Goal: Task Accomplishment & Management: Complete application form

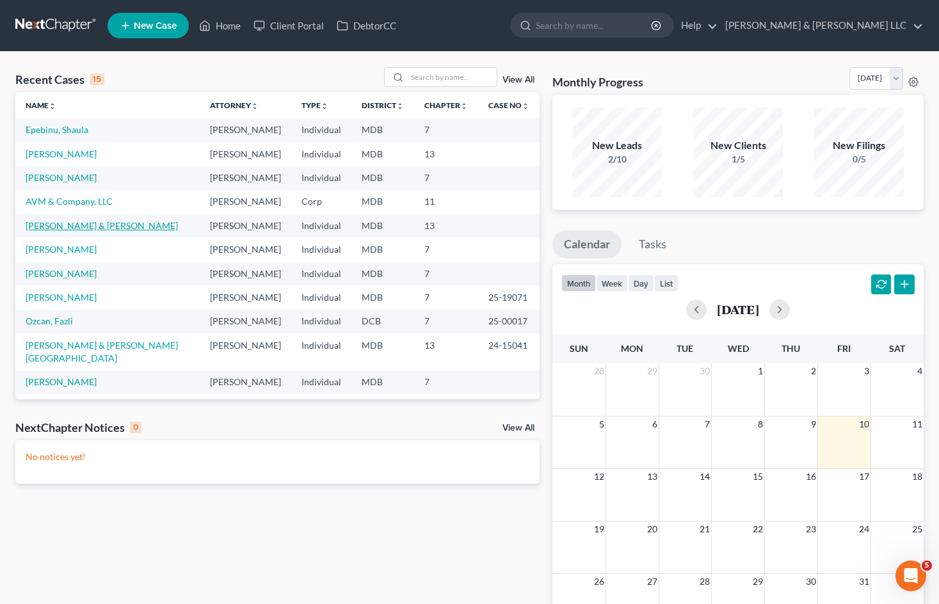
click at [68, 227] on link "[PERSON_NAME] & [PERSON_NAME]" at bounding box center [102, 225] width 152 height 11
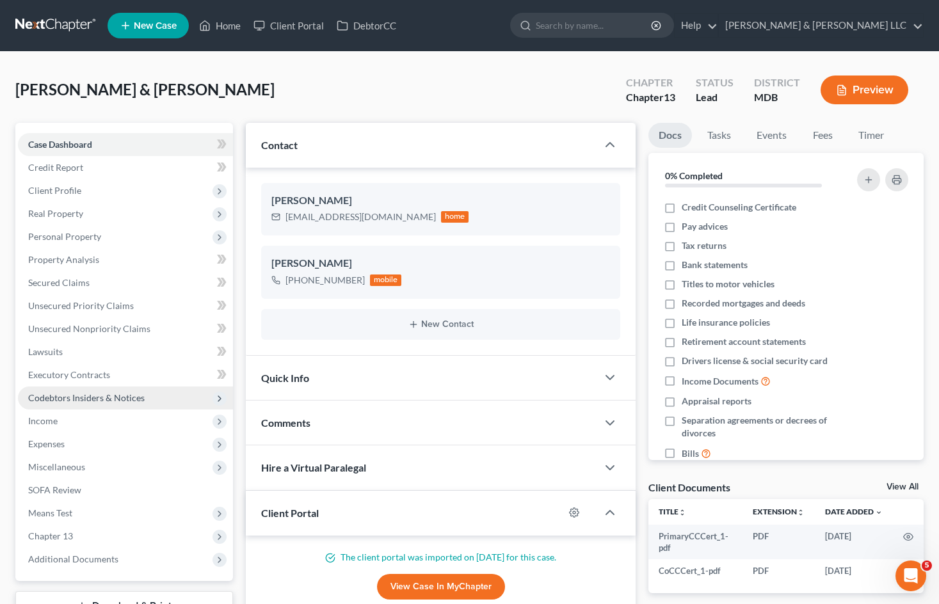
click at [80, 390] on span "Codebtors Insiders & Notices" at bounding box center [125, 398] width 215 height 23
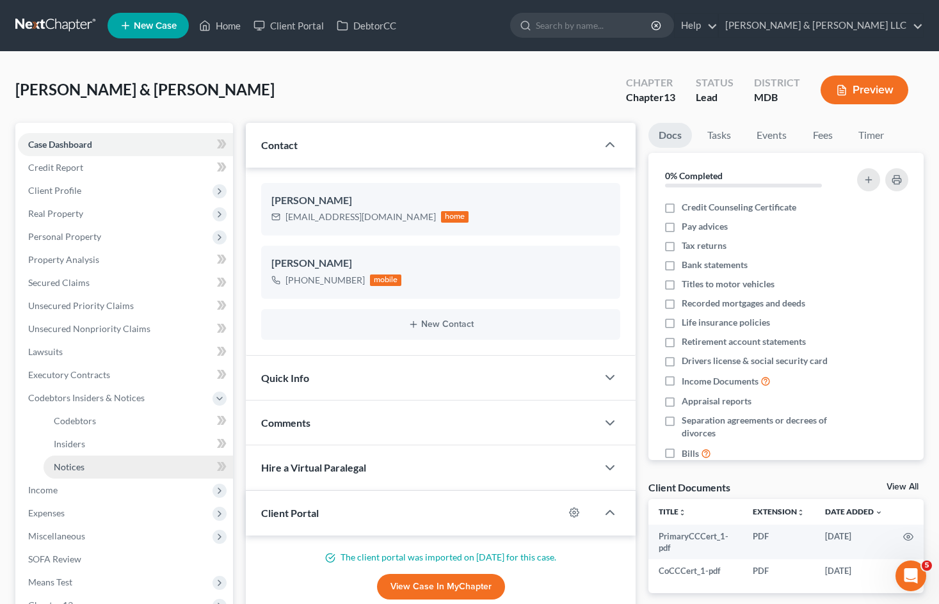
click at [72, 472] on link "Notices" at bounding box center [138, 467] width 189 height 23
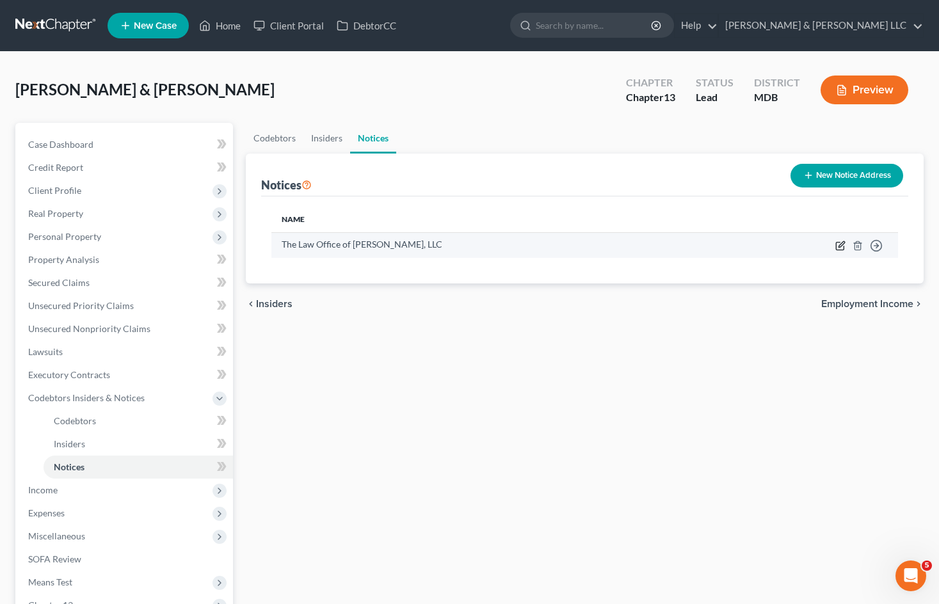
click at [839, 247] on icon "button" at bounding box center [841, 244] width 6 height 6
select select "21"
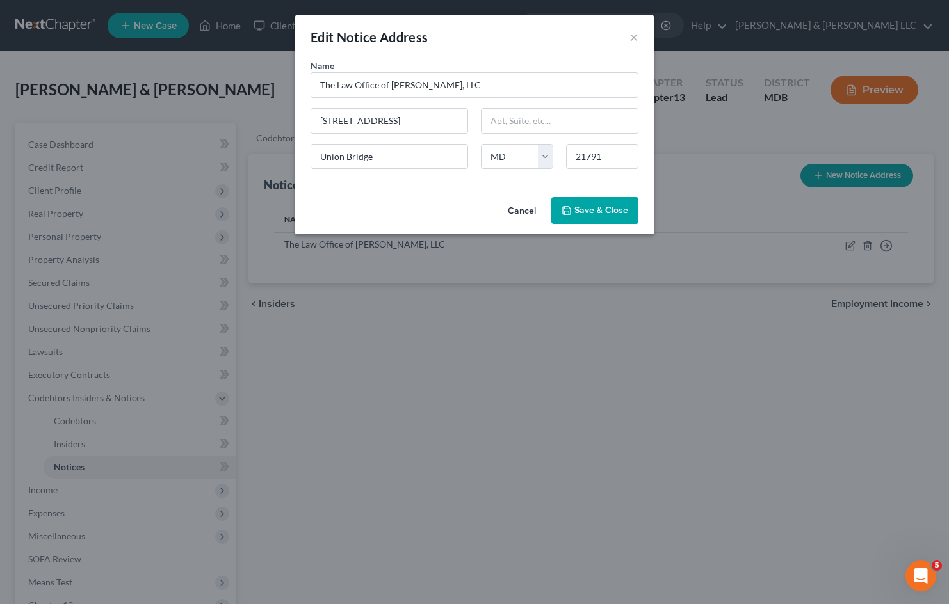
click at [518, 212] on button "Cancel" at bounding box center [521, 211] width 49 height 26
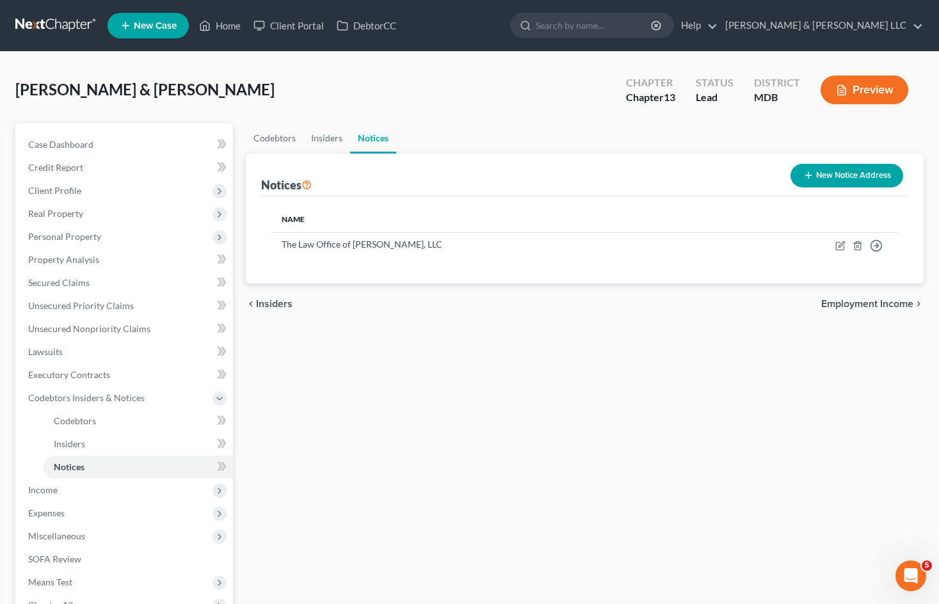
click at [834, 174] on button "New Notice Address" at bounding box center [846, 176] width 113 height 24
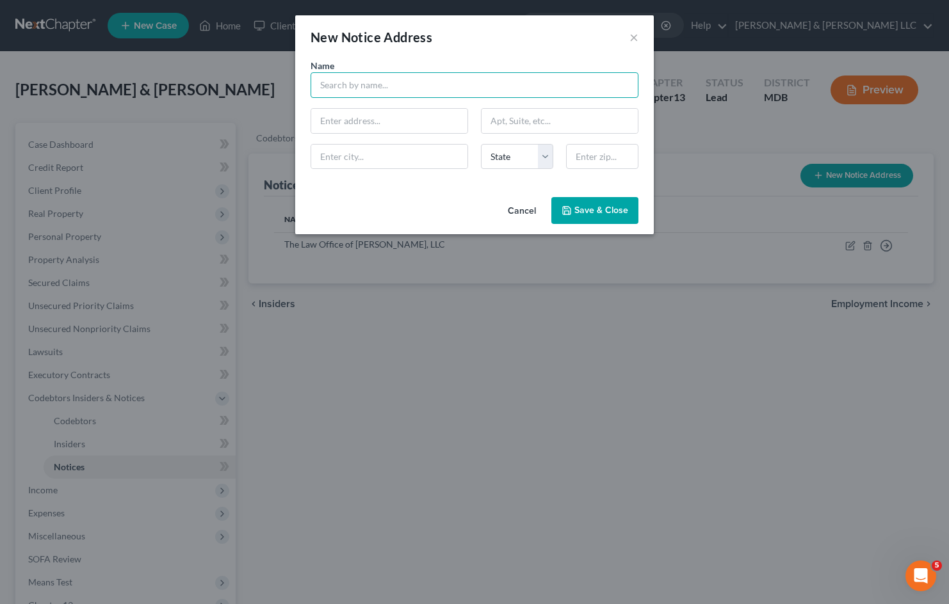
click at [344, 90] on input "text" at bounding box center [474, 85] width 328 height 26
type input "Elville and Associates"
drag, startPoint x: 358, startPoint y: 116, endPoint x: 363, endPoint y: 129, distance: 13.2
click at [357, 116] on input "text" at bounding box center [389, 121] width 156 height 24
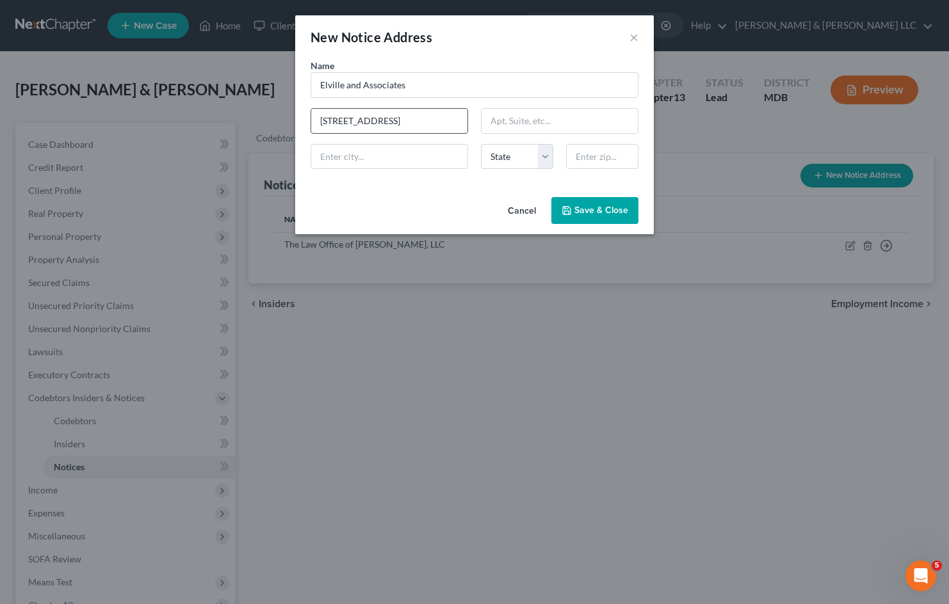
type input "[STREET_ADDRESS]"
type input "Suite 190"
type input "Columbia"
select select "21"
type input "21046"
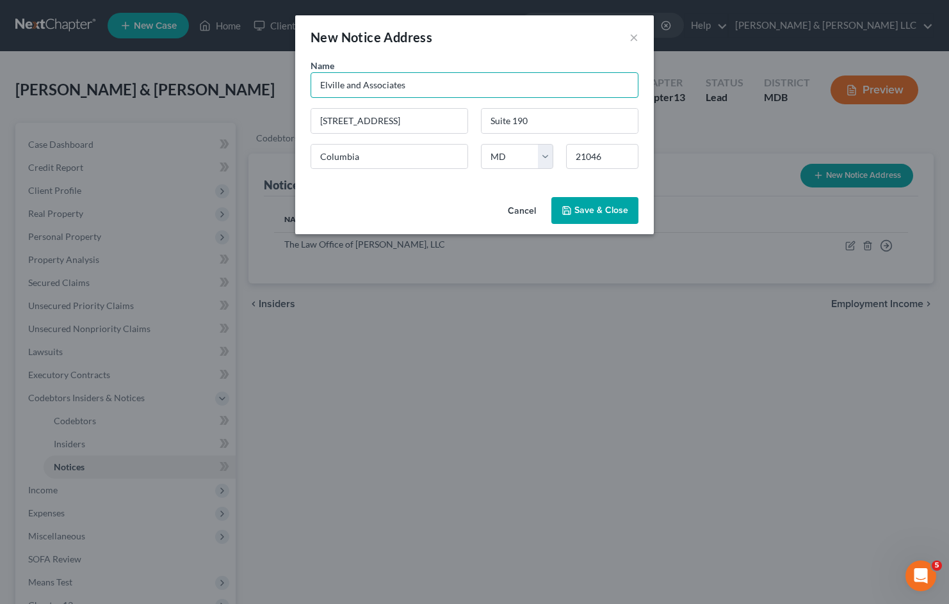
click at [430, 88] on input "Elville and Associates" at bounding box center [474, 85] width 328 height 26
type input "Elville and Associates, P.C."
click at [621, 209] on span "Save & Close" at bounding box center [601, 210] width 54 height 11
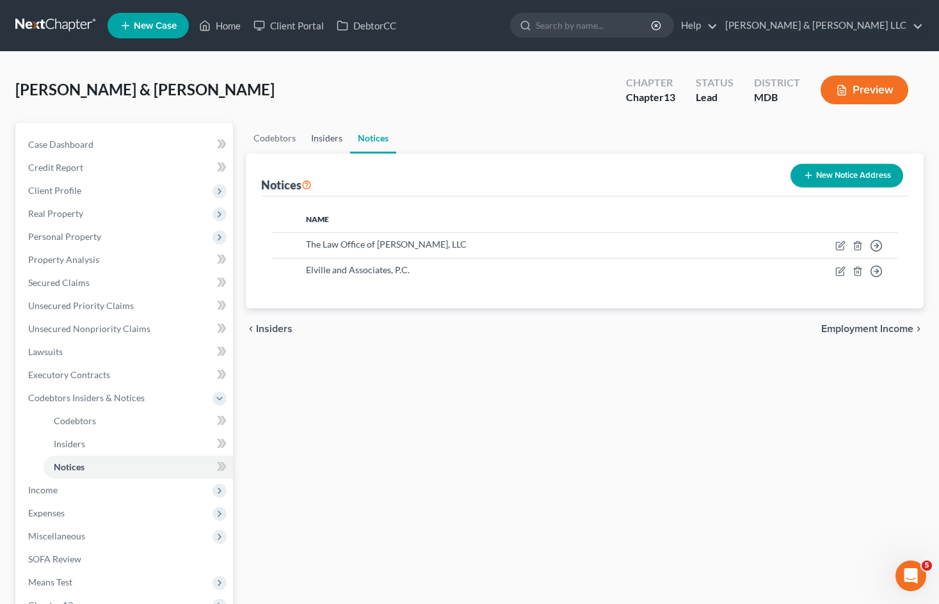
click at [329, 132] on link "Insiders" at bounding box center [326, 138] width 47 height 31
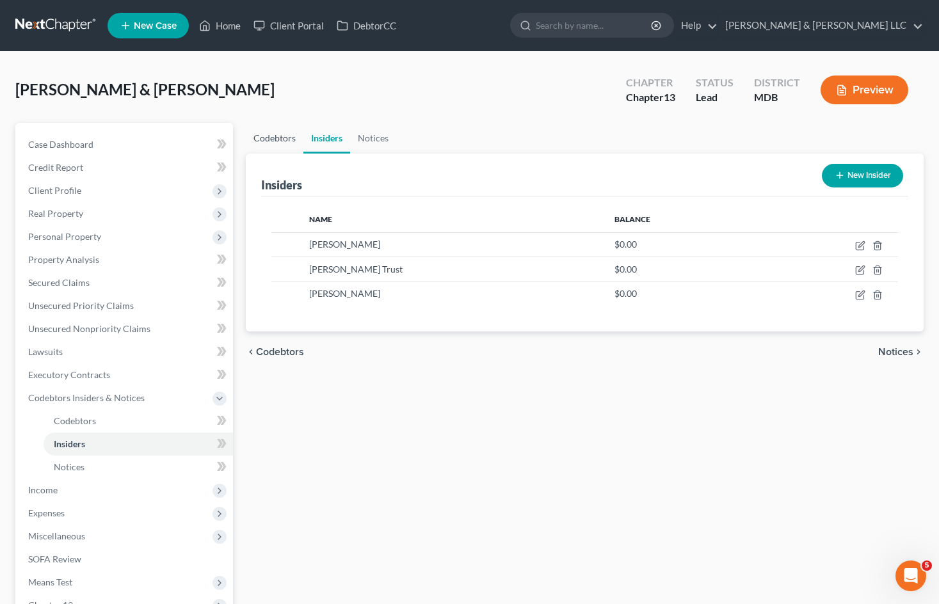
click at [285, 138] on link "Codebtors" at bounding box center [275, 138] width 58 height 31
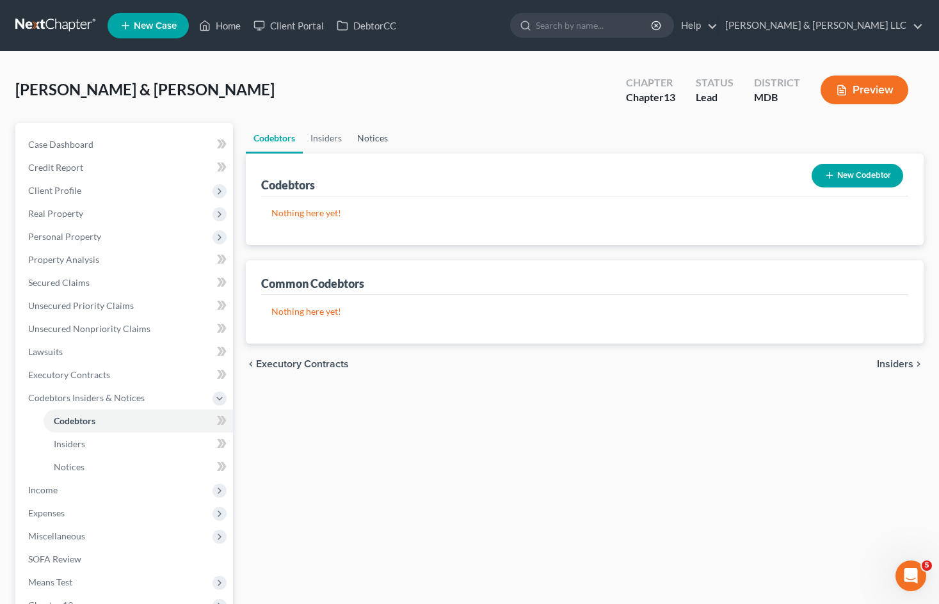
click at [372, 138] on link "Notices" at bounding box center [372, 138] width 46 height 31
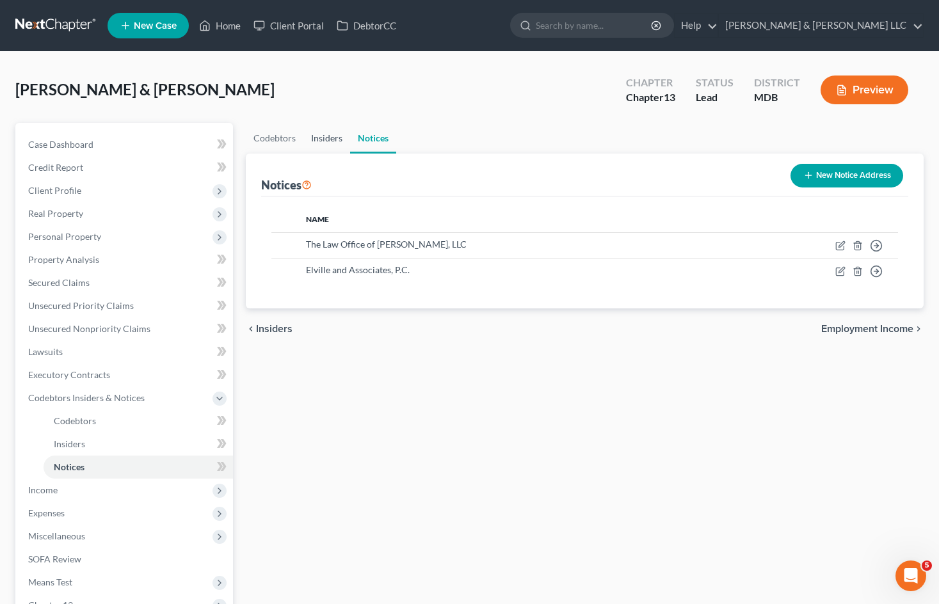
click at [331, 137] on link "Insiders" at bounding box center [326, 138] width 47 height 31
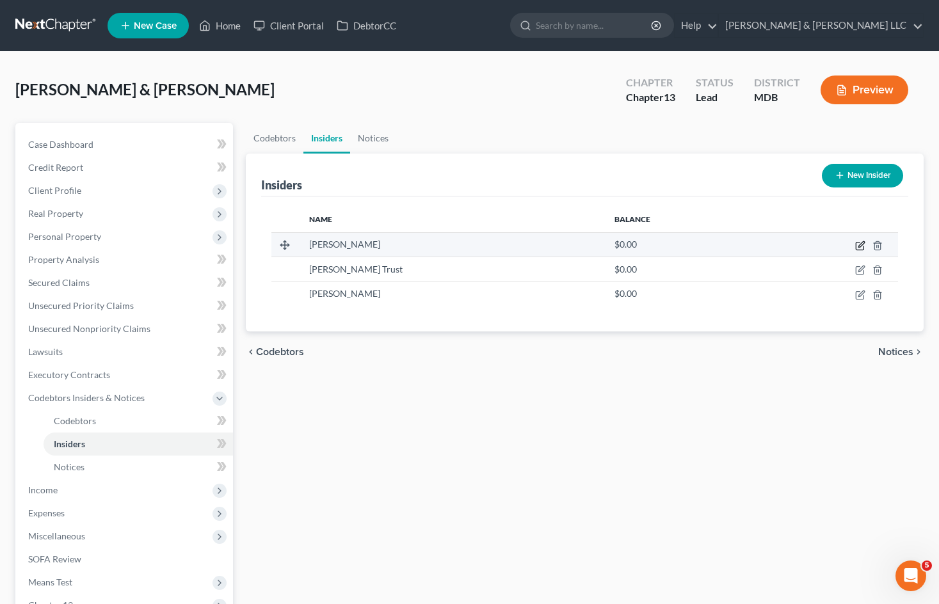
click at [860, 246] on icon "button" at bounding box center [860, 246] width 10 height 10
select select "9"
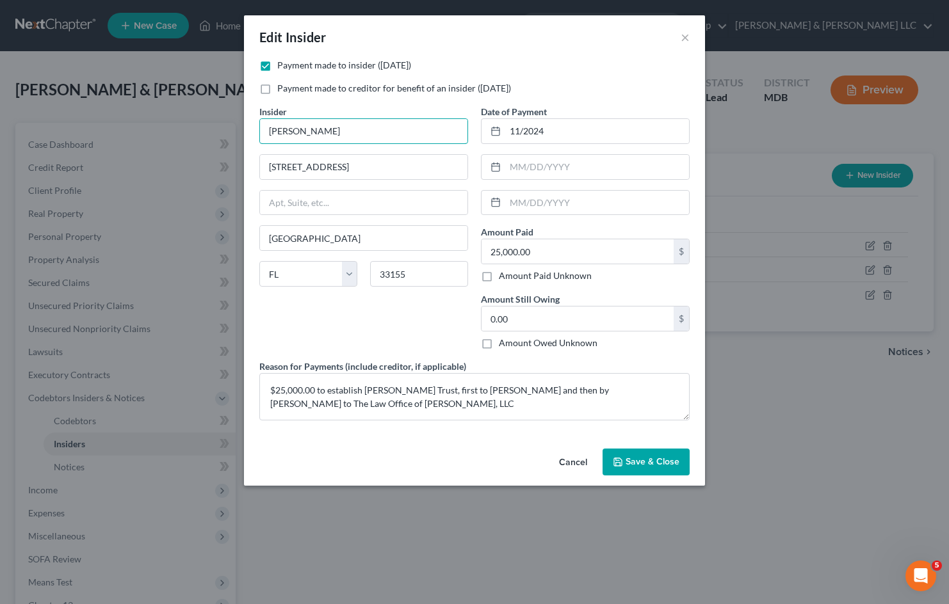
drag, startPoint x: 363, startPoint y: 131, endPoint x: 201, endPoint y: 131, distance: 161.9
click at [202, 131] on div "Edit Insider × Payment made to insider ([DATE]) Payment made to creditor for be…" at bounding box center [474, 302] width 949 height 604
click at [577, 461] on button "Cancel" at bounding box center [573, 463] width 49 height 26
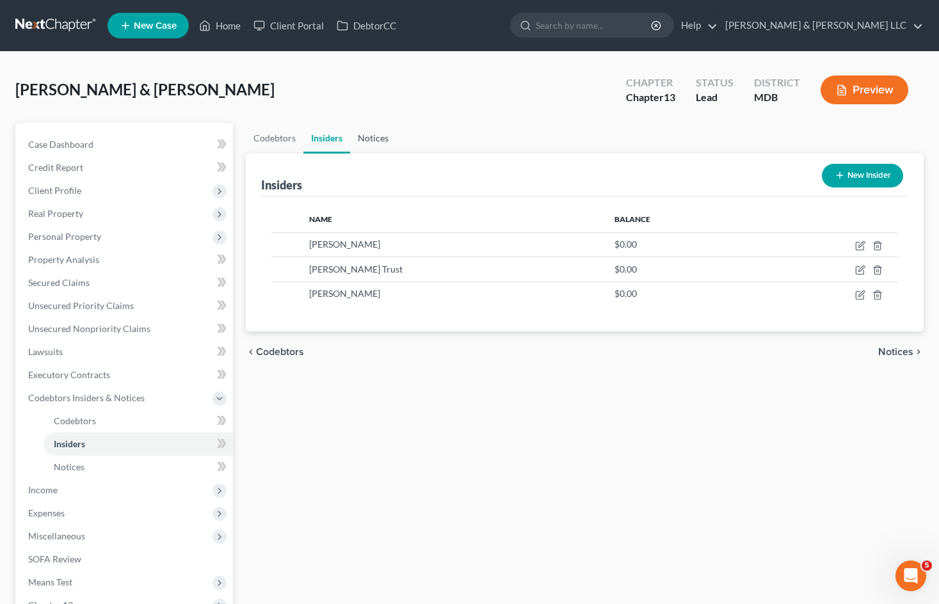
click at [375, 141] on link "Notices" at bounding box center [373, 138] width 46 height 31
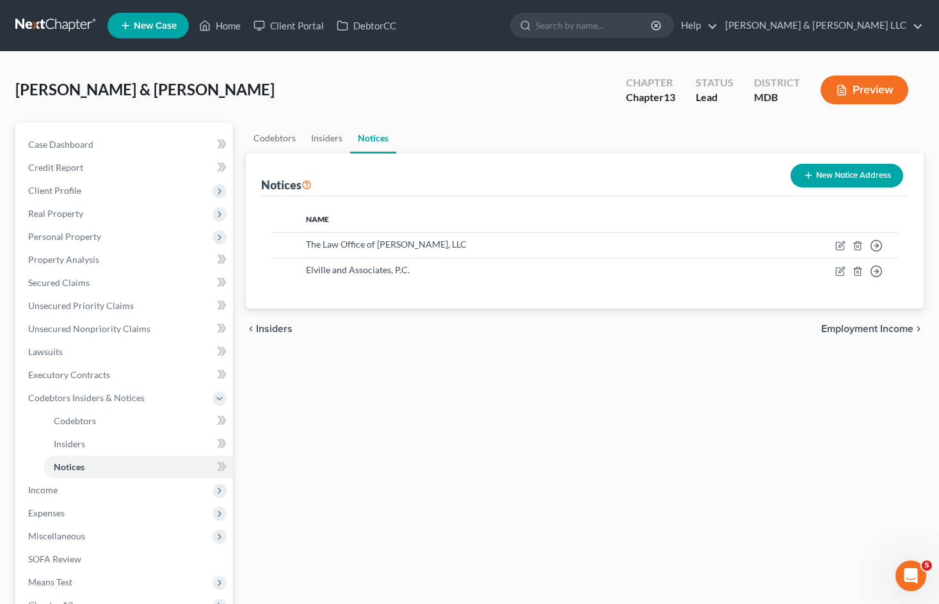
click at [843, 175] on button "New Notice Address" at bounding box center [846, 176] width 113 height 24
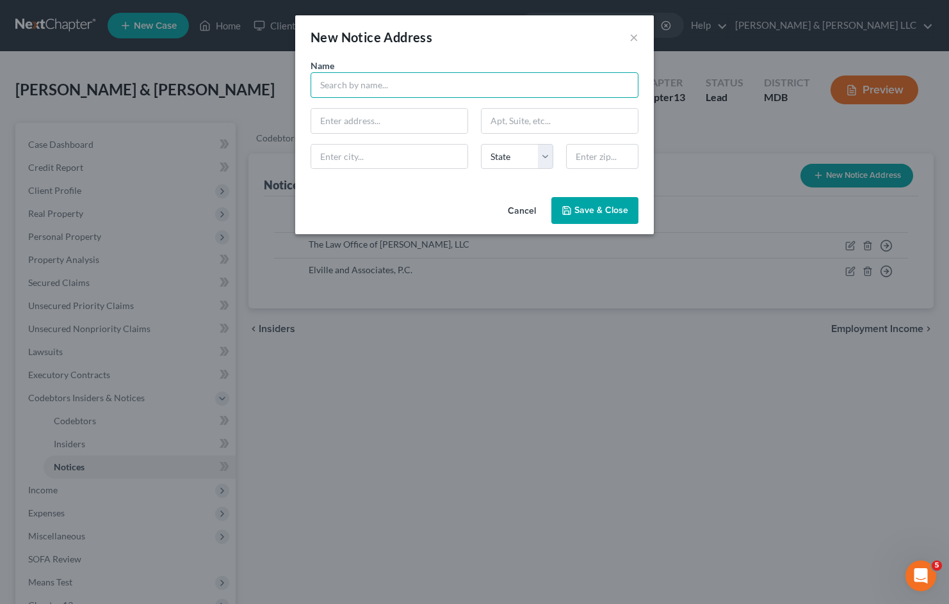
click at [395, 86] on input "text" at bounding box center [474, 85] width 328 height 26
paste input "[PERSON_NAME]"
type input "[PERSON_NAME]"
click at [400, 123] on input "text" at bounding box center [389, 121] width 156 height 24
type input "2"
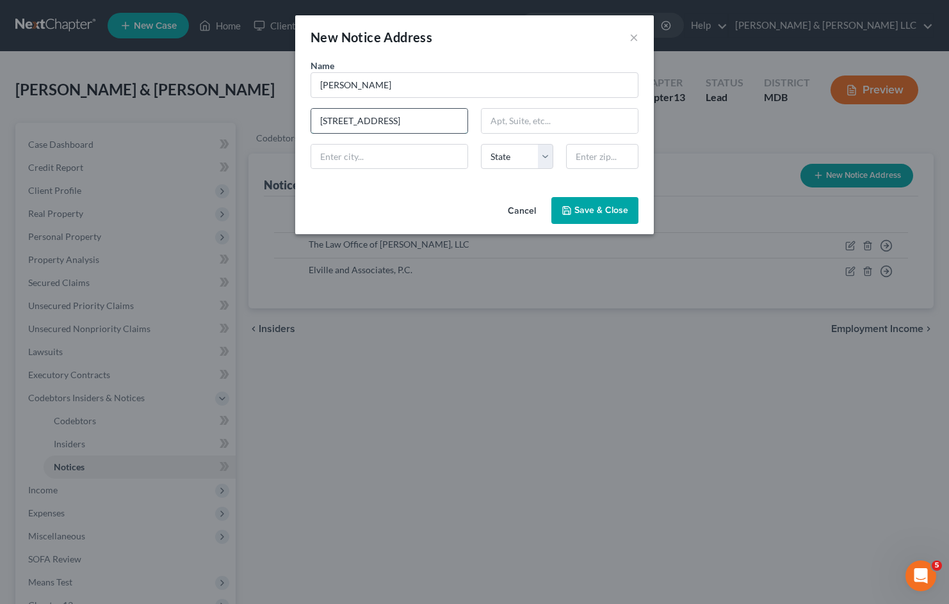
type input "[STREET_ADDRESS]"
type input "[GEOGRAPHIC_DATA]"
select select "9"
type input "33155"
click at [623, 211] on span "Save & Close" at bounding box center [601, 210] width 54 height 11
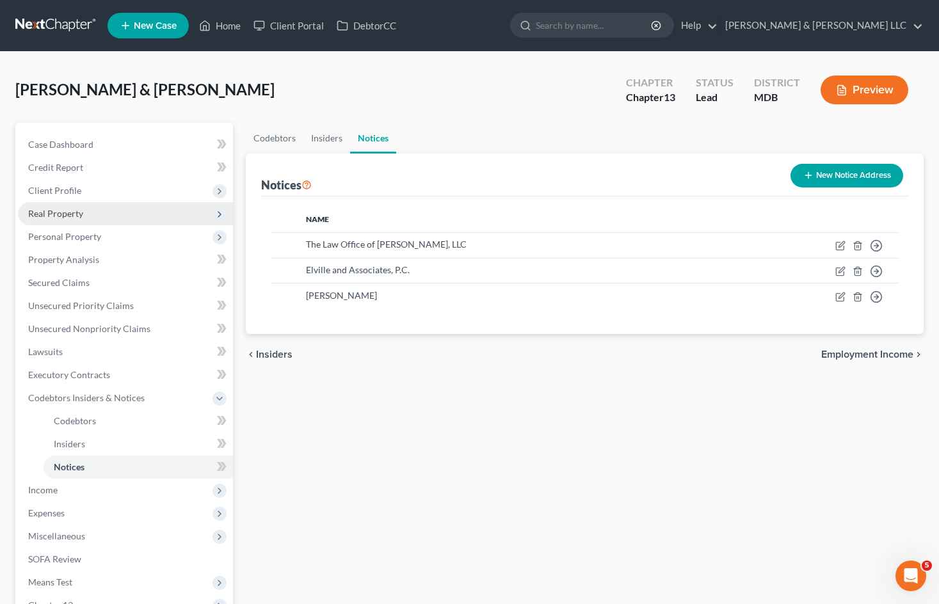
click at [86, 220] on span "Real Property" at bounding box center [125, 213] width 215 height 23
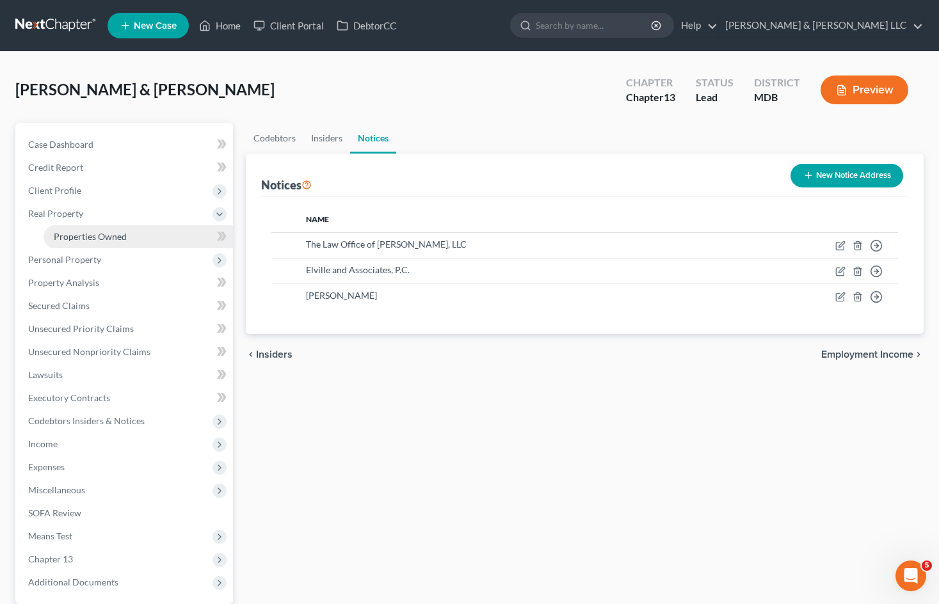
click at [96, 236] on span "Properties Owned" at bounding box center [90, 236] width 73 height 11
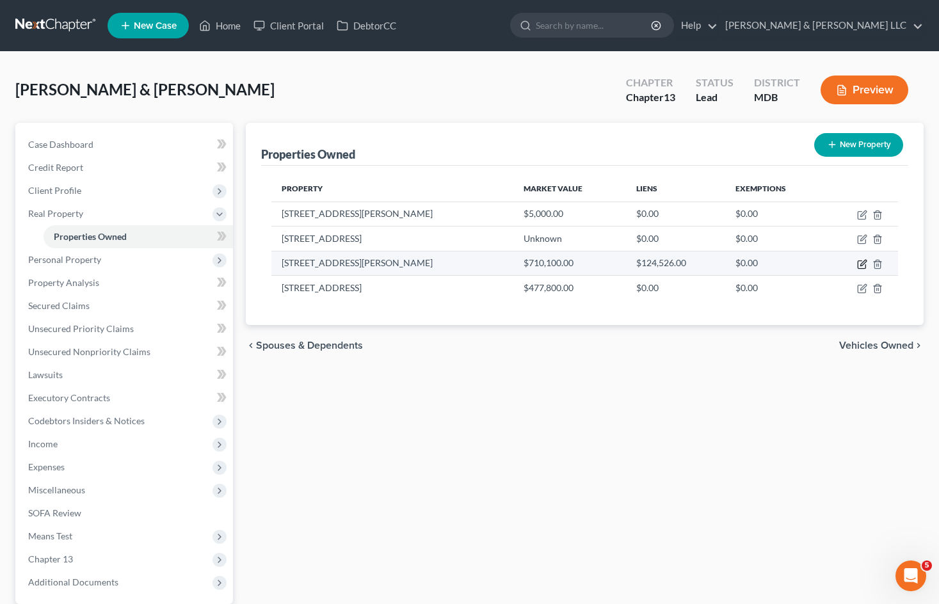
click at [861, 264] on icon "button" at bounding box center [863, 263] width 6 height 6
select select "21"
select select "2"
select select "7"
select select "28"
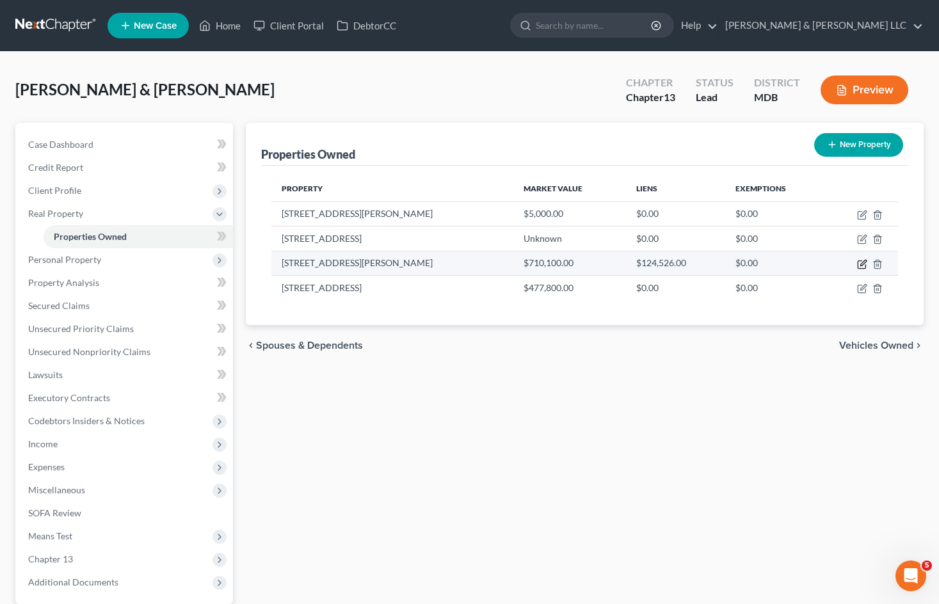
select select "2"
select select "0"
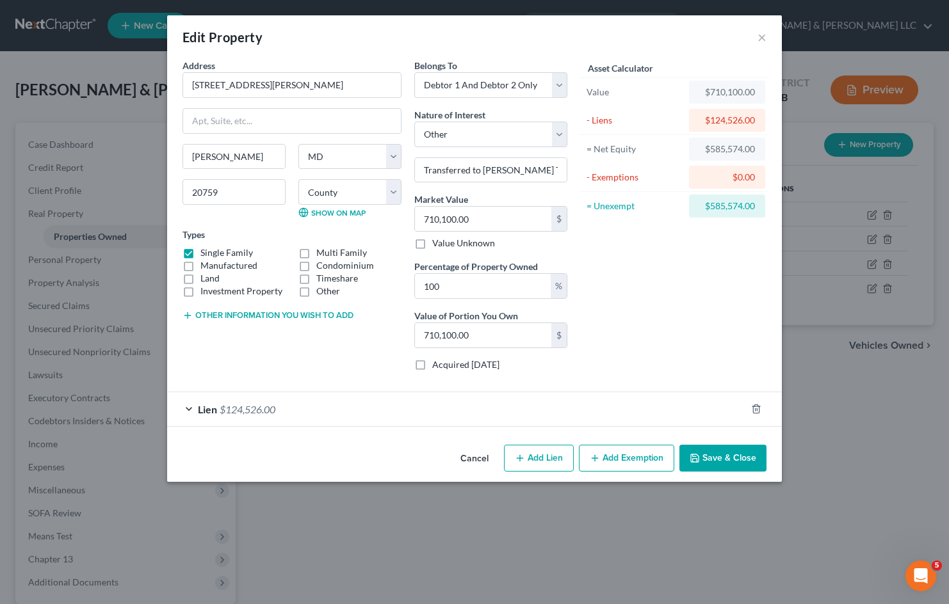
click at [369, 406] on div "Lien $124,526.00" at bounding box center [456, 409] width 579 height 34
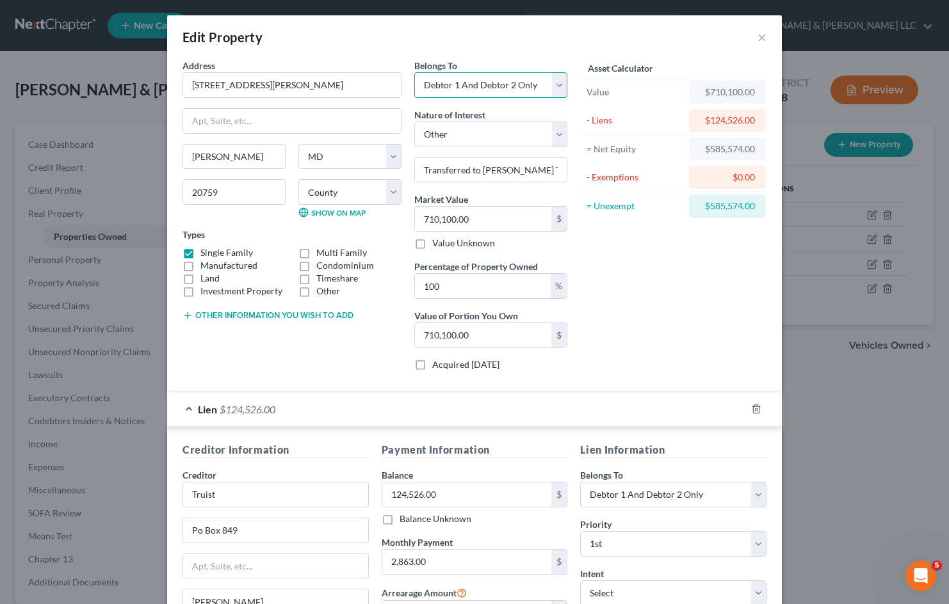
click at [552, 93] on select "Select Debtor 1 Only Debtor 2 Only Debtor 1 And Debtor 2 Only At Least One Of T…" at bounding box center [490, 85] width 153 height 26
select select "0"
click at [414, 72] on select "Select Debtor 1 Only Debtor 2 Only Debtor 1 And Debtor 2 Only At Least One Of T…" at bounding box center [490, 85] width 153 height 26
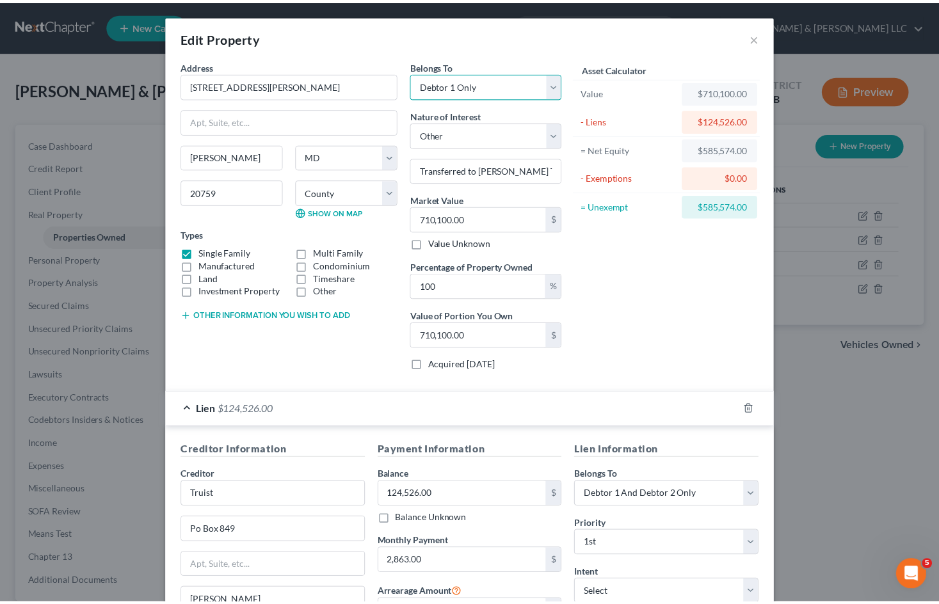
scroll to position [175, 0]
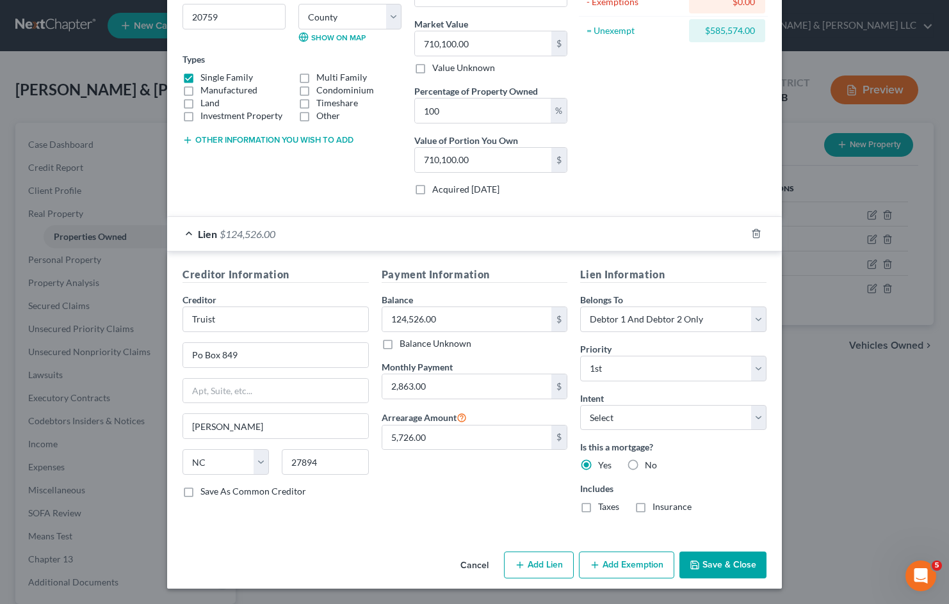
click at [715, 570] on button "Save & Close" at bounding box center [722, 565] width 87 height 27
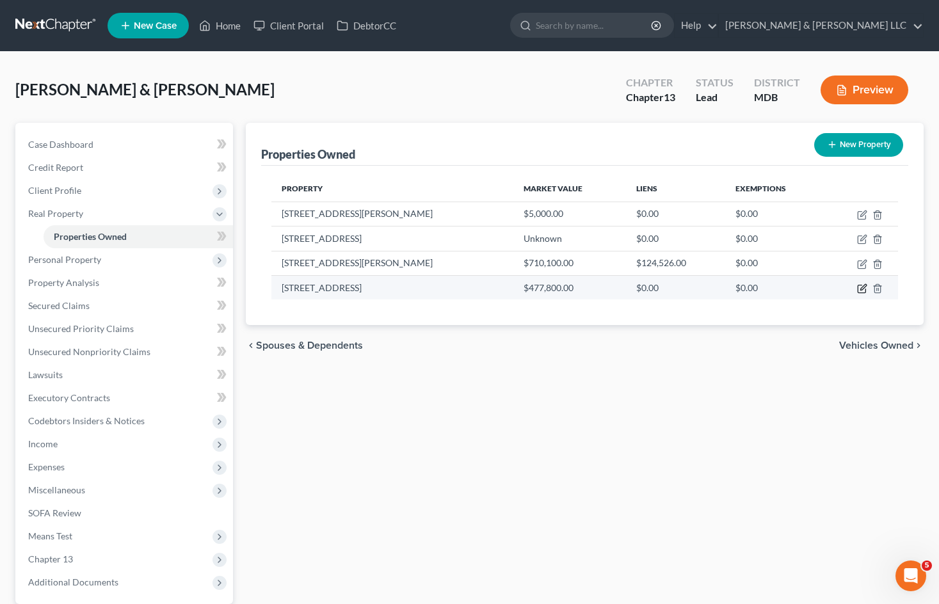
click at [860, 292] on icon "button" at bounding box center [862, 289] width 10 height 10
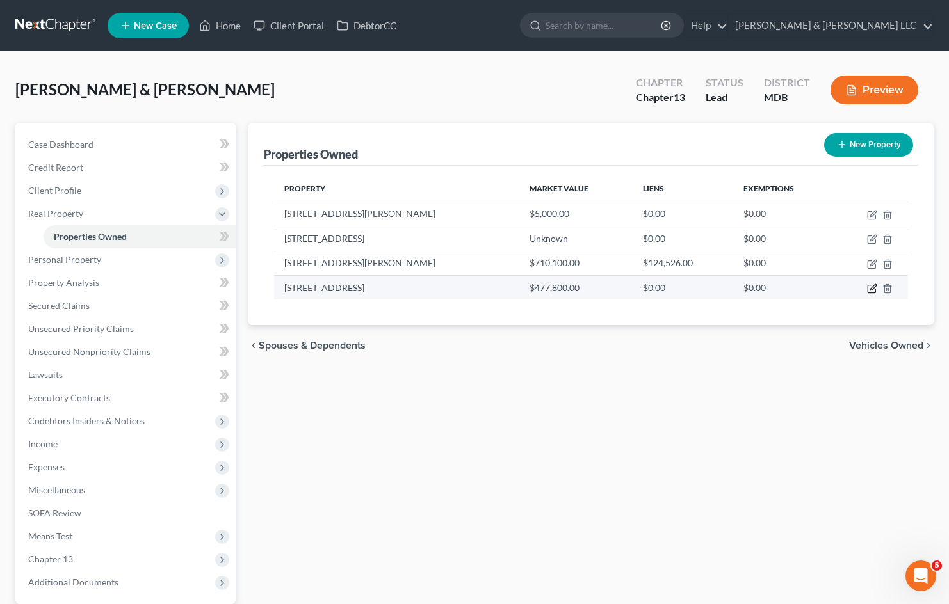
select select "21"
select select "2"
select select "7"
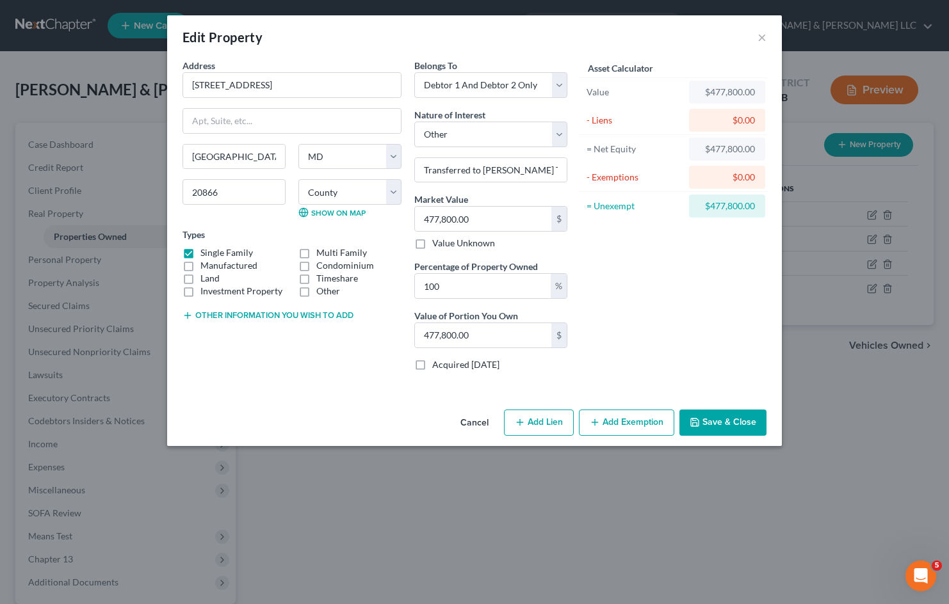
click at [486, 418] on button "Cancel" at bounding box center [474, 424] width 49 height 26
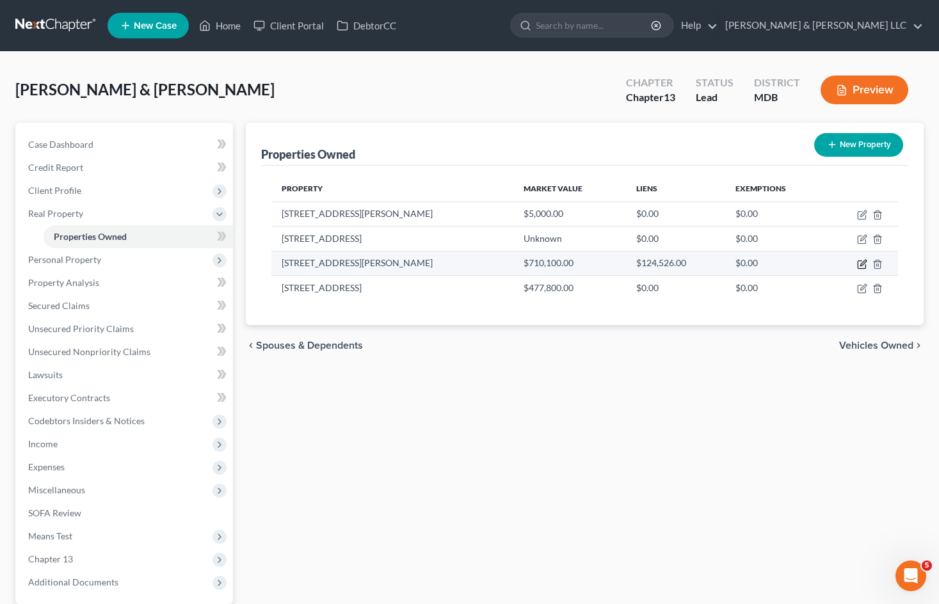
click at [861, 264] on icon "button" at bounding box center [863, 263] width 6 height 6
select select "21"
select select "0"
select select "7"
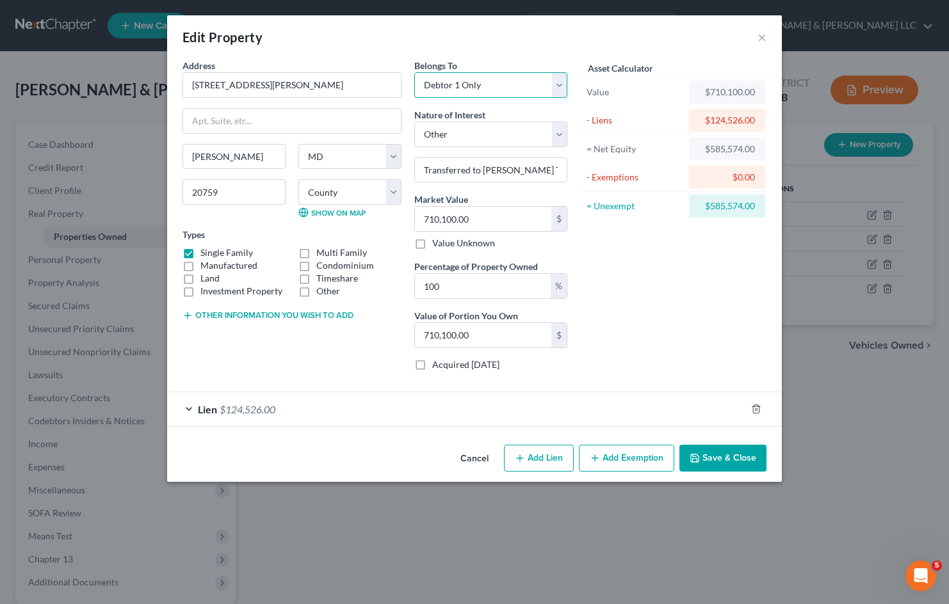
click at [512, 87] on select "Select Debtor 1 Only Debtor 2 Only Debtor 1 And Debtor 2 Only At Least One Of T…" at bounding box center [490, 85] width 153 height 26
select select "2"
click at [414, 72] on select "Select Debtor 1 Only Debtor 2 Only Debtor 1 And Debtor 2 Only At Least One Of T…" at bounding box center [490, 85] width 153 height 26
click at [730, 463] on button "Save & Close" at bounding box center [722, 458] width 87 height 27
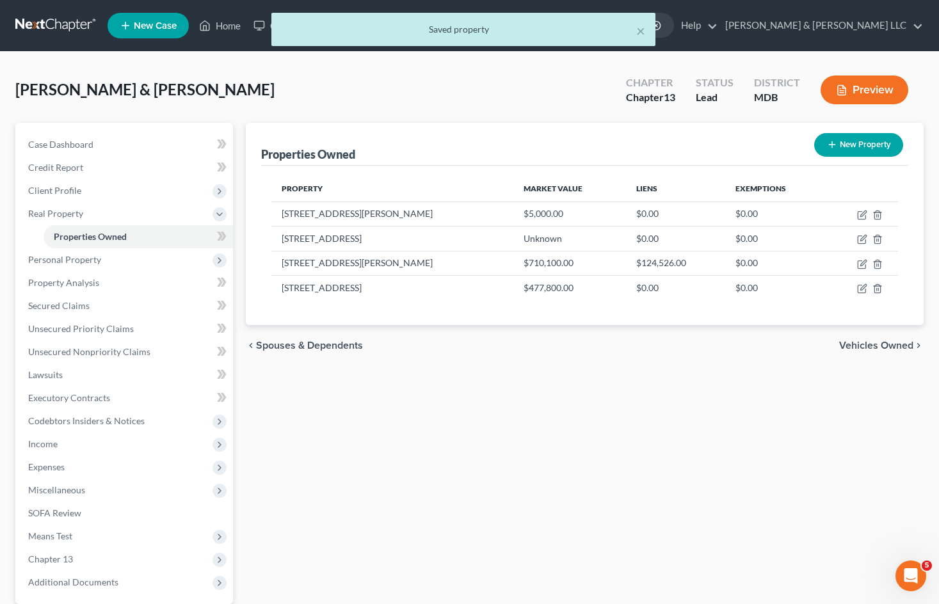
click at [606, 483] on div "Properties Owned New Property Property Market Value Liens Exemptions [STREET_AD…" at bounding box center [584, 400] width 691 height 555
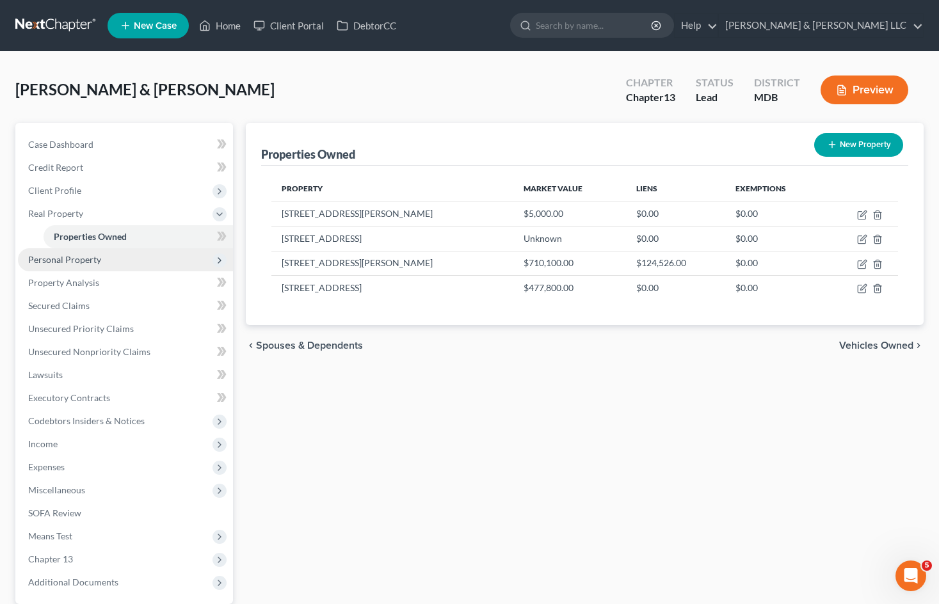
click at [120, 262] on span "Personal Property" at bounding box center [125, 259] width 215 height 23
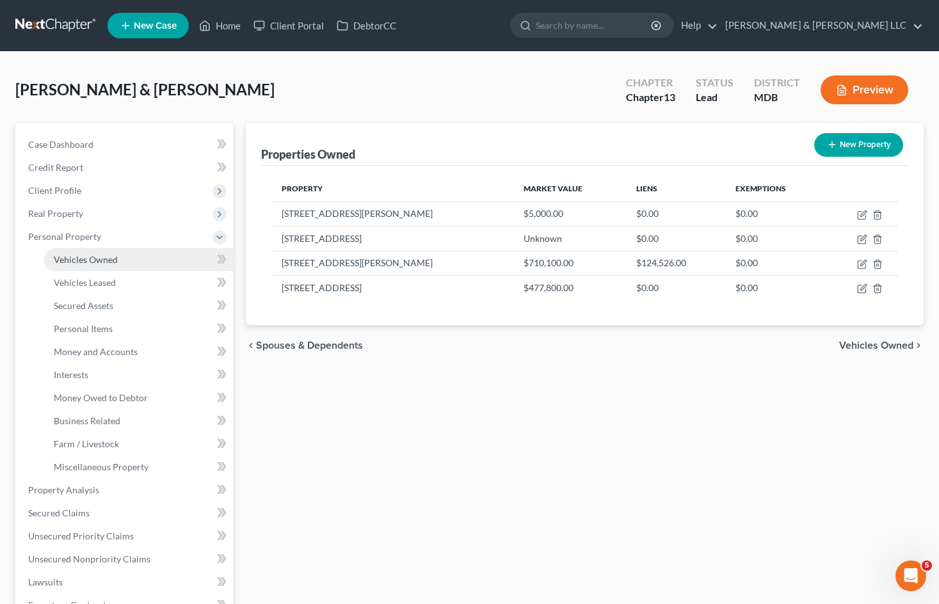
click at [136, 265] on link "Vehicles Owned" at bounding box center [138, 259] width 189 height 23
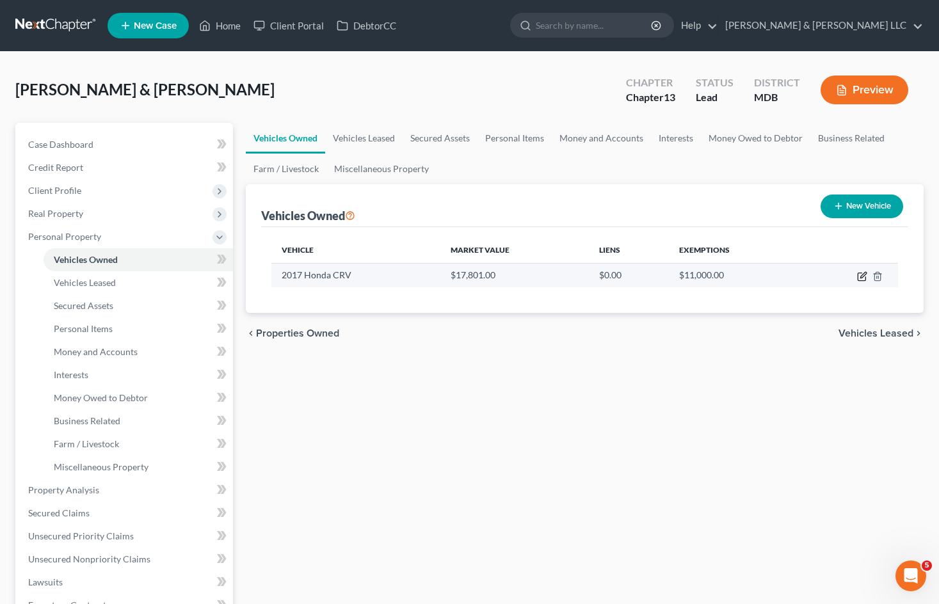
click at [860, 275] on icon "button" at bounding box center [862, 276] width 10 height 10
select select "0"
select select "9"
select select "2"
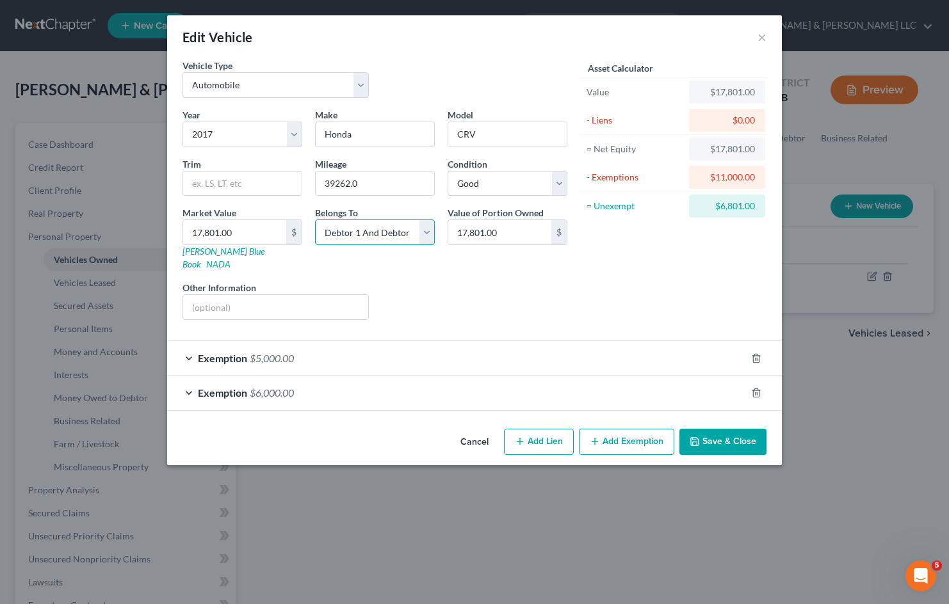
click at [393, 228] on select "Select Debtor 1 Only Debtor 2 Only Debtor 1 And Debtor 2 Only At Least One Of T…" at bounding box center [375, 233] width 120 height 26
select select "0"
click at [315, 220] on select "Select Debtor 1 Only Debtor 2 Only Debtor 1 And Debtor 2 Only At Least One Of T…" at bounding box center [375, 233] width 120 height 26
click at [723, 429] on button "Save & Close" at bounding box center [722, 442] width 87 height 27
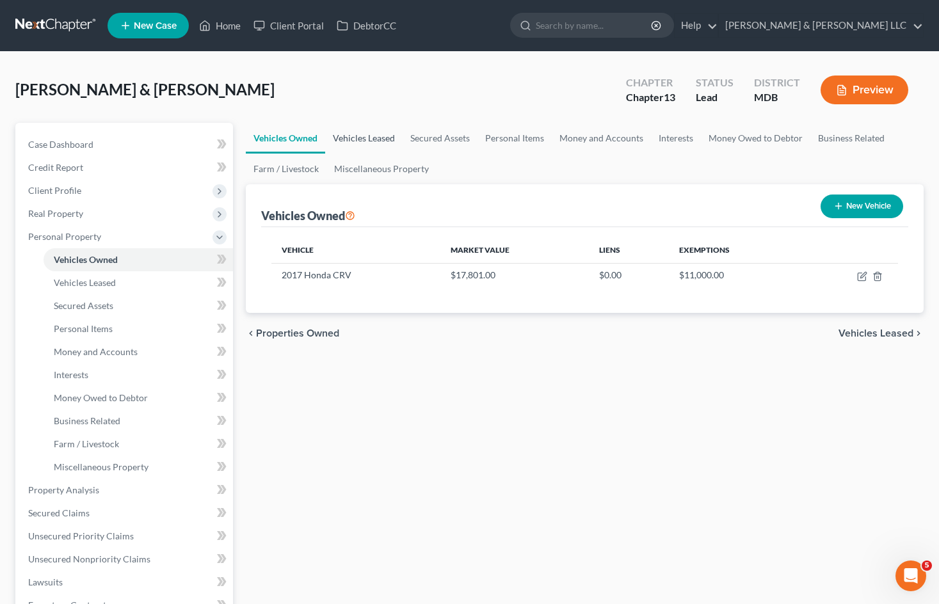
click at [376, 138] on link "Vehicles Leased" at bounding box center [363, 138] width 77 height 31
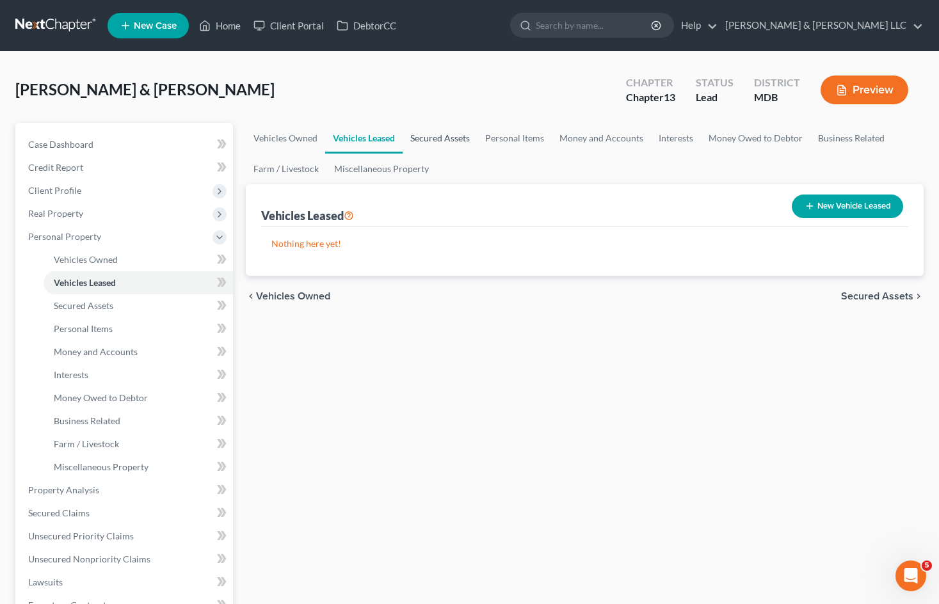
click at [431, 138] on link "Secured Assets" at bounding box center [440, 138] width 75 height 31
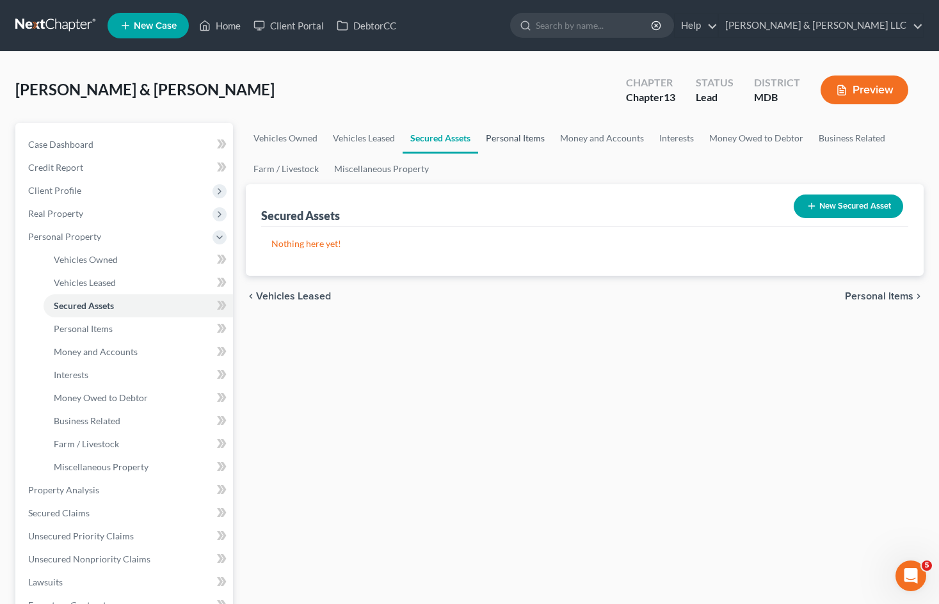
click at [516, 145] on link "Personal Items" at bounding box center [515, 138] width 74 height 31
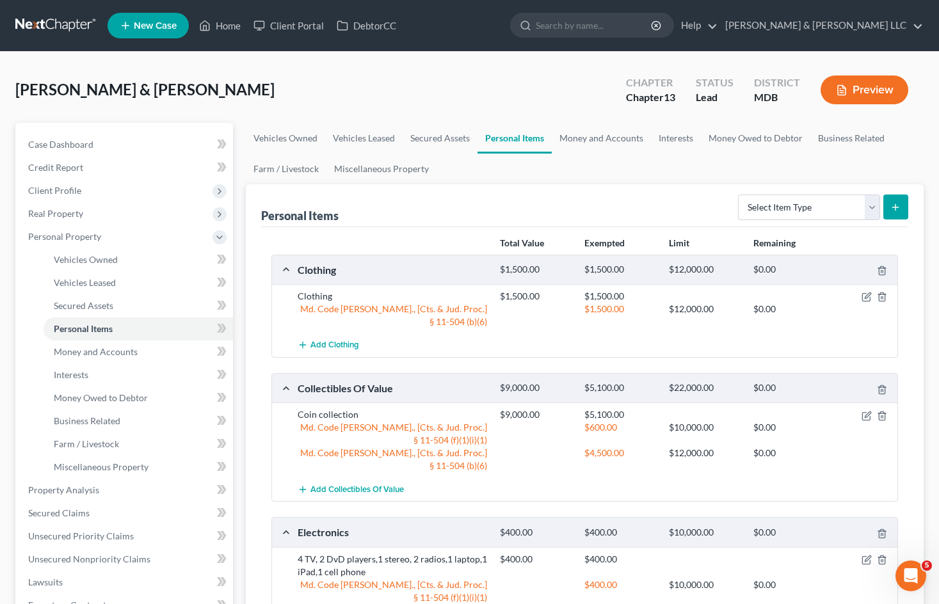
click at [566, 77] on div "[PERSON_NAME] & [PERSON_NAME] Upgraded Chapter Chapter 13 Status Lead District …" at bounding box center [469, 95] width 908 height 56
click at [620, 134] on link "Money and Accounts" at bounding box center [601, 138] width 99 height 31
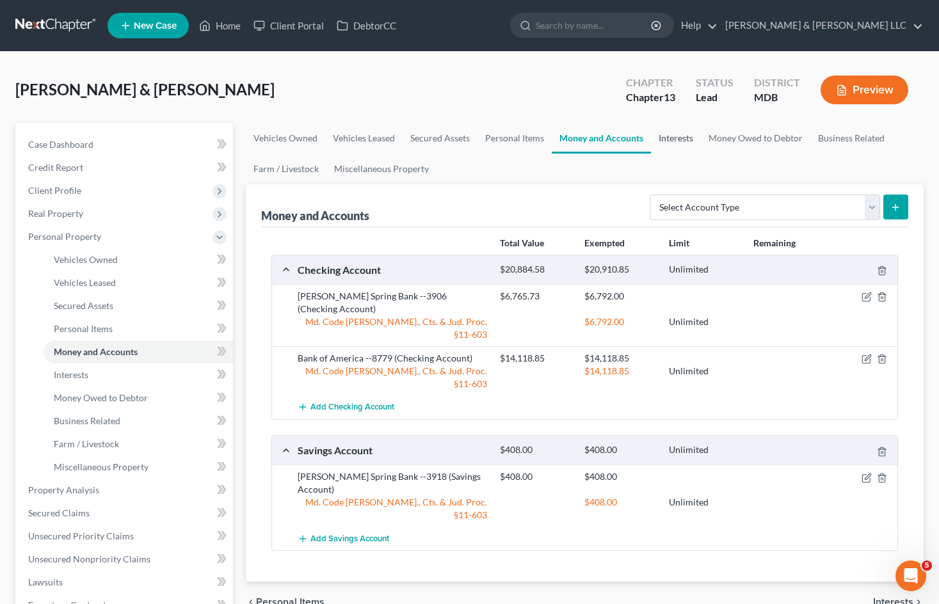
click at [684, 135] on link "Interests" at bounding box center [676, 138] width 50 height 31
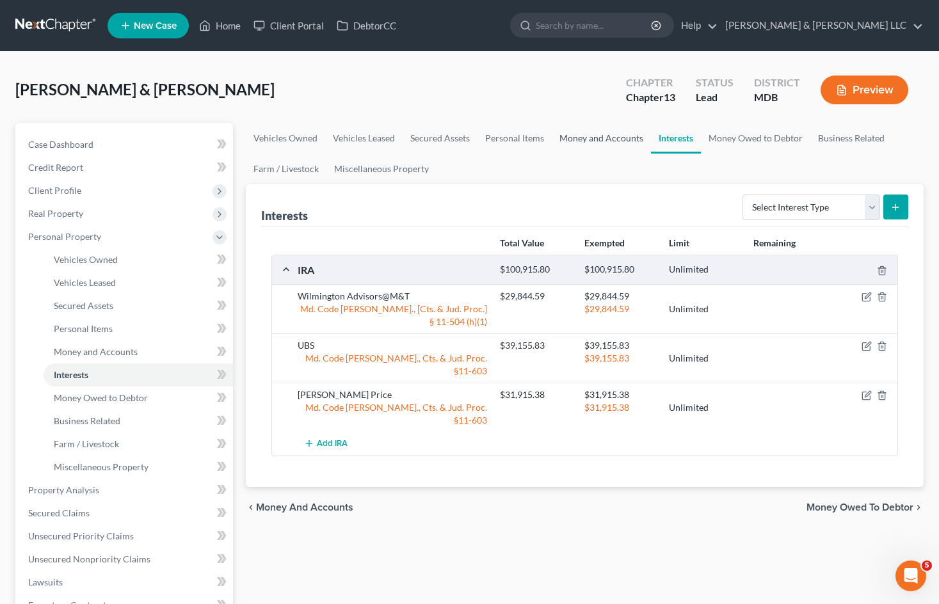
click at [618, 132] on link "Money and Accounts" at bounding box center [601, 138] width 99 height 31
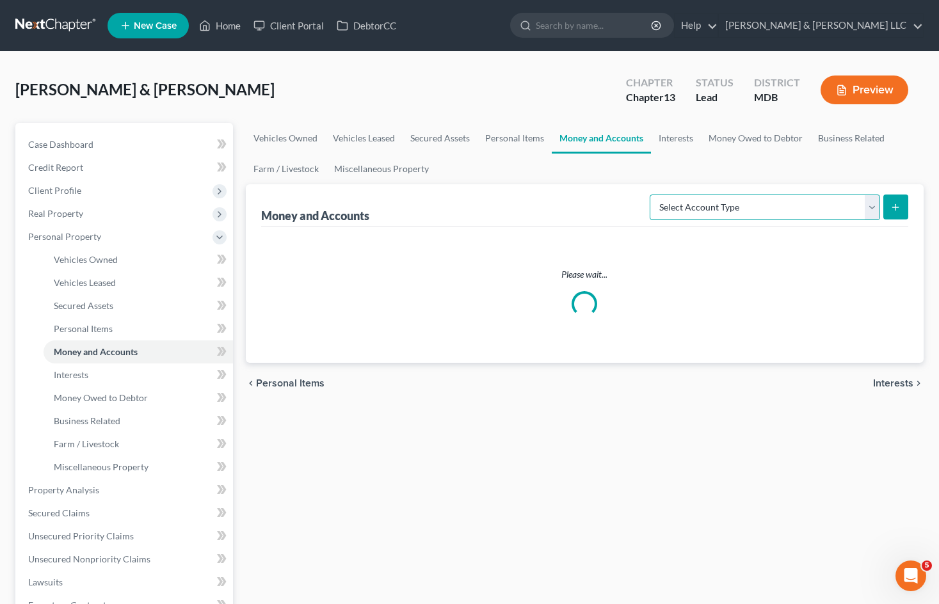
click at [731, 203] on select "Select Account Type Brokerage Cash on Hand Certificates of Deposit Checking Acc…" at bounding box center [765, 208] width 230 height 26
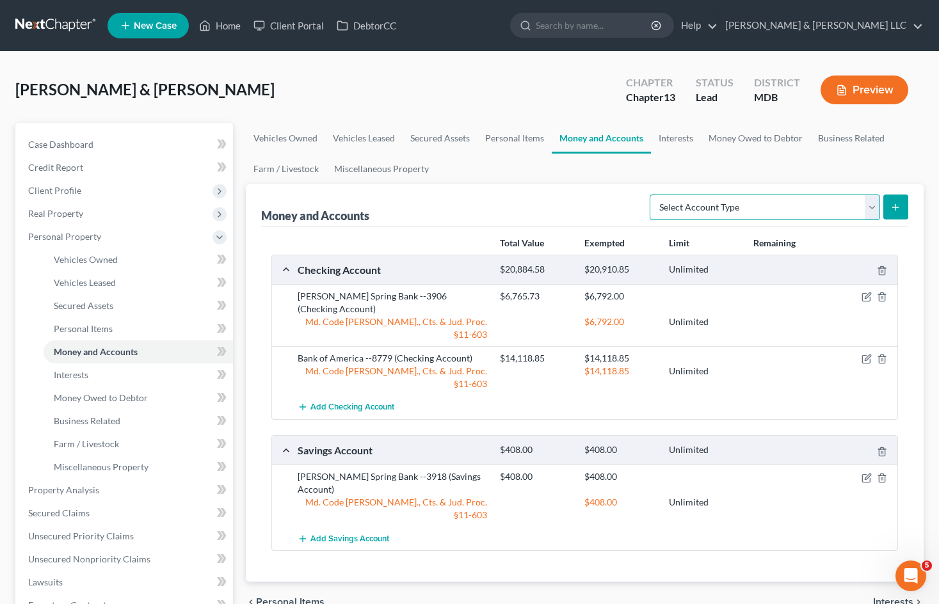
select select "cash_on_hand"
click at [652, 195] on select "Select Account Type Brokerage Cash on Hand Certificates of Deposit Checking Acc…" at bounding box center [765, 208] width 230 height 26
click at [902, 202] on button "submit" at bounding box center [895, 207] width 25 height 25
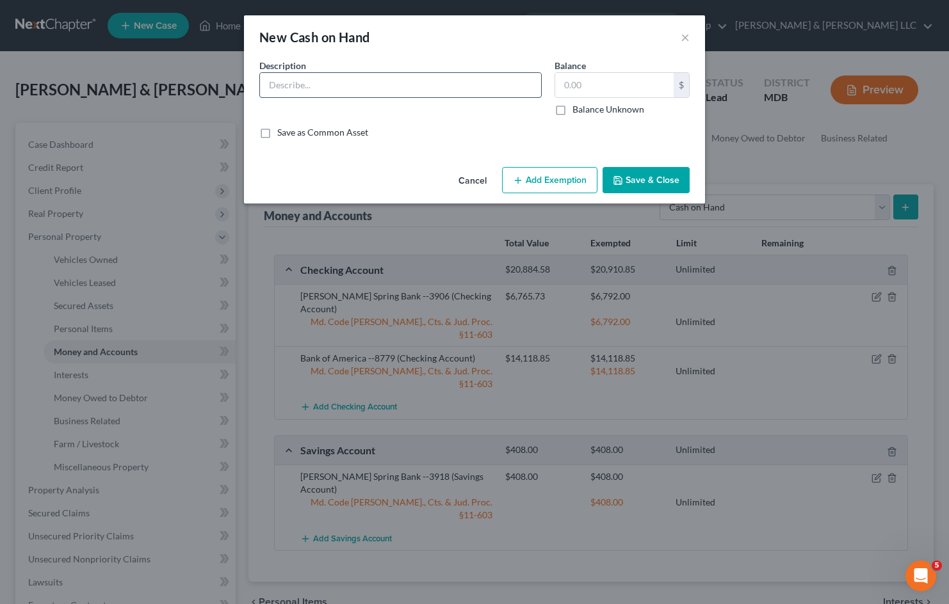
click at [490, 84] on input "text" at bounding box center [400, 85] width 281 height 24
type input "Cash"
click at [570, 82] on input "text" at bounding box center [614, 85] width 118 height 24
type input "200.00"
click at [483, 132] on div "Save as Common Asset" at bounding box center [474, 132] width 430 height 13
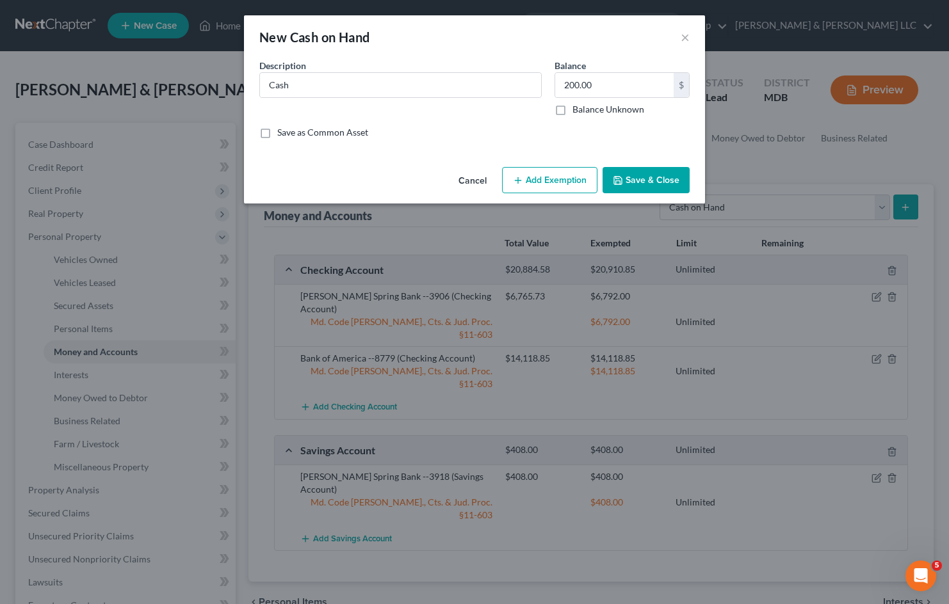
click at [644, 184] on button "Save & Close" at bounding box center [645, 180] width 87 height 27
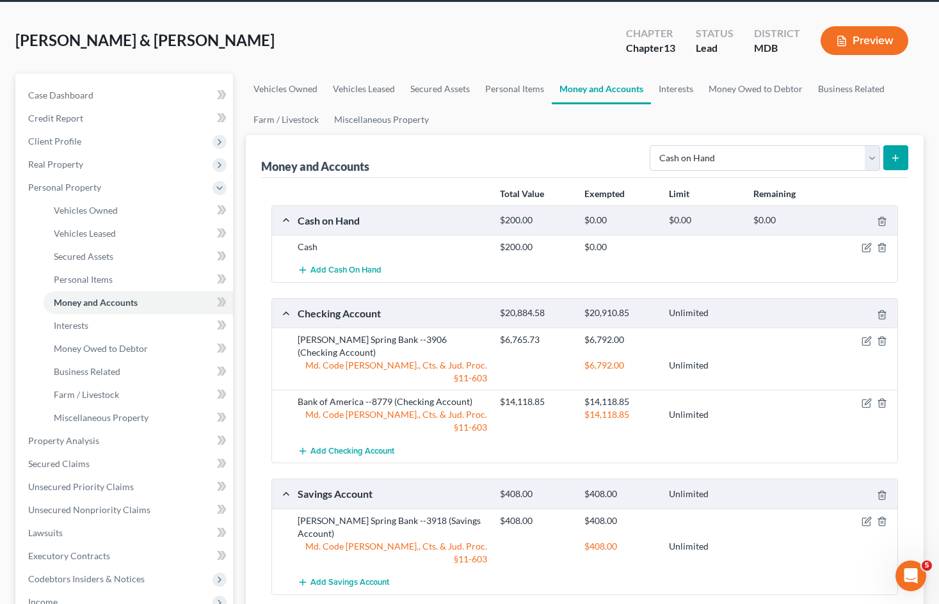
scroll to position [128, 0]
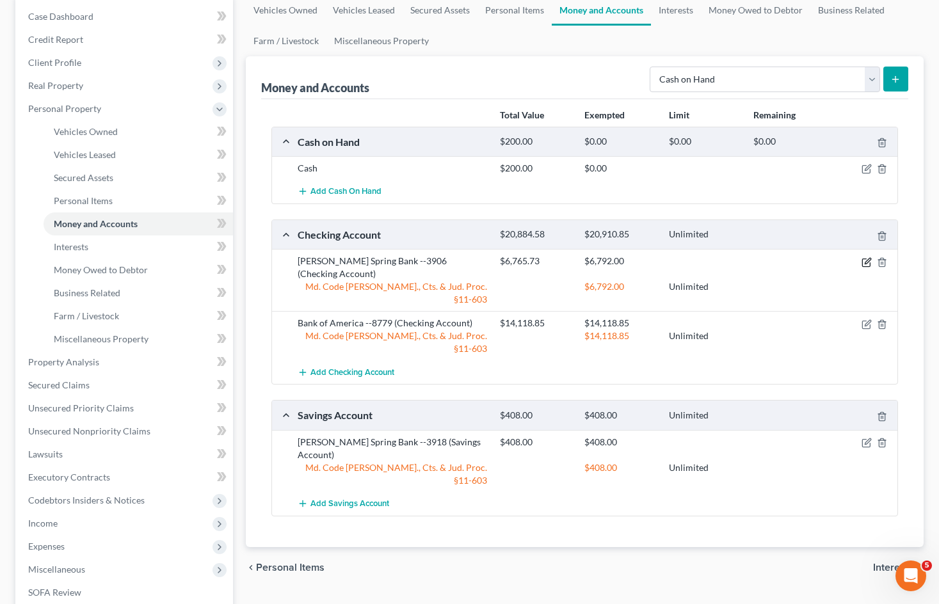
click at [865, 262] on icon "button" at bounding box center [868, 261] width 6 height 6
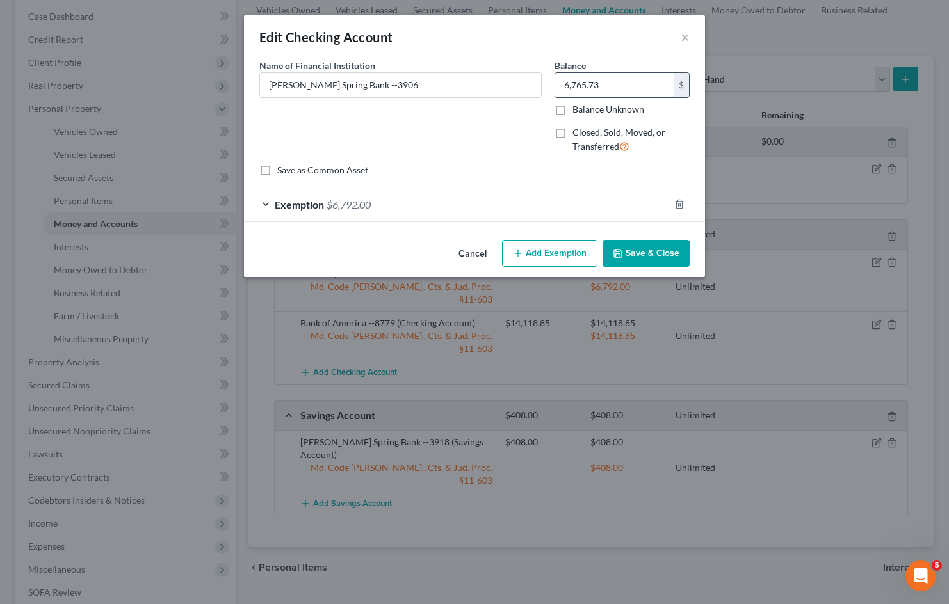
click at [617, 86] on input "6,765.73" at bounding box center [614, 85] width 118 height 24
type input "6,565.73"
click at [435, 200] on div "Exemption $6,792.00" at bounding box center [456, 205] width 425 height 34
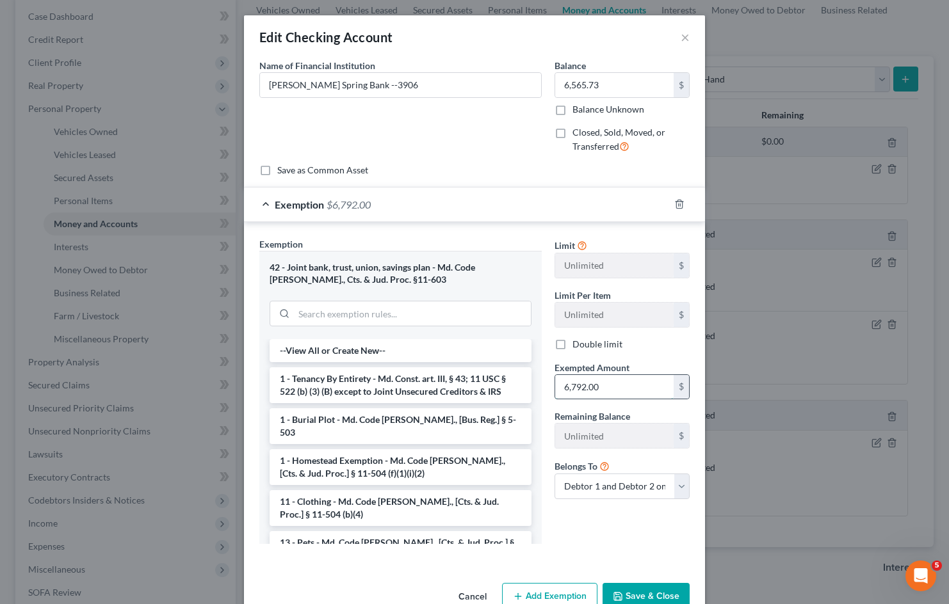
click at [630, 390] on input "6,792.00" at bounding box center [614, 387] width 118 height 24
type input "6,565.73"
click at [671, 593] on button "Save & Close" at bounding box center [645, 596] width 87 height 27
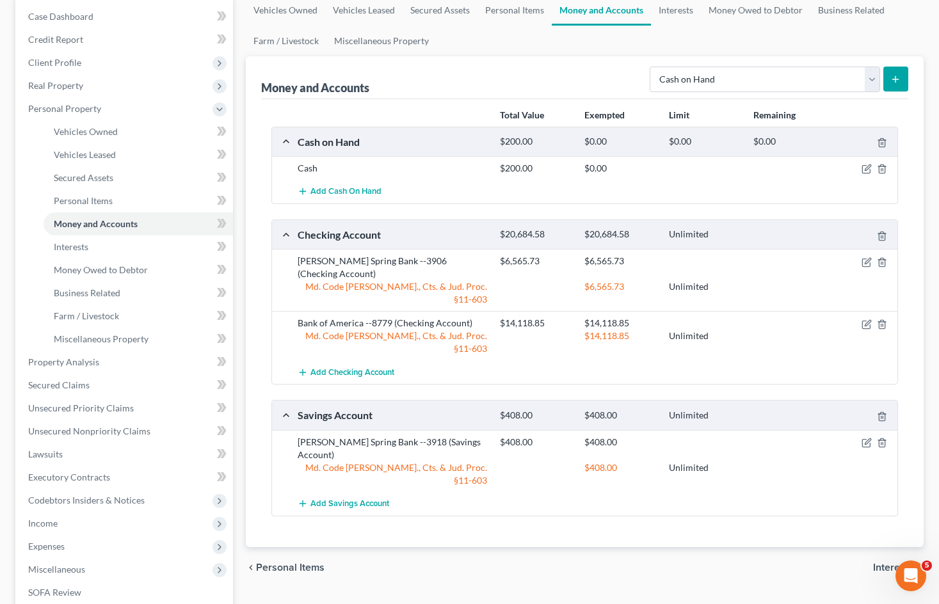
click at [859, 317] on div at bounding box center [864, 323] width 67 height 13
click at [863, 319] on icon "button" at bounding box center [866, 324] width 10 height 10
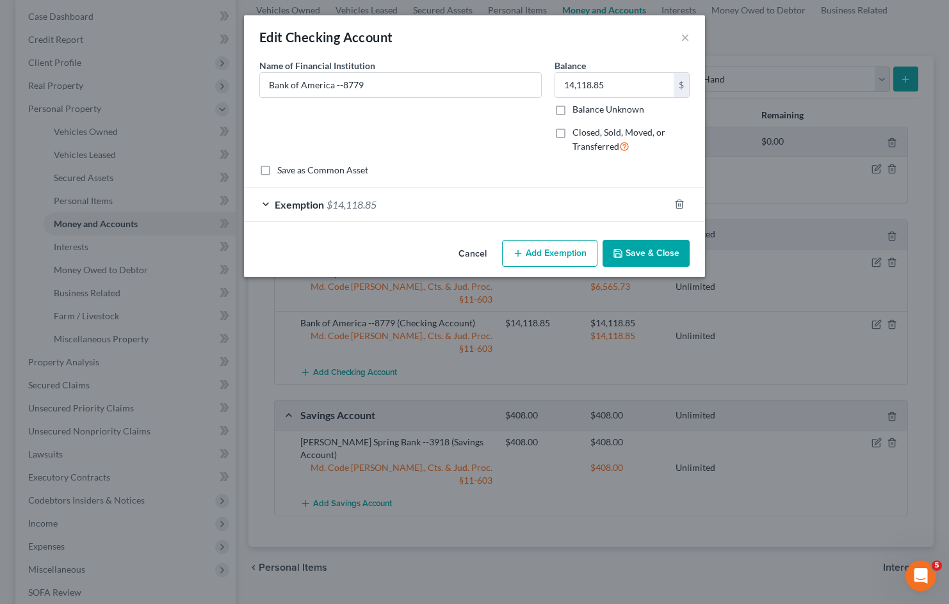
click at [449, 210] on div "Exemption $14,118.85" at bounding box center [456, 205] width 425 height 34
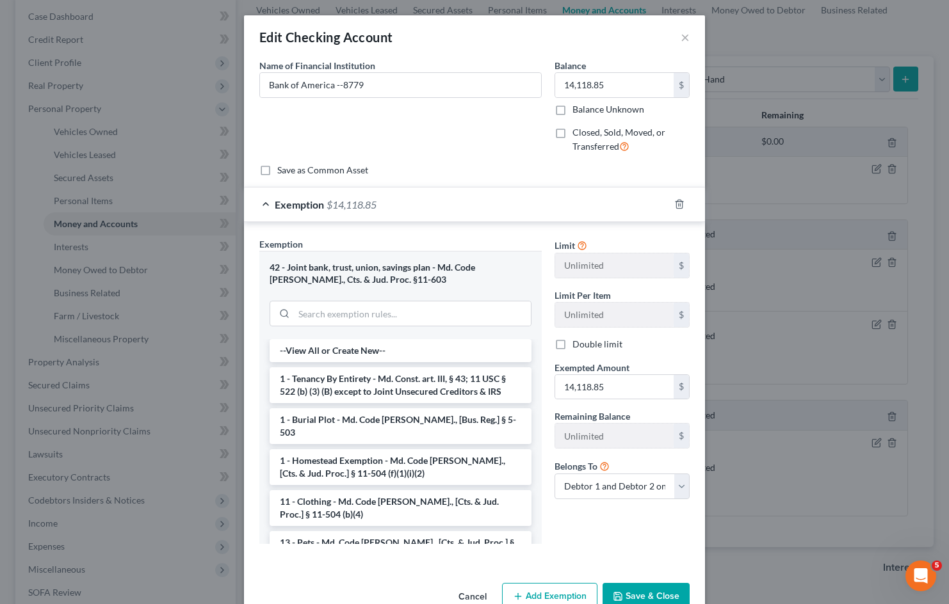
click at [460, 598] on button "Cancel" at bounding box center [472, 597] width 49 height 26
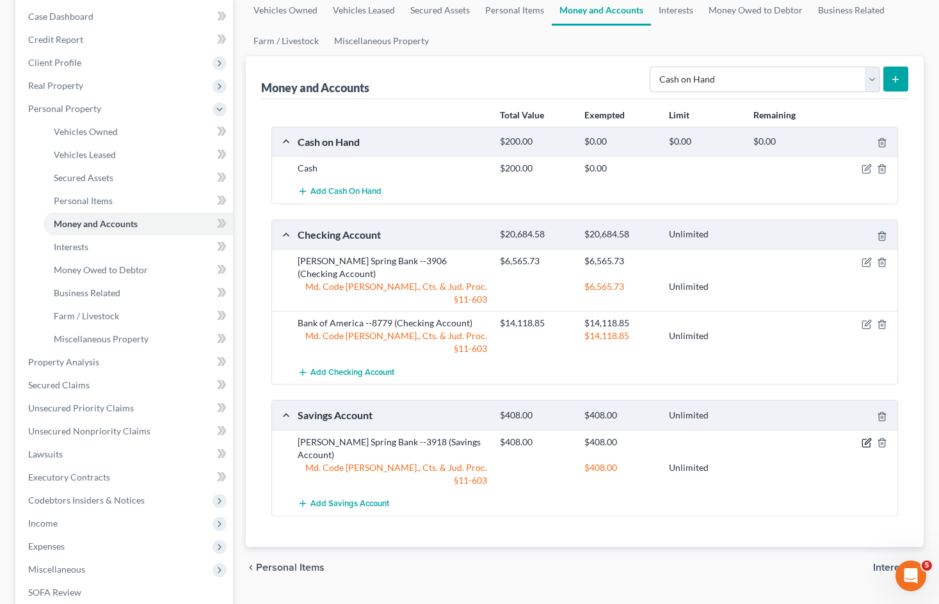
click at [866, 438] on icon "button" at bounding box center [866, 443] width 10 height 10
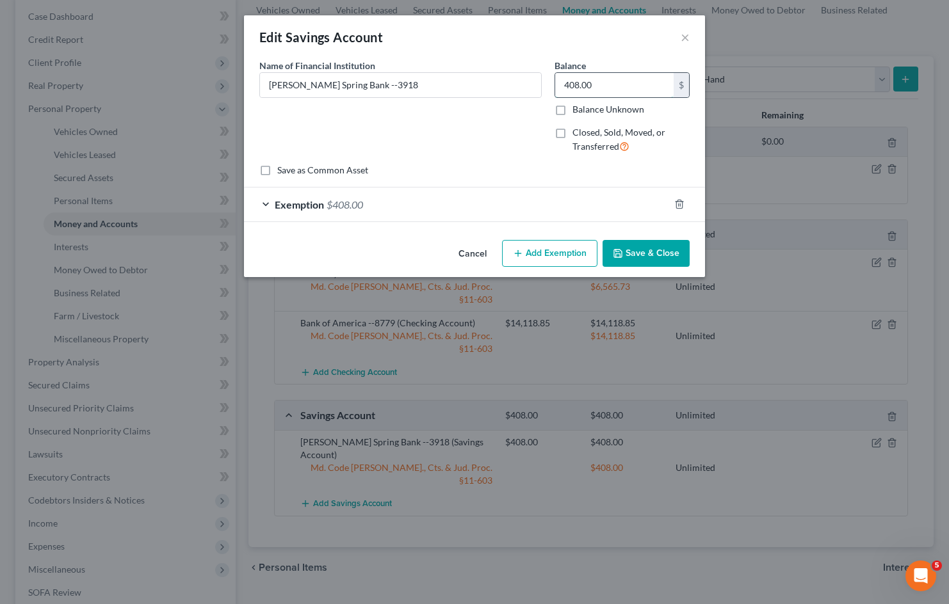
click at [603, 82] on input "408.00" at bounding box center [614, 85] width 118 height 24
type input "408.72"
click at [385, 200] on div "Exemption $408.00" at bounding box center [456, 205] width 425 height 34
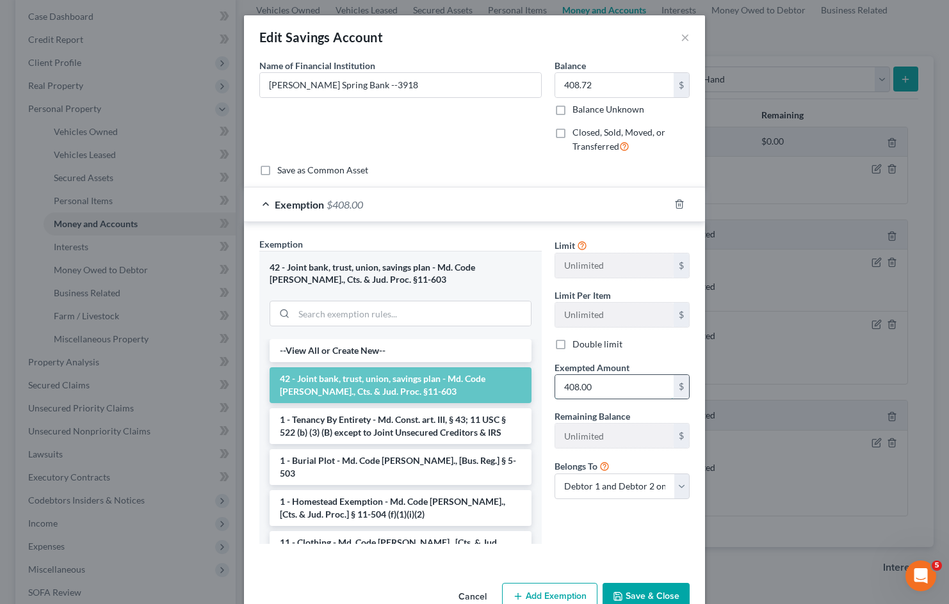
click at [590, 387] on input "408.00" at bounding box center [614, 387] width 118 height 24
drag, startPoint x: 589, startPoint y: 387, endPoint x: 578, endPoint y: 387, distance: 10.9
click at [578, 387] on input "408.00" at bounding box center [614, 387] width 118 height 24
type input "408.72"
click at [650, 593] on button "Save & Close" at bounding box center [645, 596] width 87 height 27
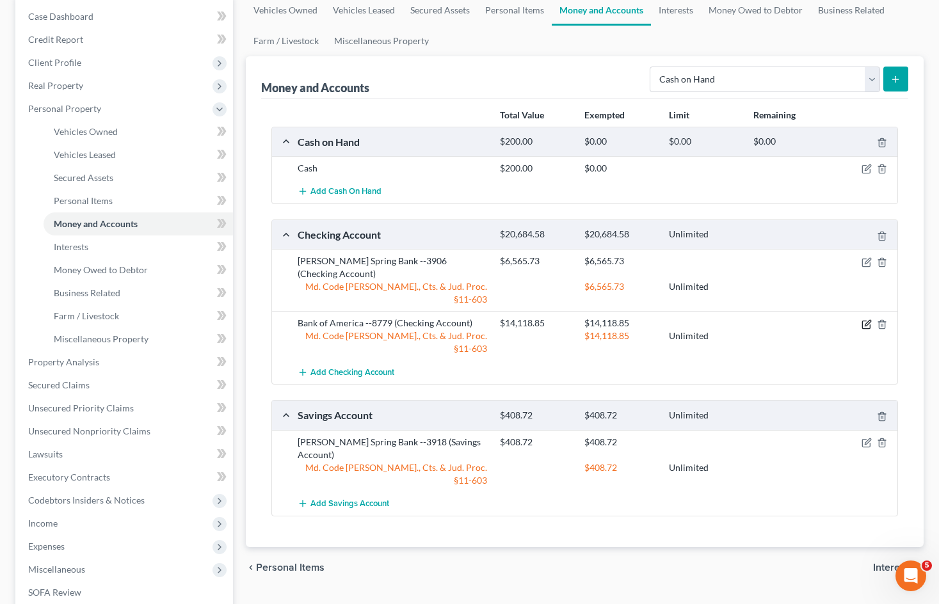
click at [867, 319] on icon "button" at bounding box center [866, 324] width 10 height 10
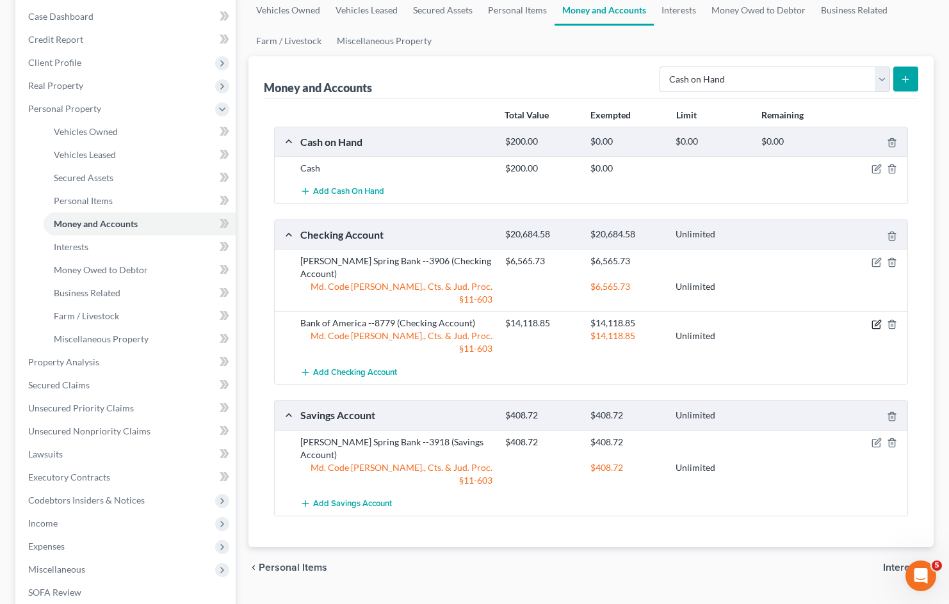
select select "2"
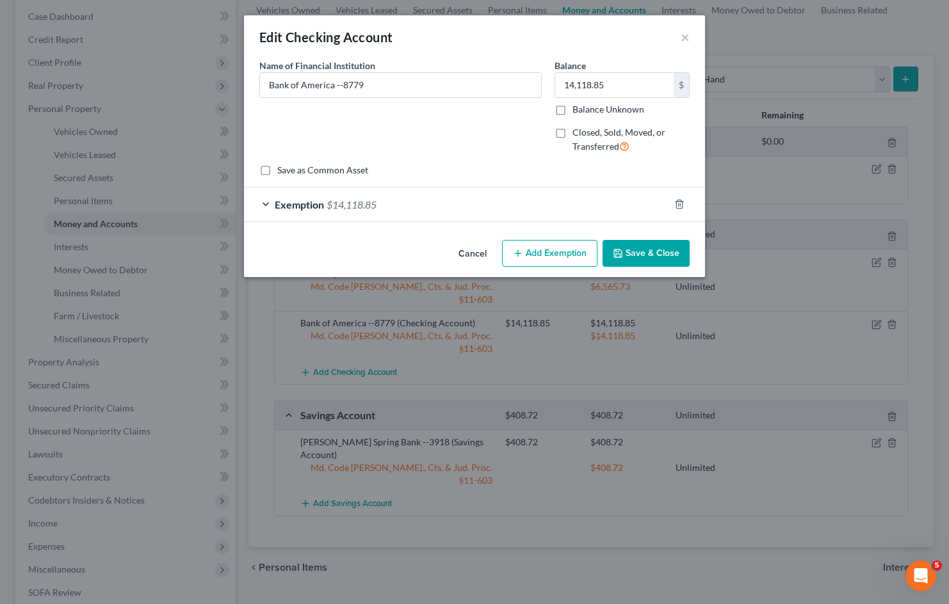
click at [458, 199] on div "Exemption $14,118.85" at bounding box center [456, 205] width 425 height 34
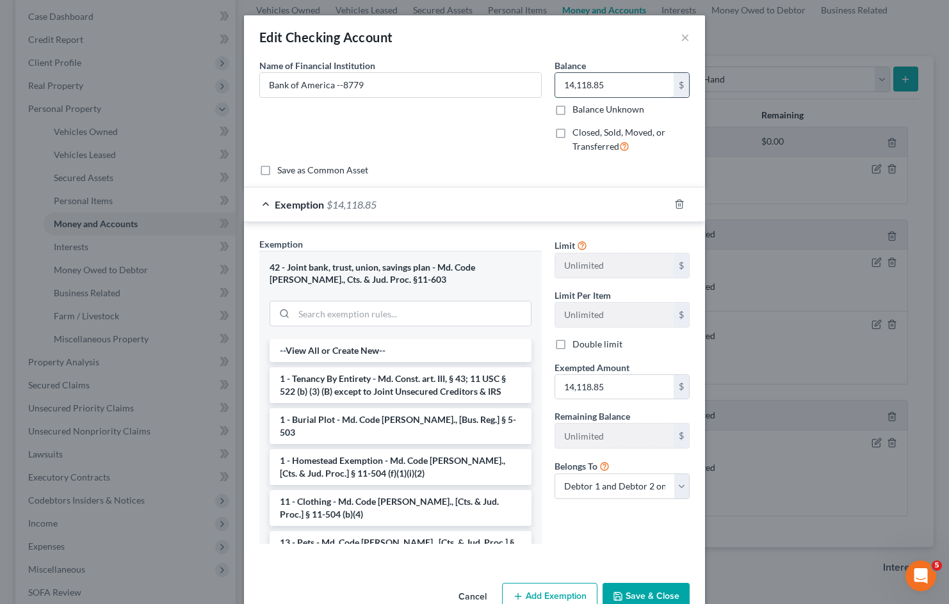
click at [608, 84] on input "14,118.85" at bounding box center [614, 85] width 118 height 24
type input "13,919.04"
click at [622, 388] on input "14,118.85" at bounding box center [614, 387] width 118 height 24
type input "13,919.04"
click at [664, 591] on button "Save & Close" at bounding box center [645, 596] width 87 height 27
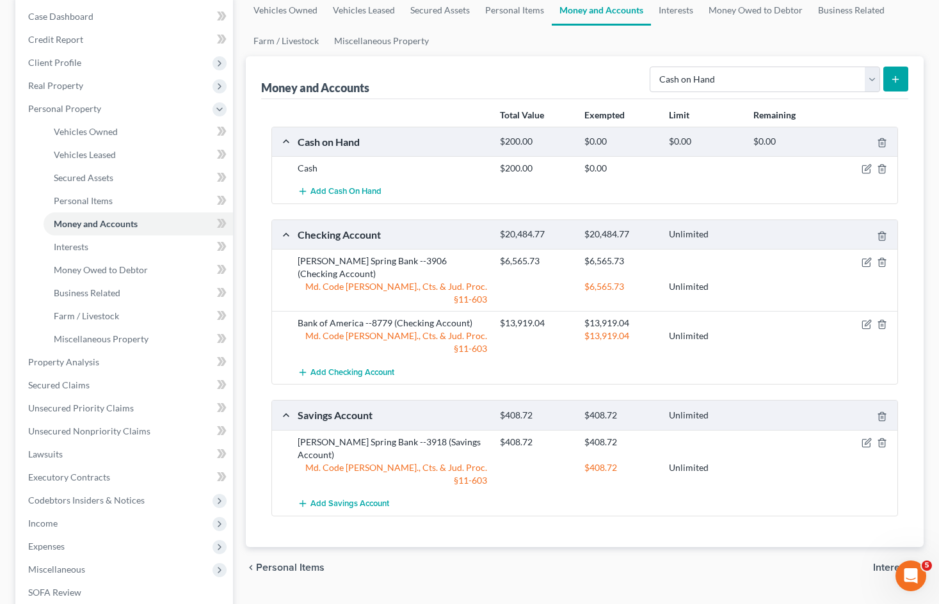
click at [683, 572] on div "Vehicles Owned Vehicles Leased Secured Assets Personal Items Money and Accounts…" at bounding box center [584, 376] width 691 height 762
click at [131, 263] on link "Money Owed to Debtor" at bounding box center [138, 270] width 189 height 23
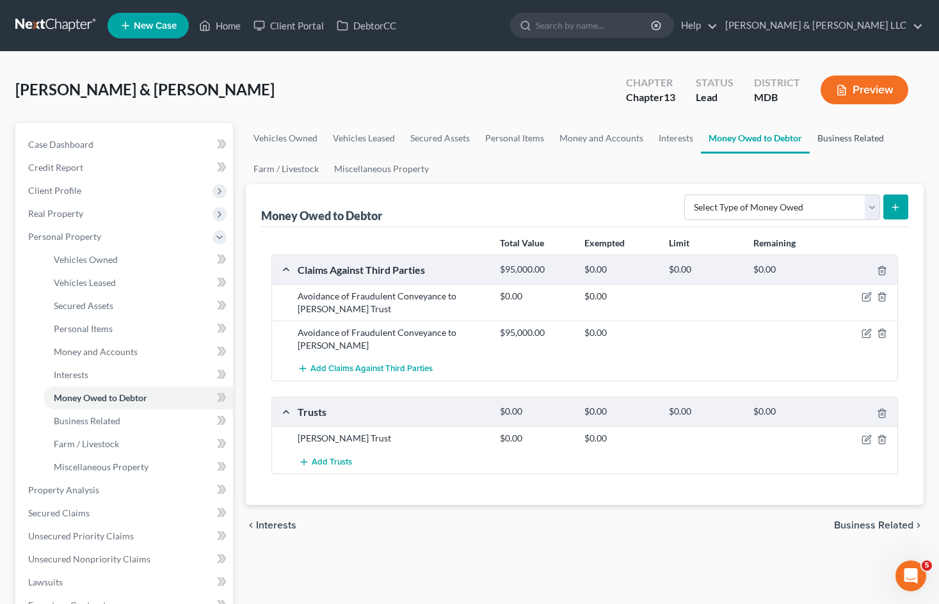
click at [844, 140] on link "Business Related" at bounding box center [851, 138] width 82 height 31
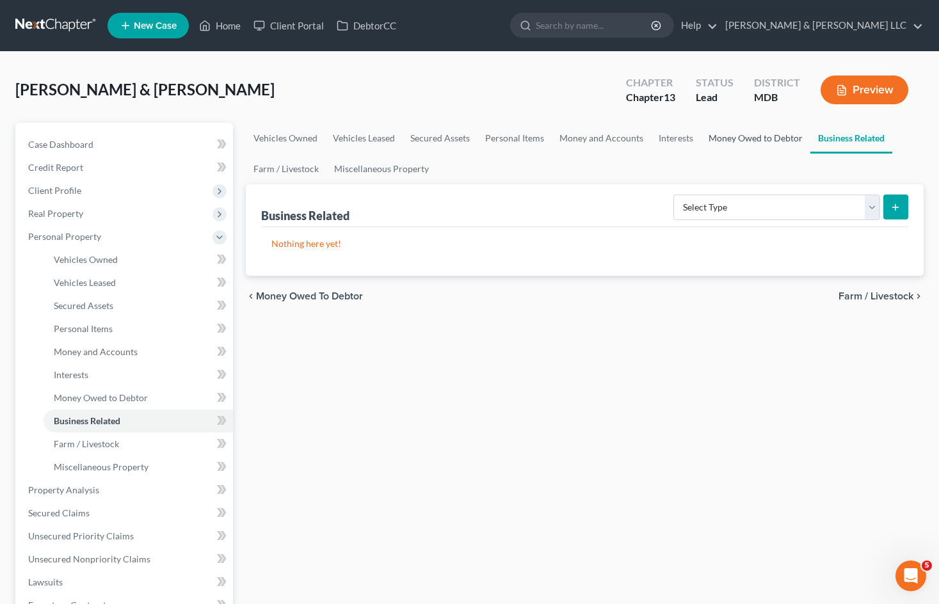
click at [745, 134] on link "Money Owed to Debtor" at bounding box center [755, 138] width 109 height 31
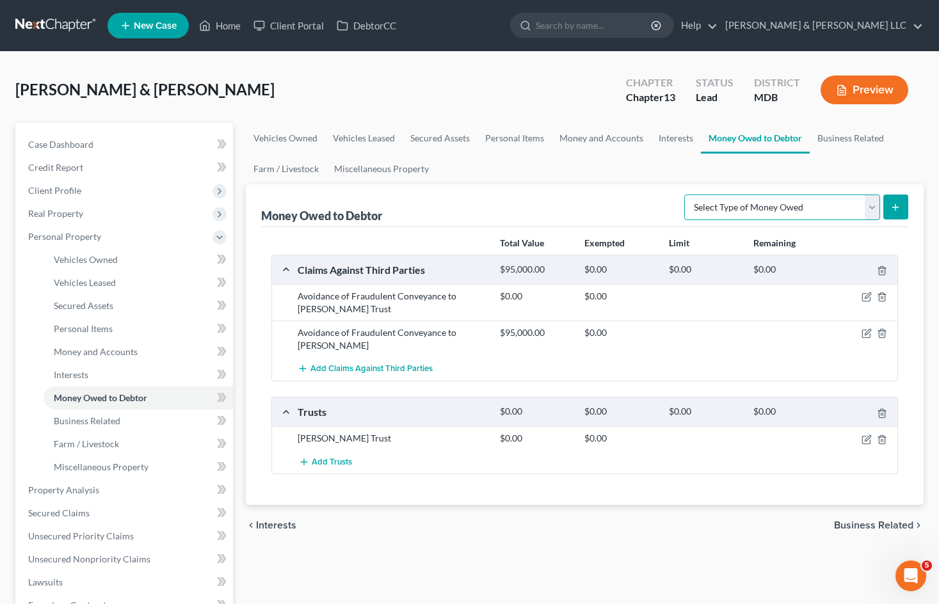
click at [762, 204] on select "Select Type of Money Owed Accounts Receivable Alimony Child Support Claims Agai…" at bounding box center [782, 208] width 196 height 26
select select "expected_tax_refund"
click at [686, 195] on select "Select Type of Money Owed Accounts Receivable Alimony Child Support Claims Agai…" at bounding box center [782, 208] width 196 height 26
click at [900, 205] on icon "submit" at bounding box center [895, 207] width 10 height 10
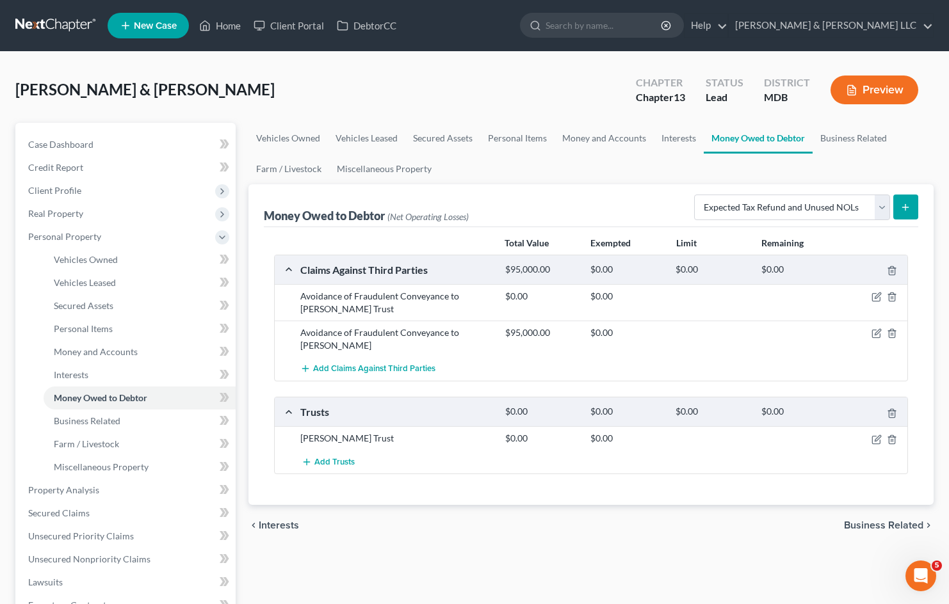
select select "0"
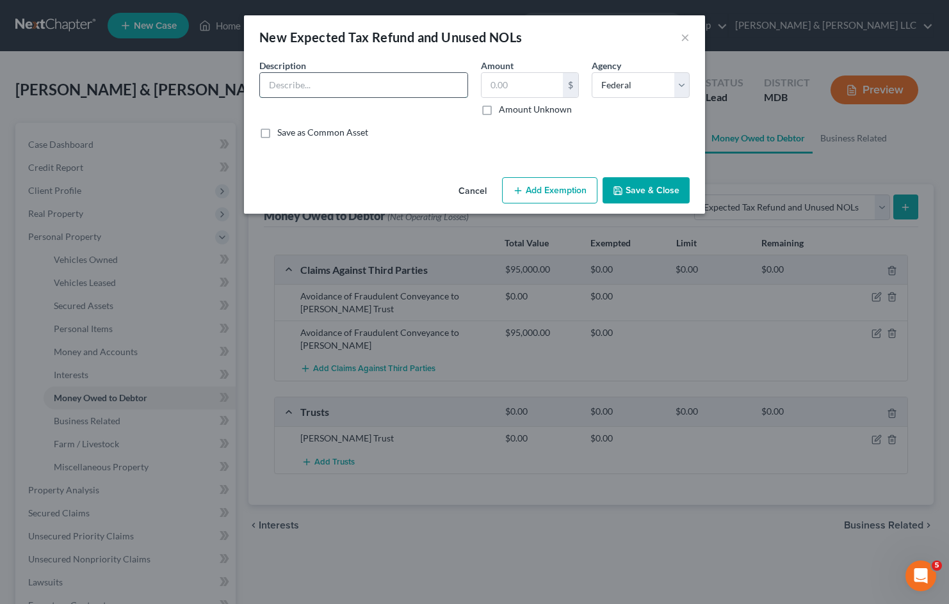
click at [448, 88] on input "text" at bounding box center [363, 85] width 207 height 24
click at [537, 84] on input "text" at bounding box center [521, 85] width 81 height 24
type input "500"
click at [364, 90] on input "text" at bounding box center [363, 85] width 207 height 24
type input "F"
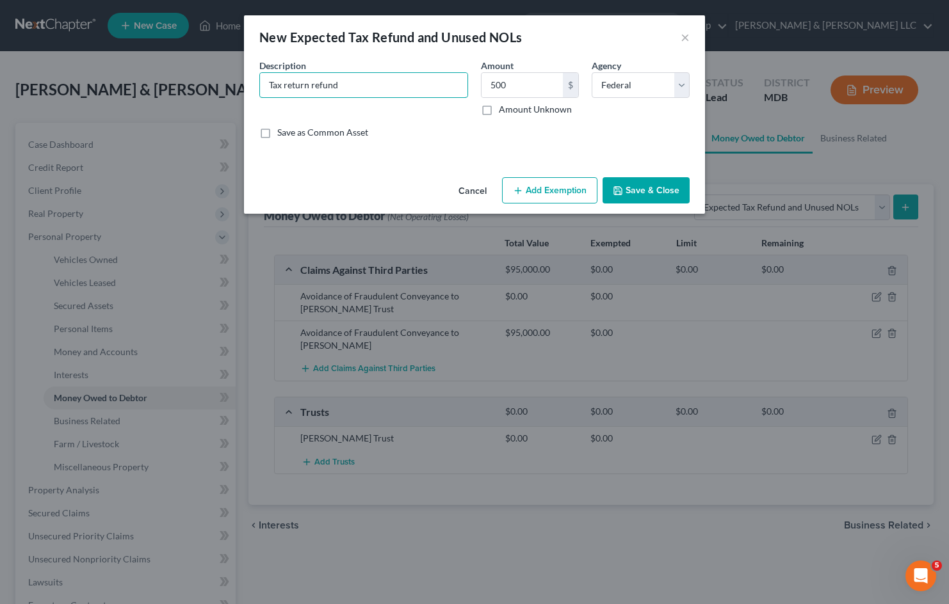
type input "Tax return refund"
click at [668, 190] on button "Save & Close" at bounding box center [645, 190] width 87 height 27
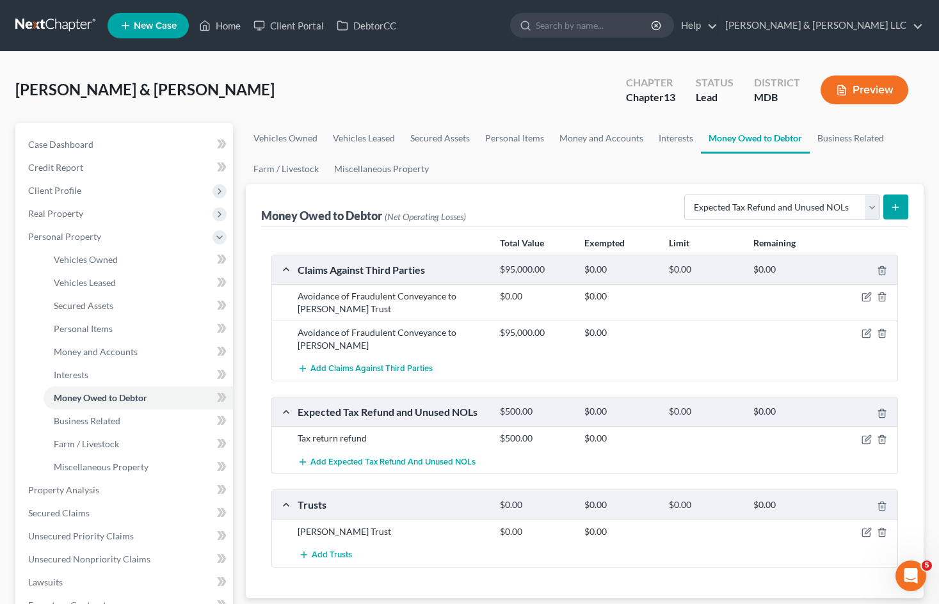
click at [623, 172] on ul "Vehicles Owned Vehicles Leased Secured Assets Personal Items Money and Accounts…" at bounding box center [585, 153] width 678 height 61
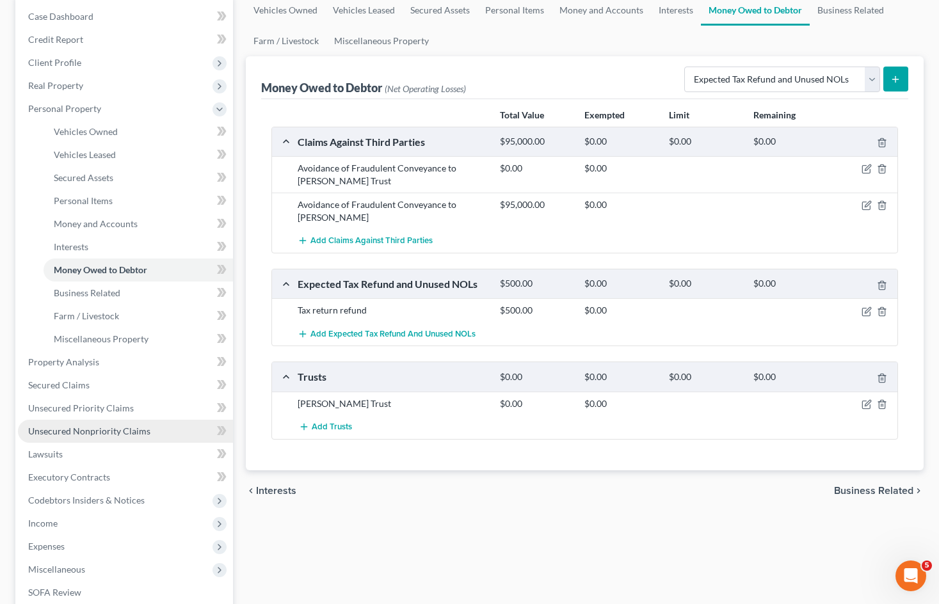
click at [135, 432] on span "Unsecured Nonpriority Claims" at bounding box center [89, 431] width 122 height 11
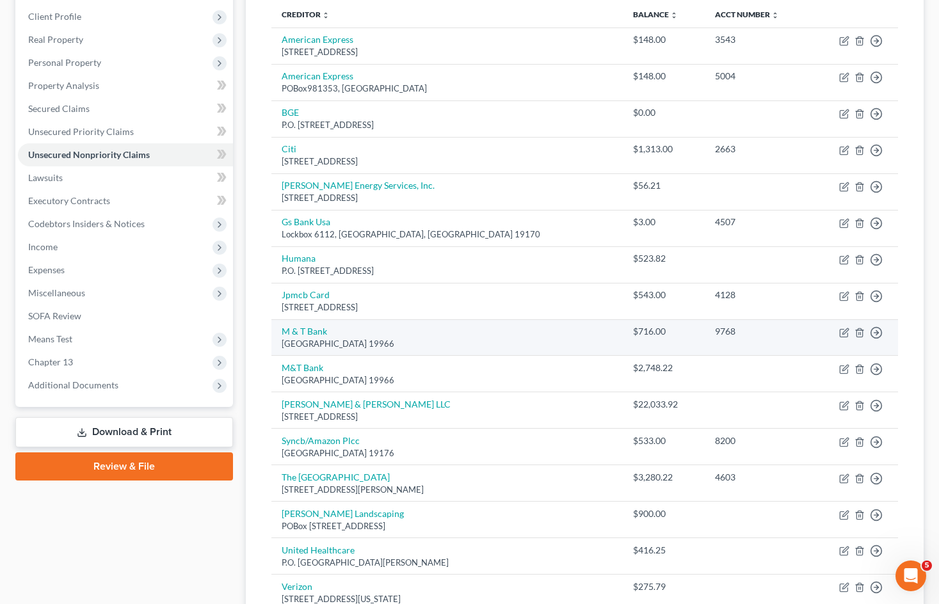
scroll to position [192, 0]
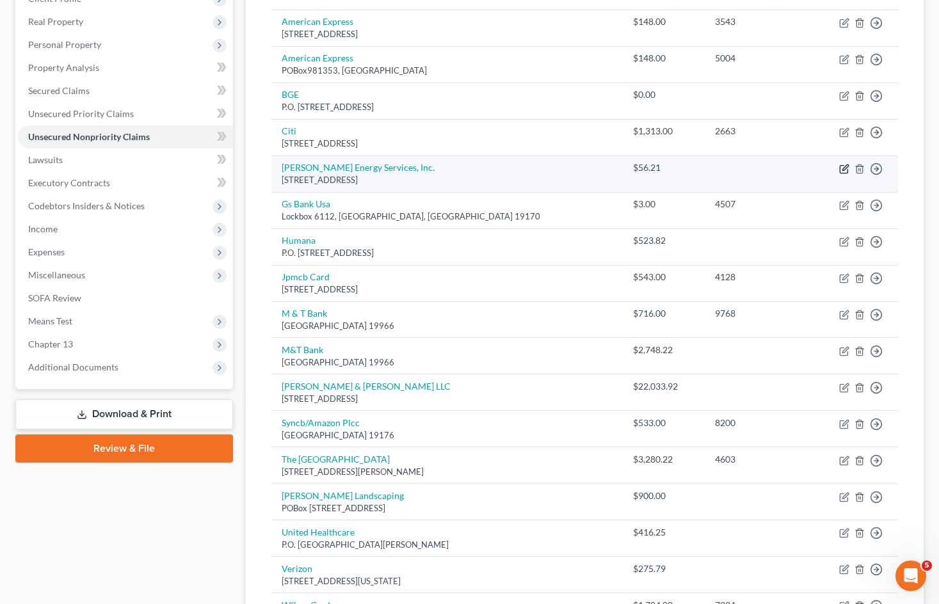
click at [844, 165] on icon "button" at bounding box center [844, 169] width 10 height 10
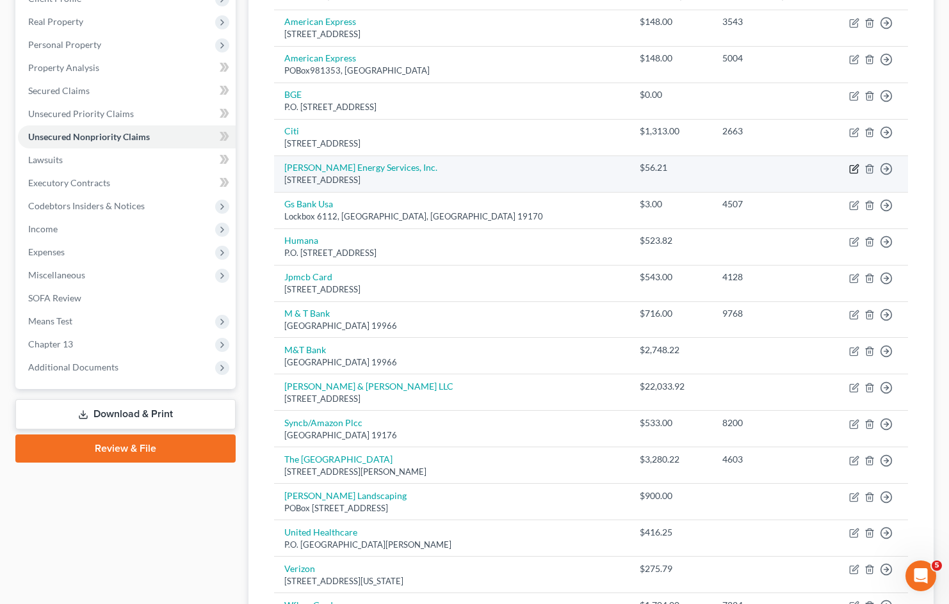
select select "21"
select select "2"
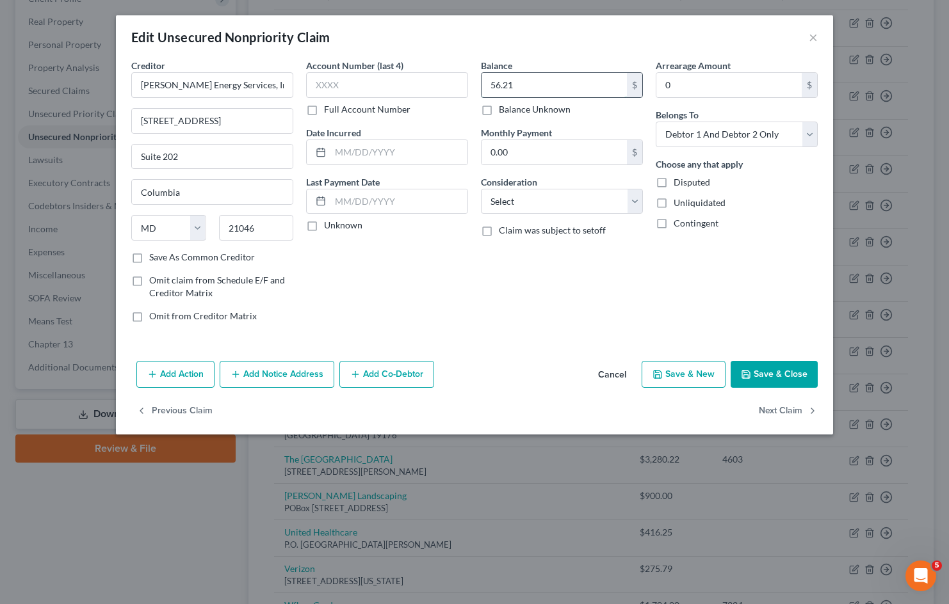
click at [549, 82] on input "56.21" at bounding box center [553, 85] width 145 height 24
type input "0"
click at [579, 319] on div "Balance 0.00 $ Balance Unknown Balance Undetermined 0 $ Balance Unknown Monthly…" at bounding box center [561, 196] width 175 height 274
click at [791, 372] on button "Save & Close" at bounding box center [773, 374] width 87 height 27
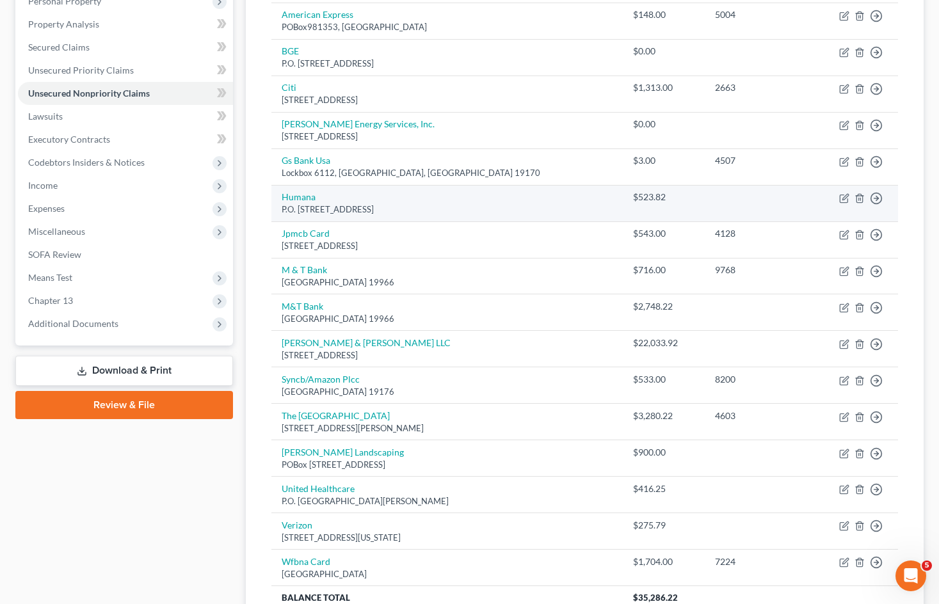
scroll to position [256, 0]
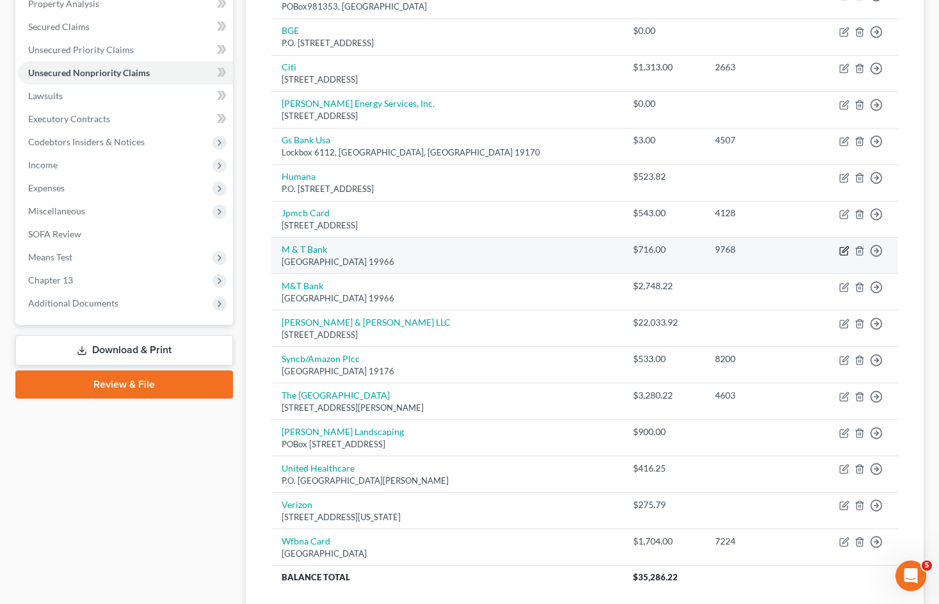
click at [844, 251] on icon "button" at bounding box center [844, 251] width 10 height 10
select select "7"
select select "2"
select select "0"
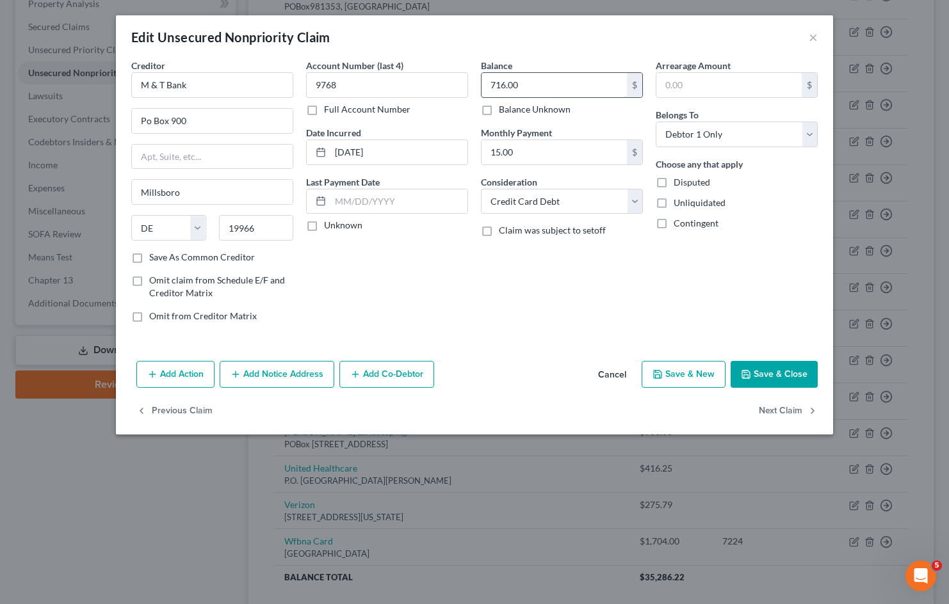
click at [549, 84] on input "716.00" at bounding box center [553, 85] width 145 height 24
type input "3"
click at [786, 372] on button "Save & Close" at bounding box center [773, 374] width 87 height 27
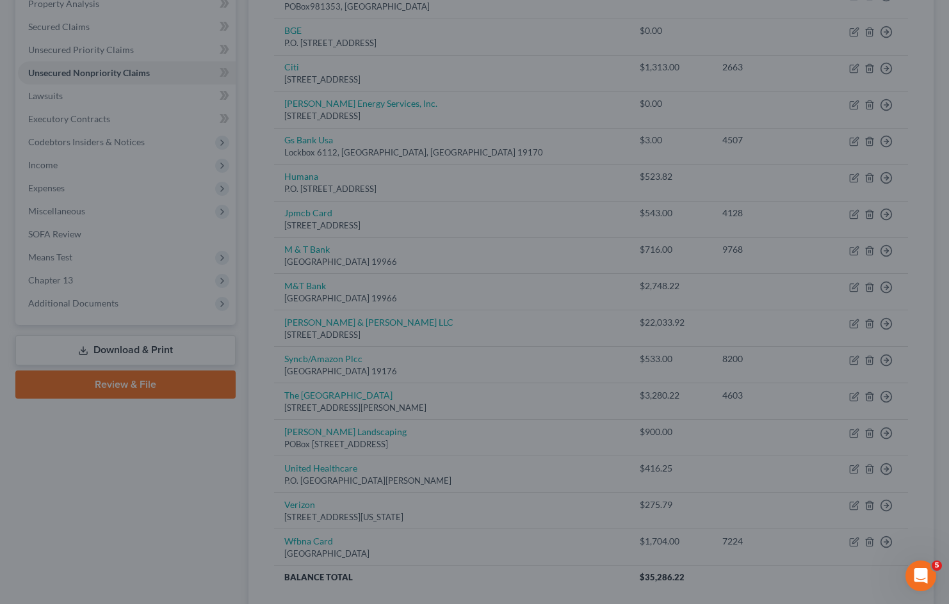
type input "3,820.00"
type input "0"
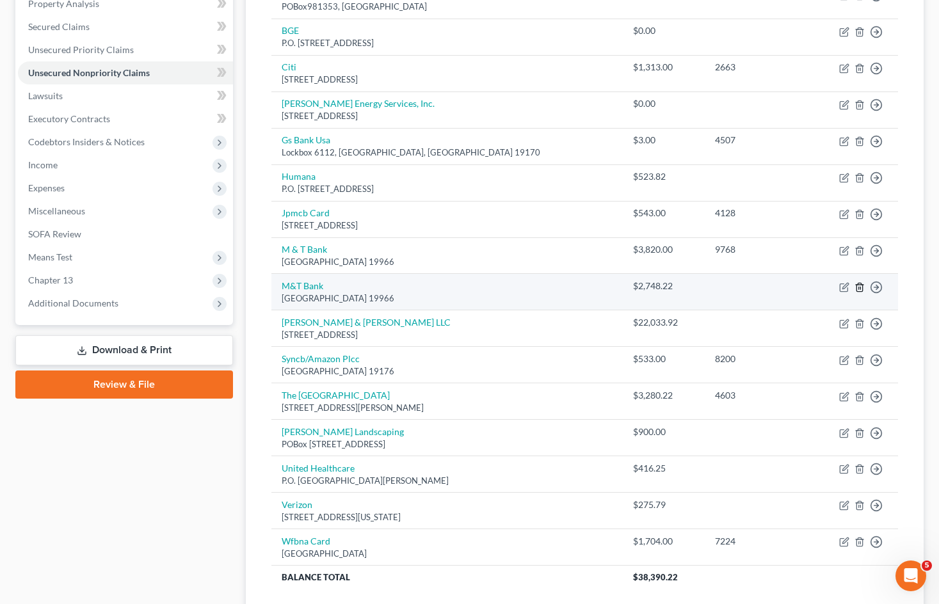
click at [859, 289] on line "button" at bounding box center [859, 288] width 0 height 3
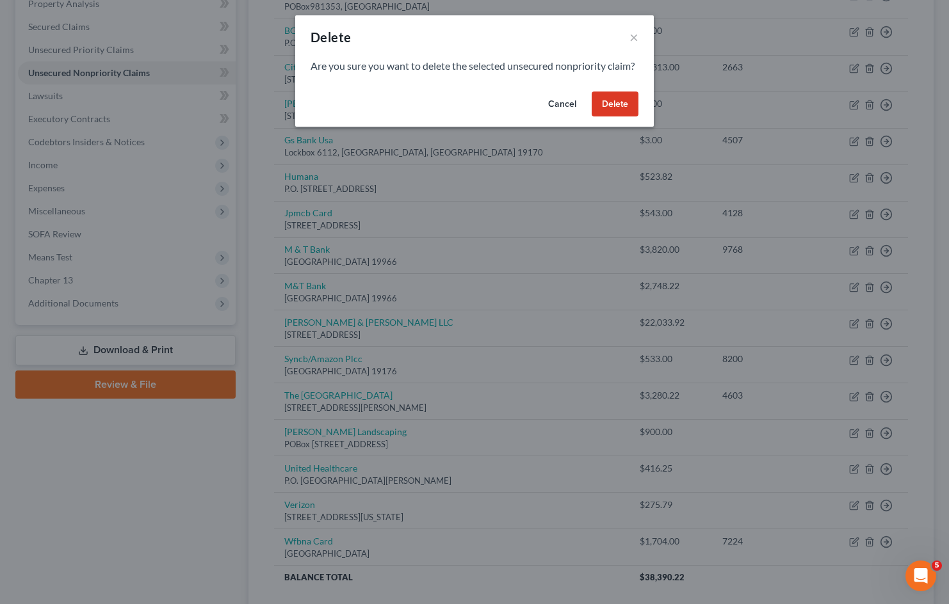
click at [625, 117] on button "Delete" at bounding box center [614, 105] width 47 height 26
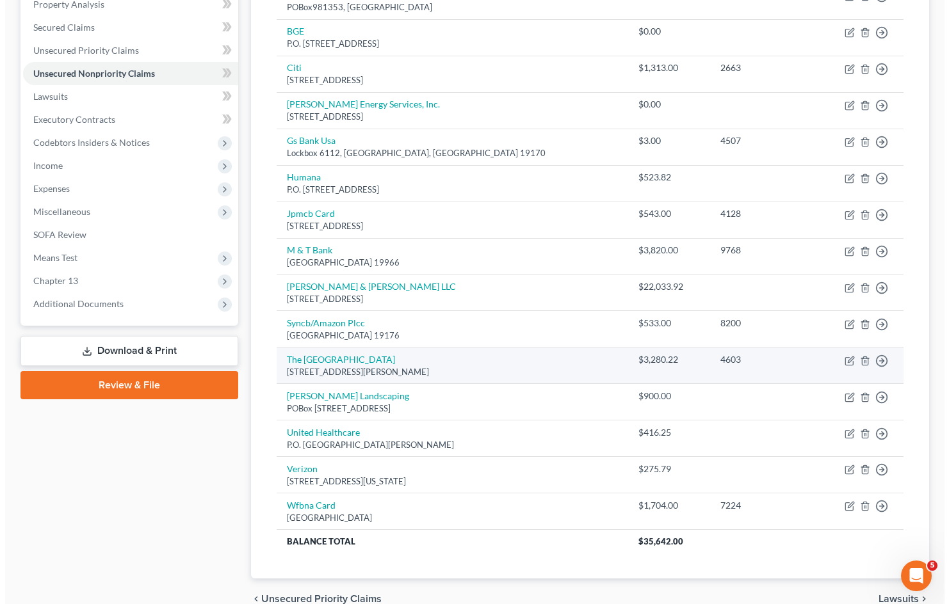
scroll to position [319, 0]
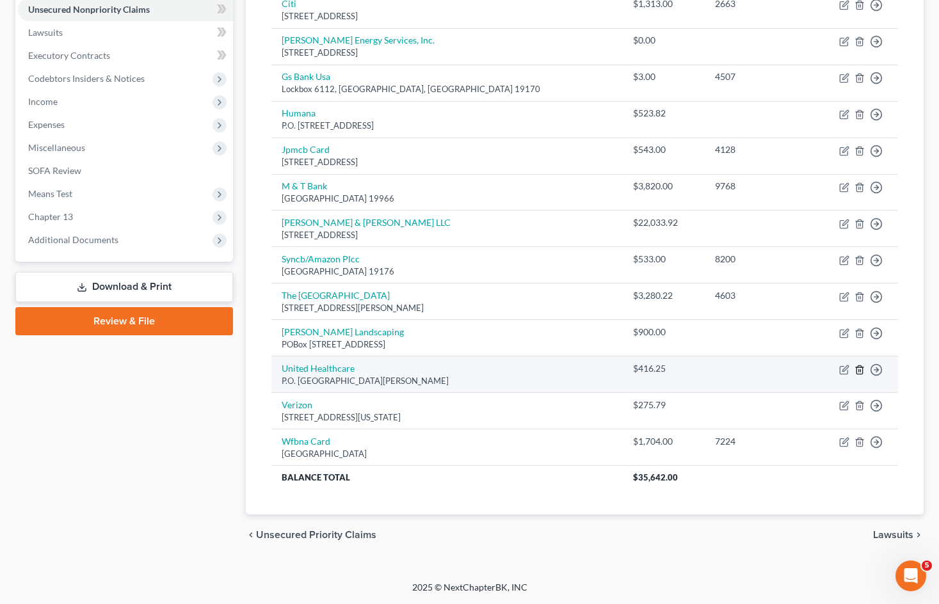
click at [860, 371] on line "button" at bounding box center [860, 370] width 0 height 3
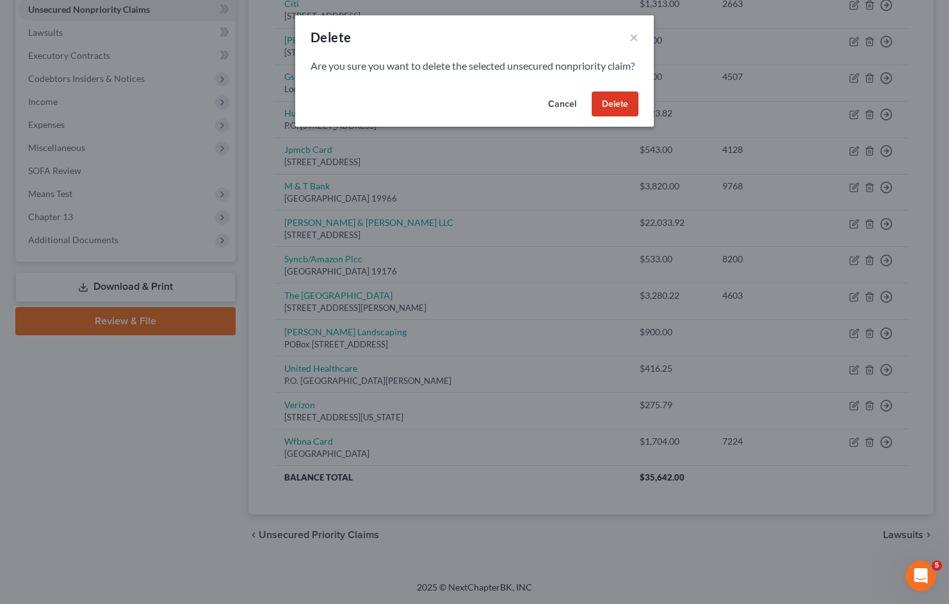
click at [610, 115] on button "Delete" at bounding box center [614, 105] width 47 height 26
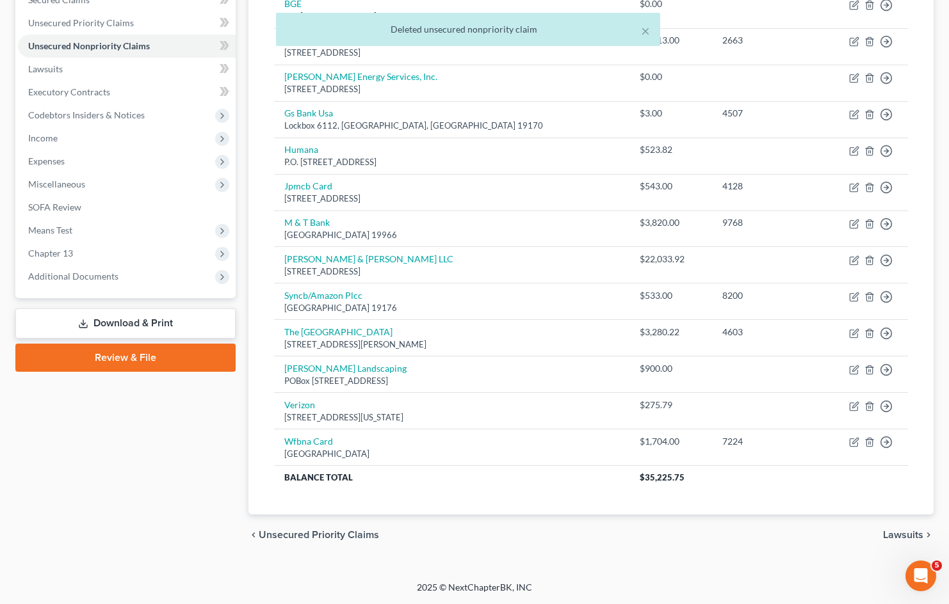
scroll to position [283, 0]
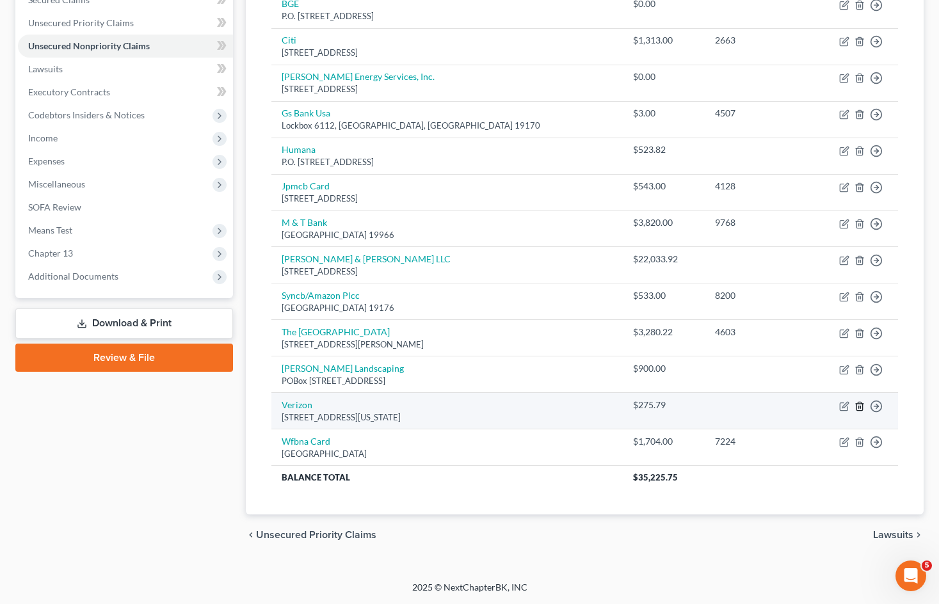
click at [860, 409] on icon "button" at bounding box center [859, 406] width 10 height 10
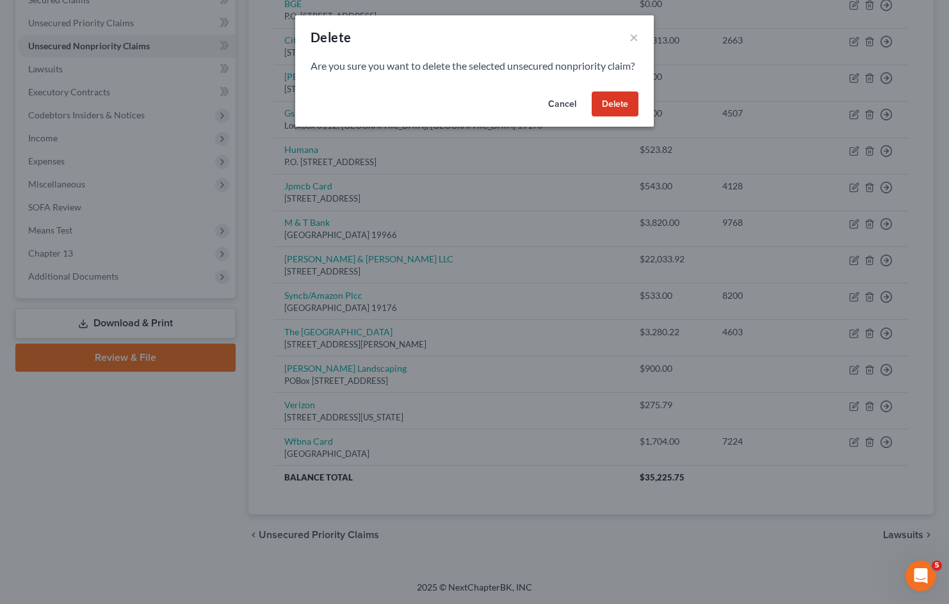
click at [613, 117] on button "Delete" at bounding box center [614, 105] width 47 height 26
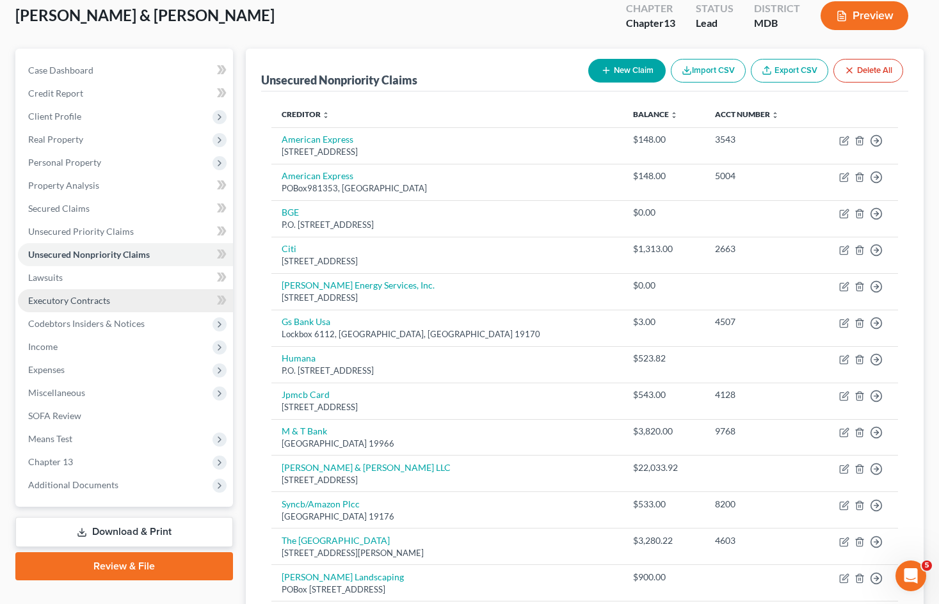
scroll to position [54, 0]
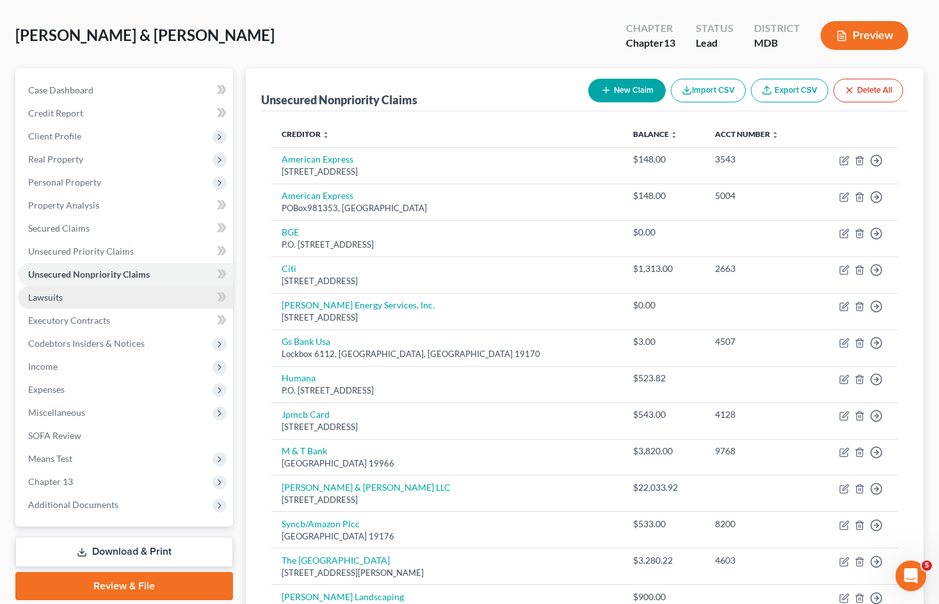
click at [150, 299] on link "Lawsuits" at bounding box center [125, 297] width 215 height 23
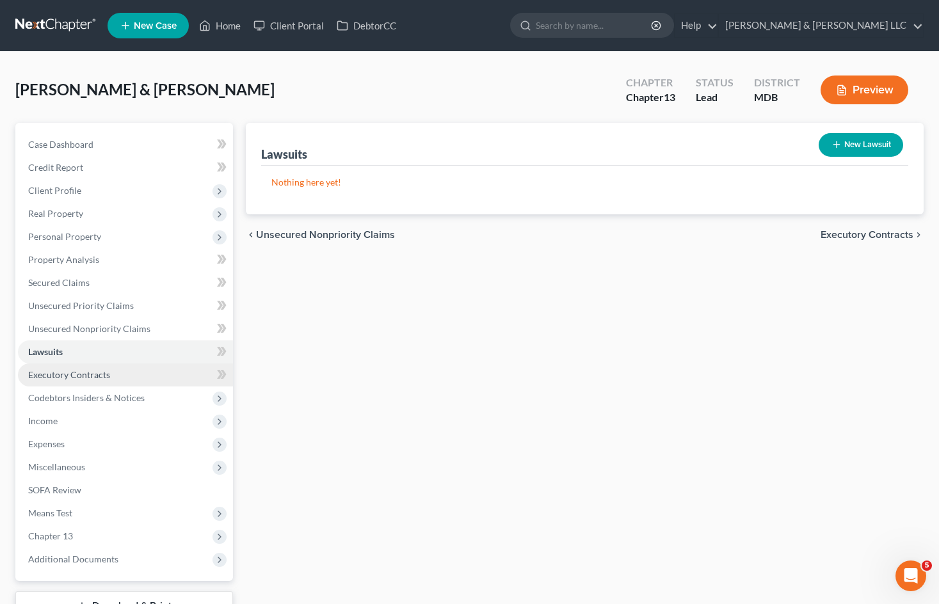
click at [70, 372] on span "Executory Contracts" at bounding box center [69, 374] width 82 height 11
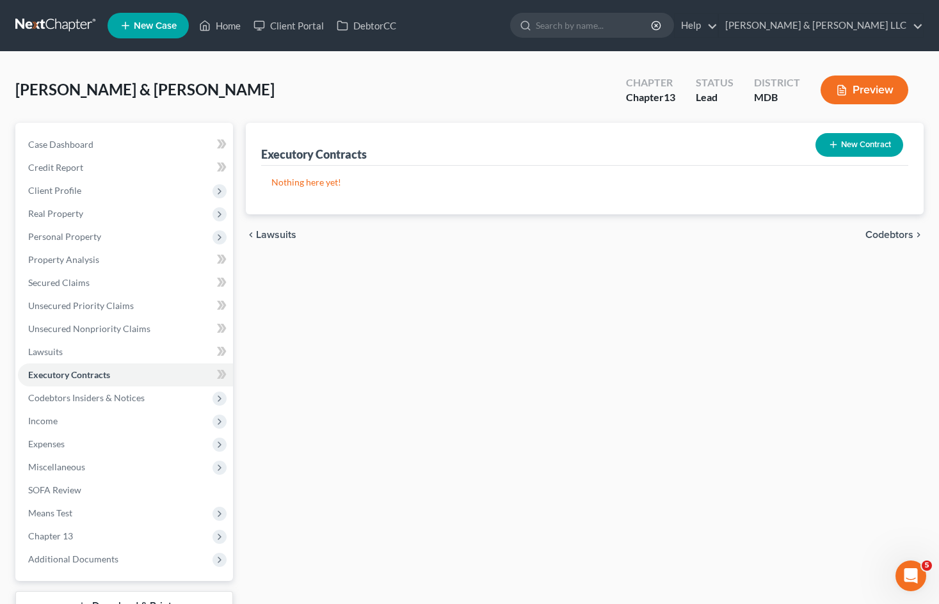
click at [858, 154] on button "New Contract" at bounding box center [859, 145] width 88 height 24
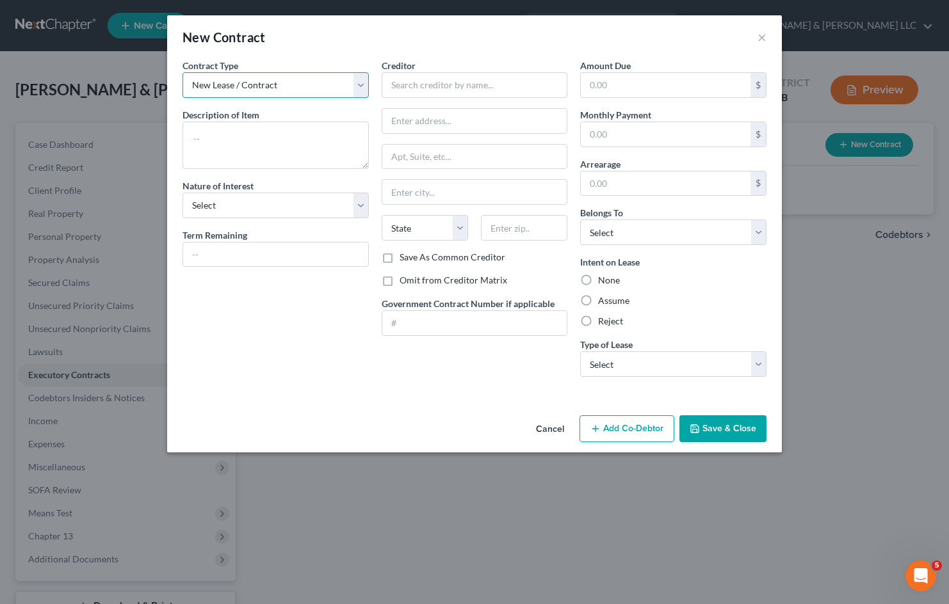
click at [360, 87] on select "New Lease / Contract New Timeshare" at bounding box center [275, 85] width 186 height 26
click at [598, 305] on label "Assume" at bounding box center [613, 300] width 31 height 13
click at [603, 303] on input "Assume" at bounding box center [607, 298] width 8 height 8
radio input "true"
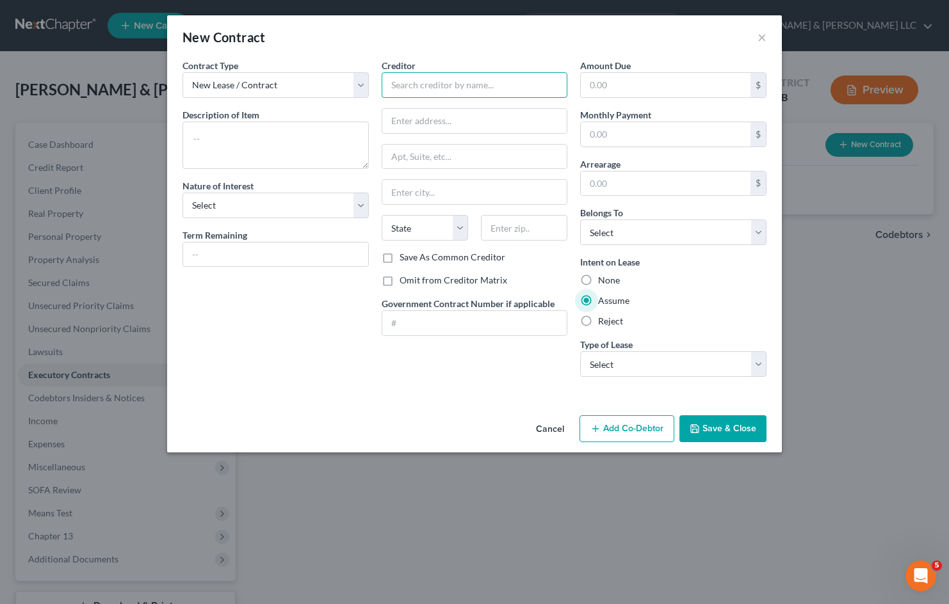
click at [419, 88] on input "text" at bounding box center [474, 85] width 186 height 26
click at [552, 432] on button "Cancel" at bounding box center [549, 430] width 49 height 26
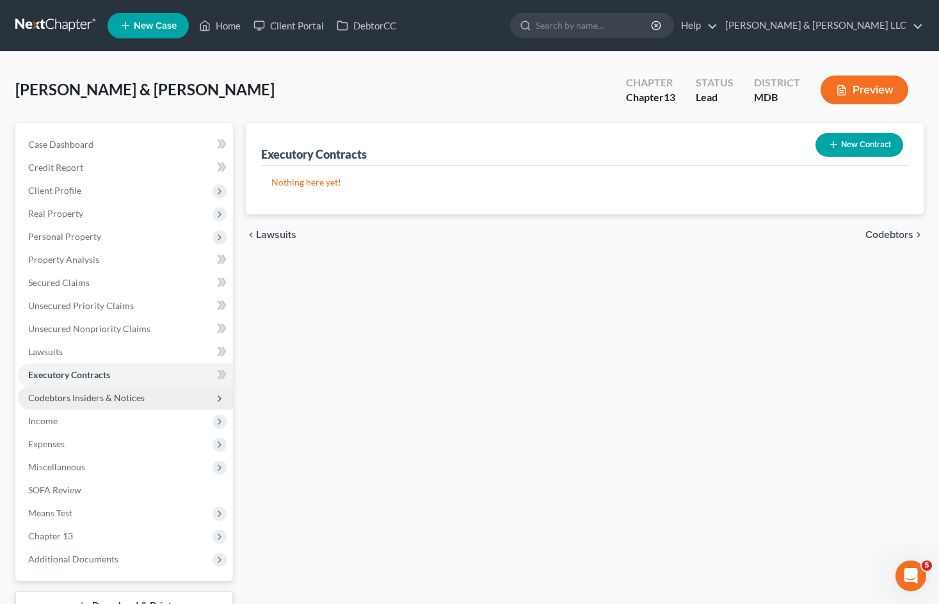
click at [110, 398] on span "Codebtors Insiders & Notices" at bounding box center [86, 397] width 116 height 11
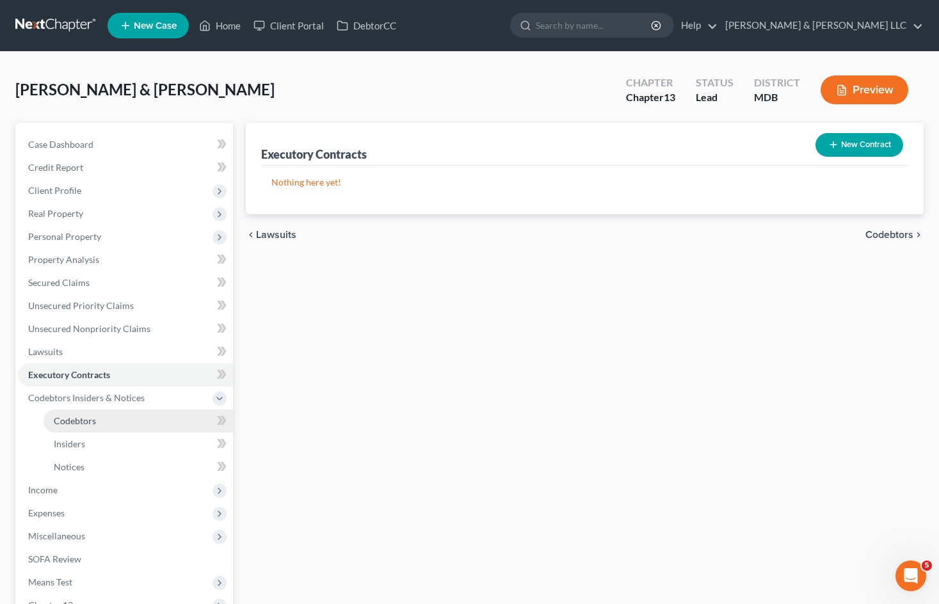
click at [97, 414] on link "Codebtors" at bounding box center [138, 421] width 189 height 23
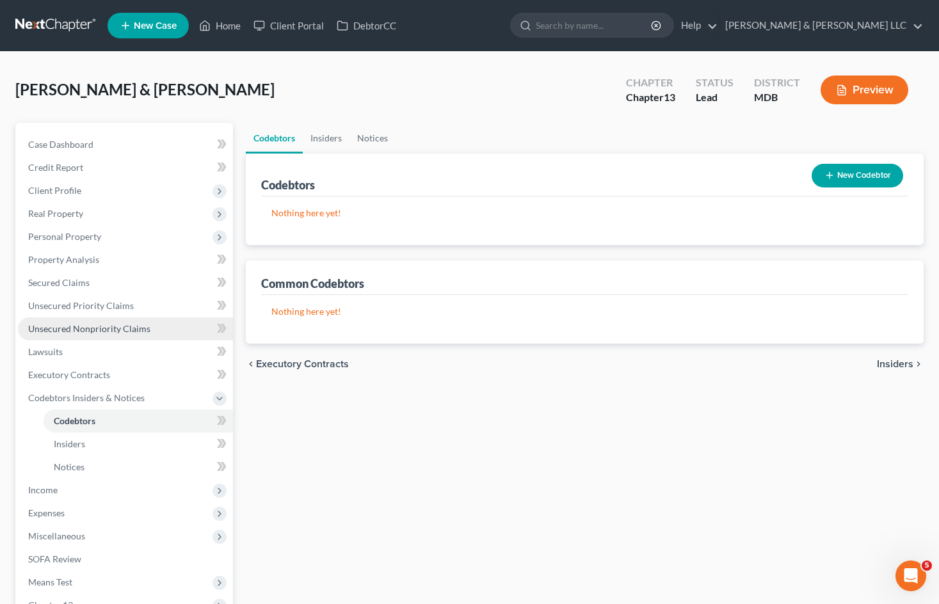
click at [151, 332] on link "Unsecured Nonpriority Claims" at bounding box center [125, 328] width 215 height 23
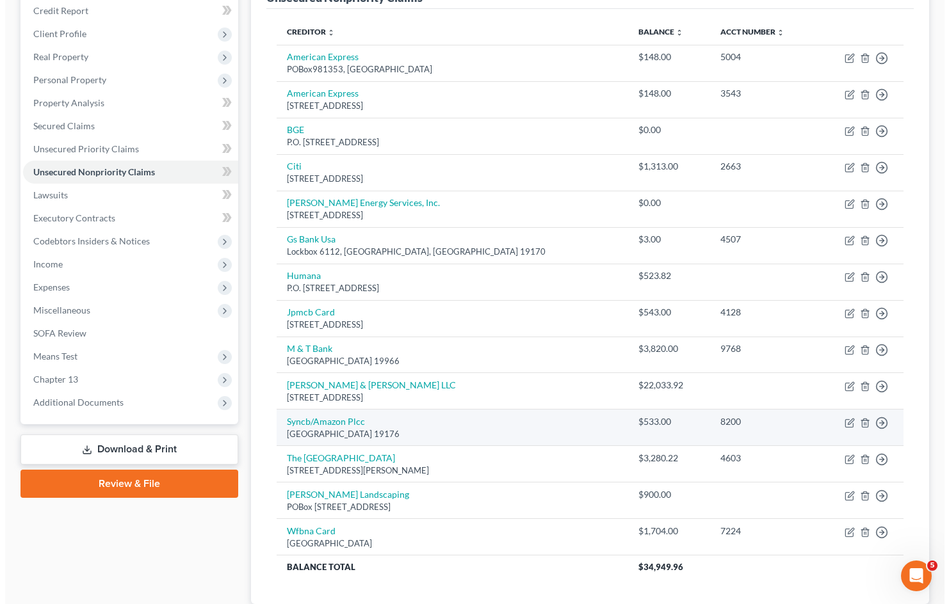
scroll to position [246, 0]
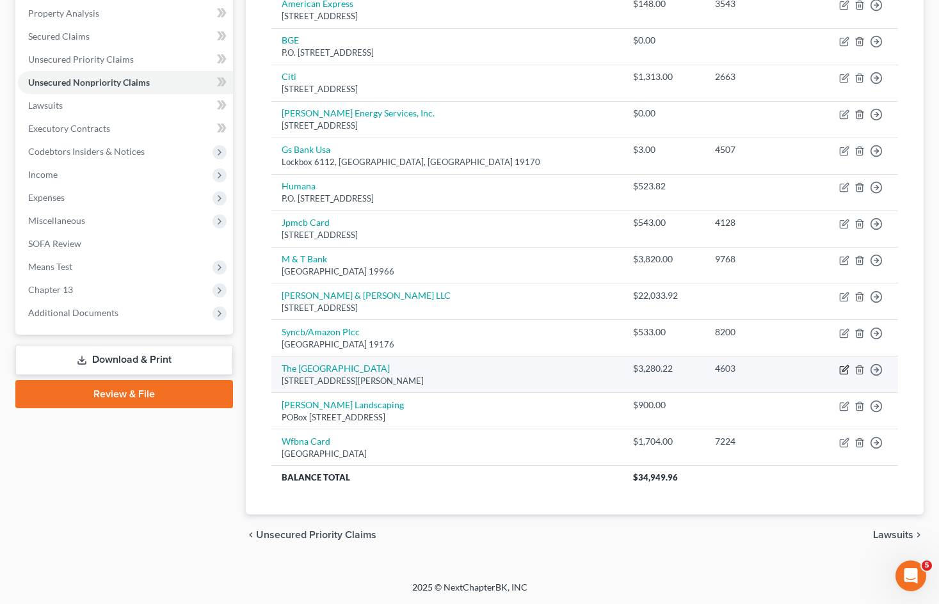
click at [843, 373] on icon "button" at bounding box center [844, 370] width 10 height 10
select select "9"
select select "2"
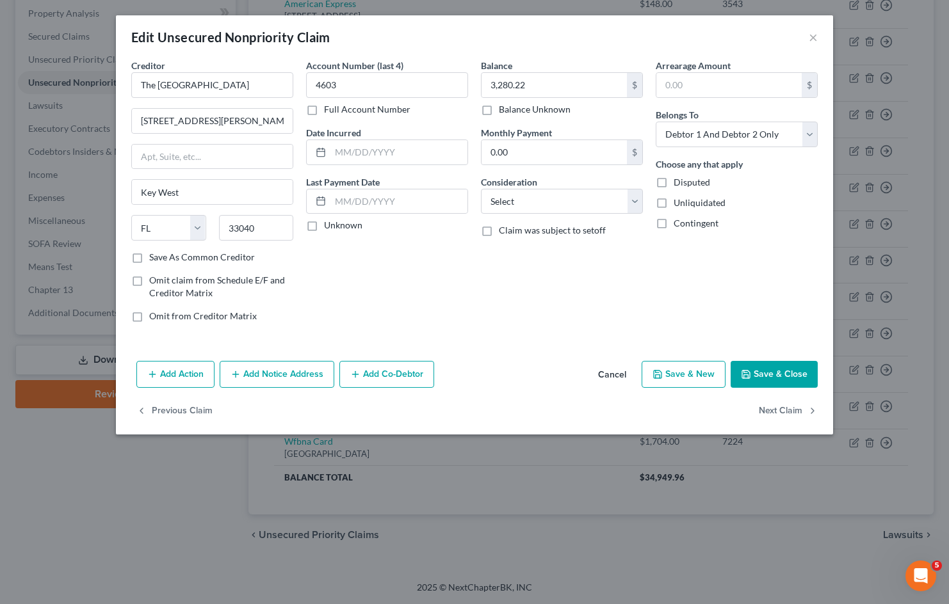
click at [376, 370] on button "Add Co-Debtor" at bounding box center [386, 374] width 95 height 27
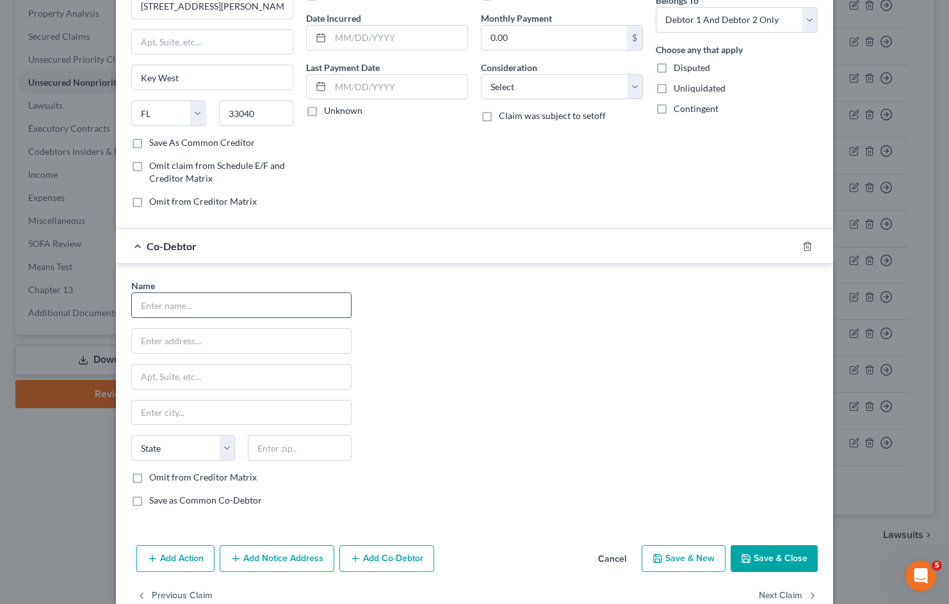
scroll to position [128, 0]
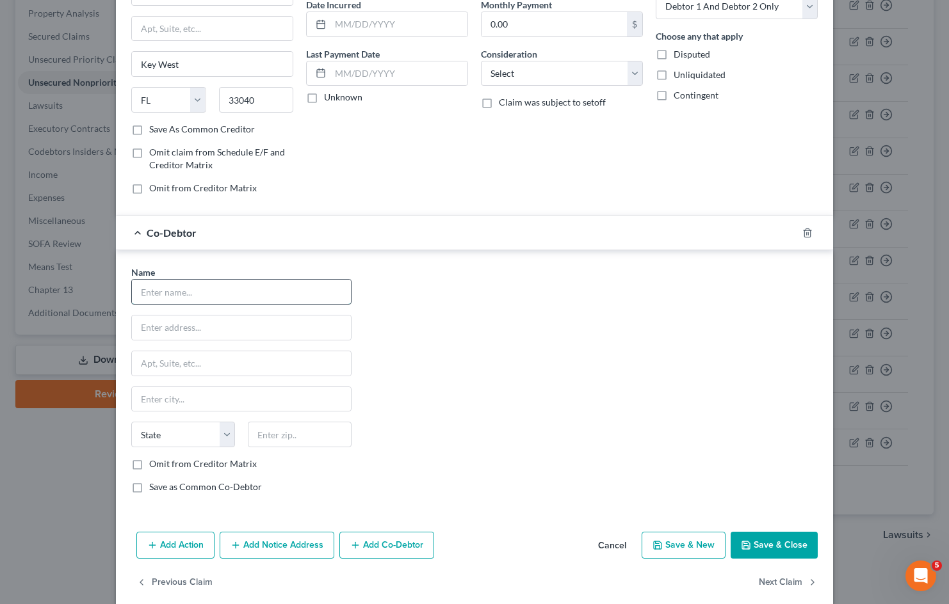
click at [212, 287] on input "text" at bounding box center [241, 292] width 219 height 24
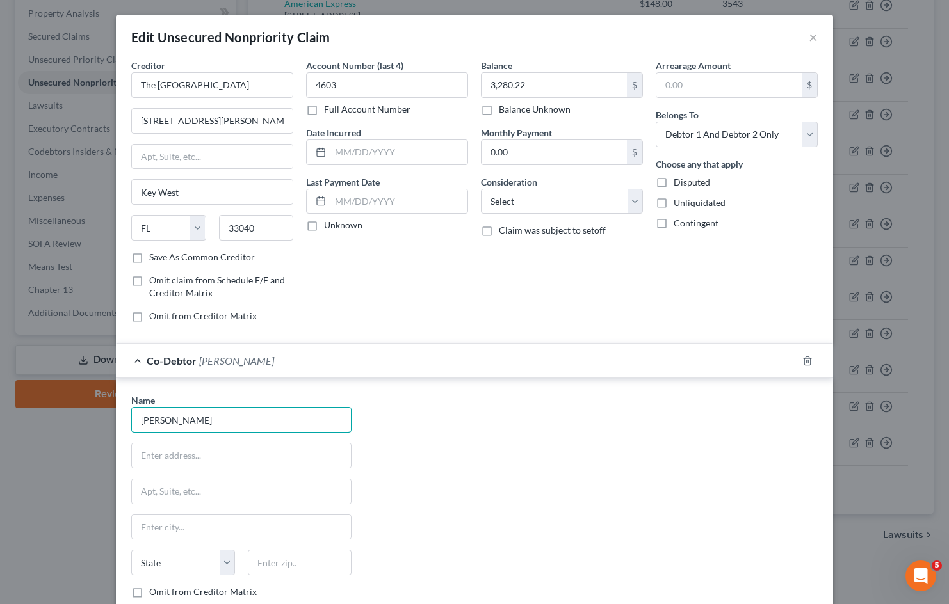
scroll to position [64, 0]
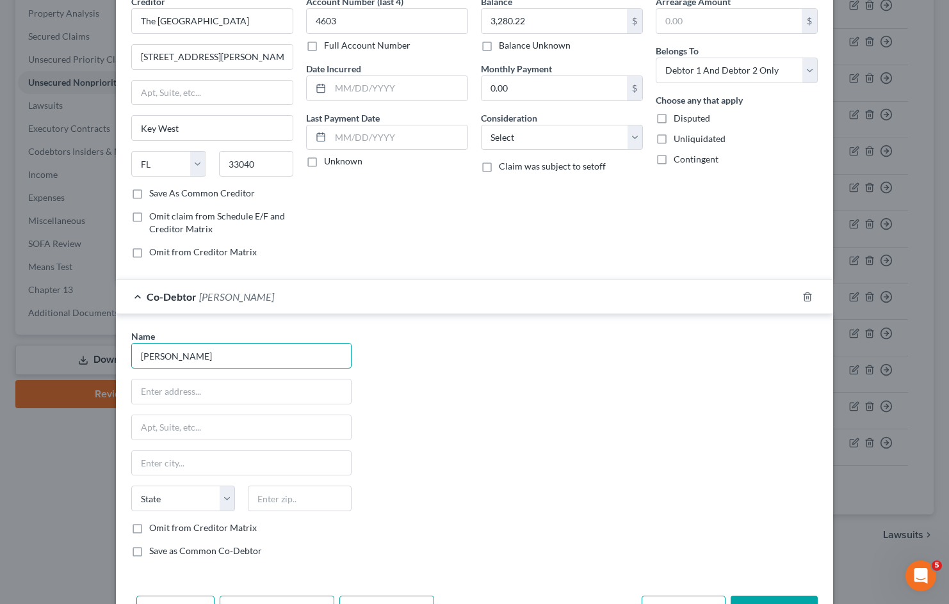
type input "[PERSON_NAME]"
click at [148, 386] on input "text" at bounding box center [241, 392] width 219 height 24
type input "[STREET_ADDRESS]"
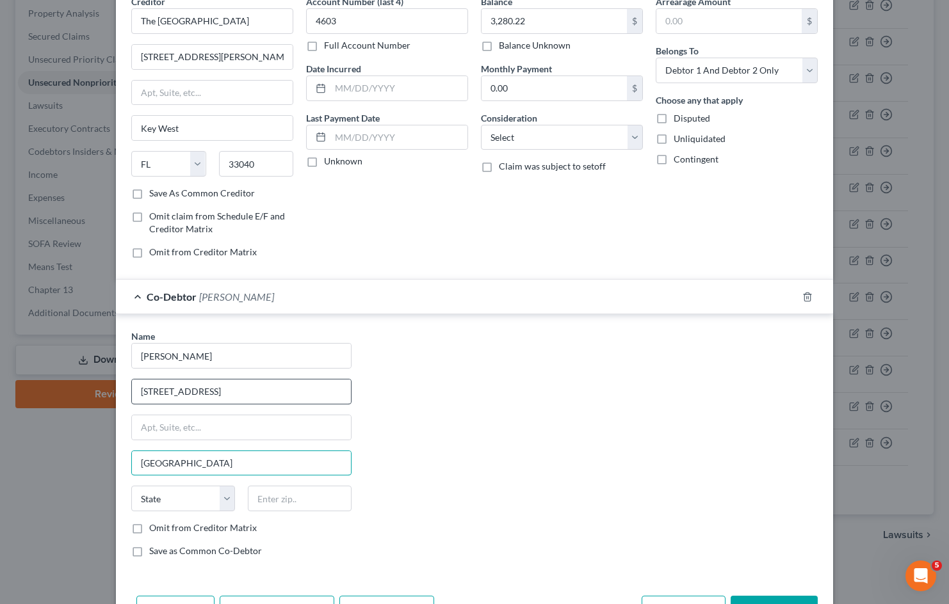
type input "[GEOGRAPHIC_DATA]"
select select "9"
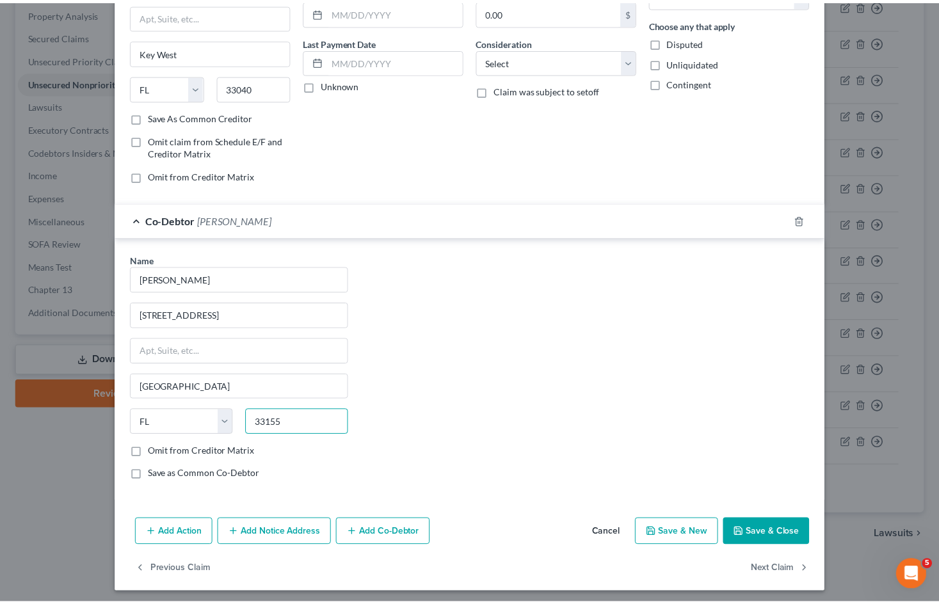
scroll to position [145, 0]
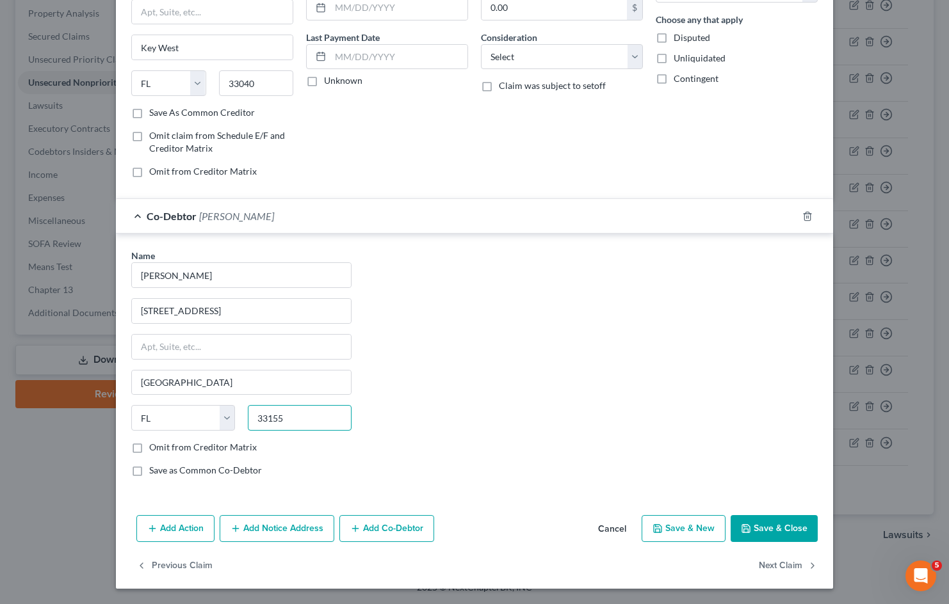
type input "33155"
click at [772, 526] on button "Save & Close" at bounding box center [773, 528] width 87 height 27
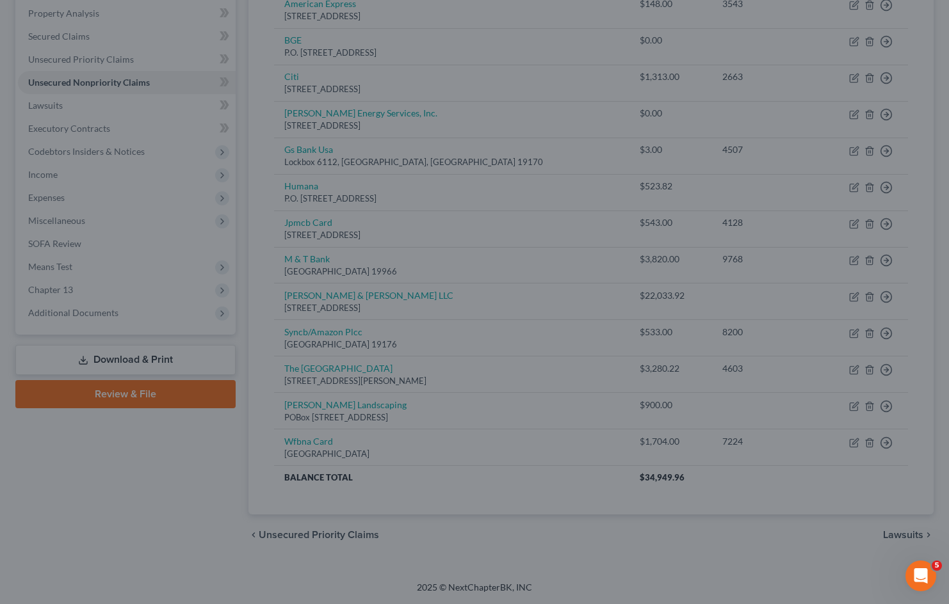
type input "0"
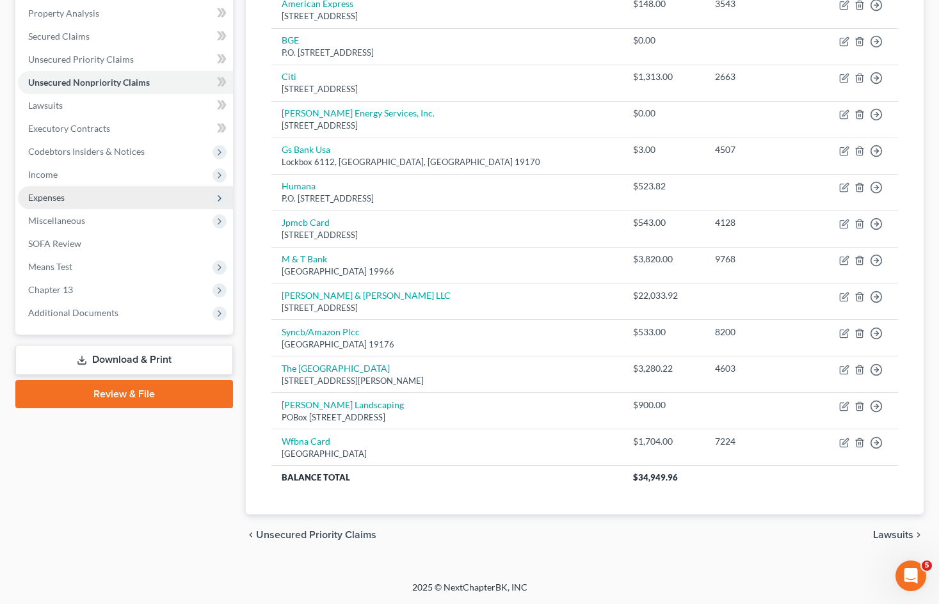
click at [52, 192] on span "Expenses" at bounding box center [46, 197] width 36 height 11
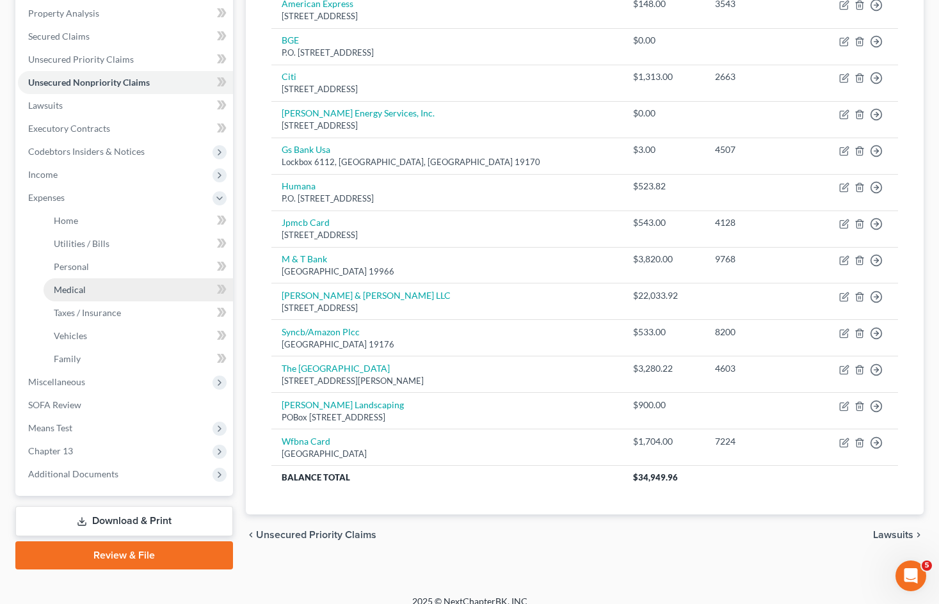
click at [116, 294] on link "Medical" at bounding box center [138, 289] width 189 height 23
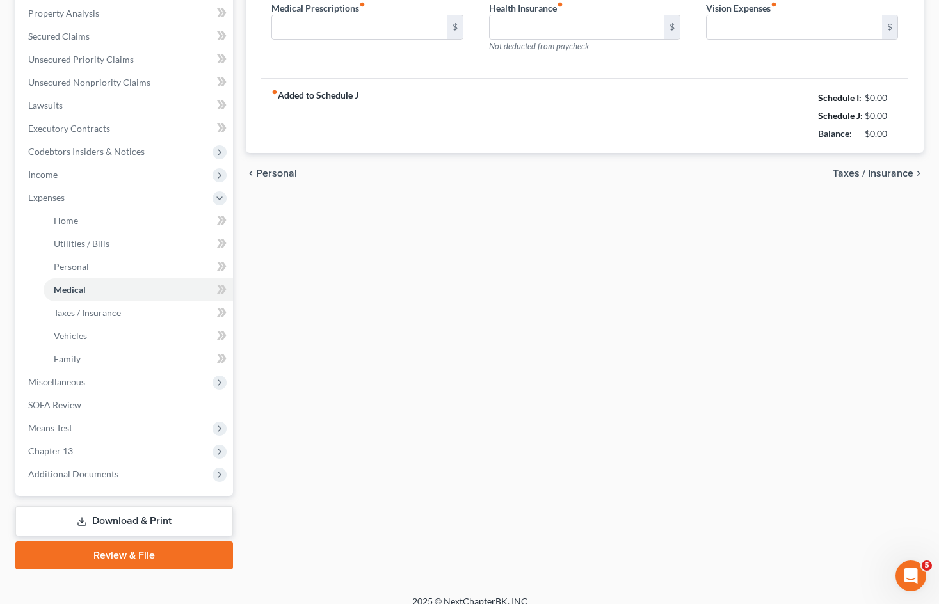
type input "475.00"
type input "275.00"
type input "150.00"
type input "962.42"
type input "250.00"
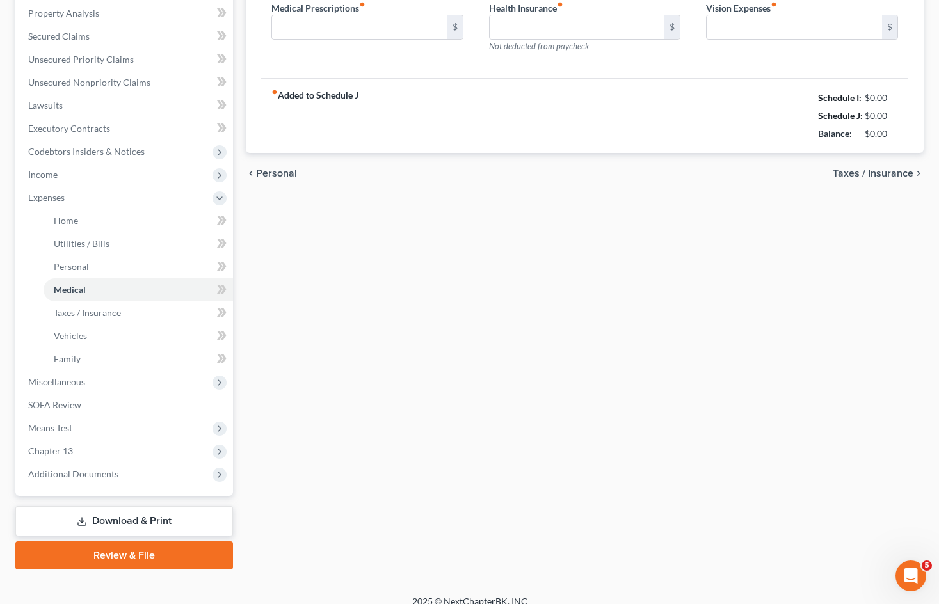
type input "35.00"
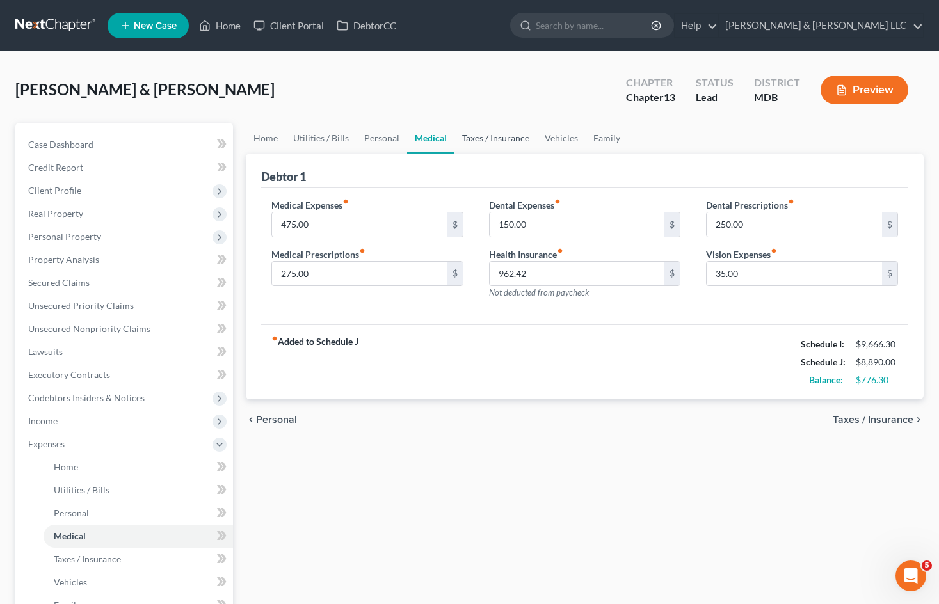
click at [497, 141] on link "Taxes / Insurance" at bounding box center [495, 138] width 83 height 31
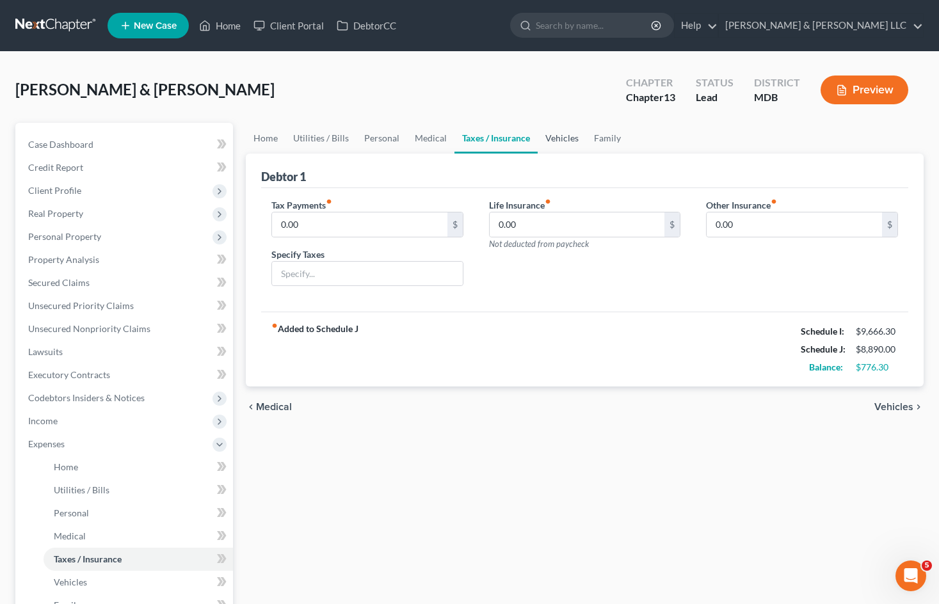
click at [554, 130] on link "Vehicles" at bounding box center [562, 138] width 49 height 31
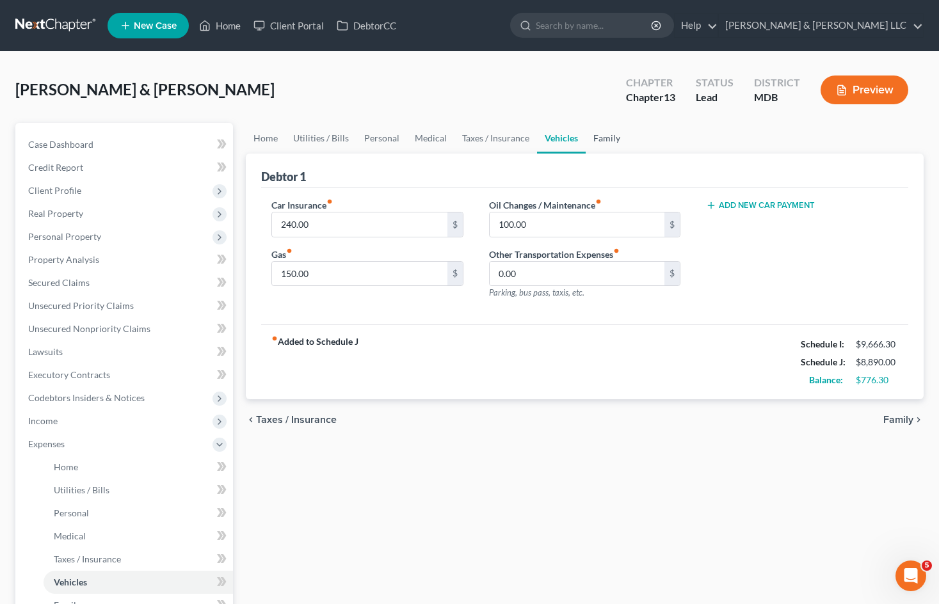
click at [598, 139] on link "Family" at bounding box center [607, 138] width 42 height 31
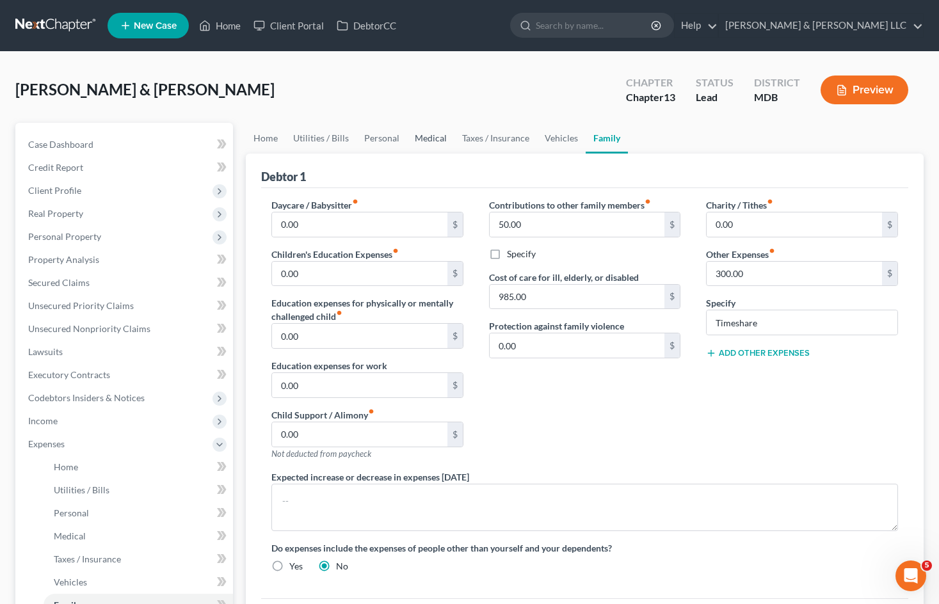
click at [419, 134] on link "Medical" at bounding box center [430, 138] width 47 height 31
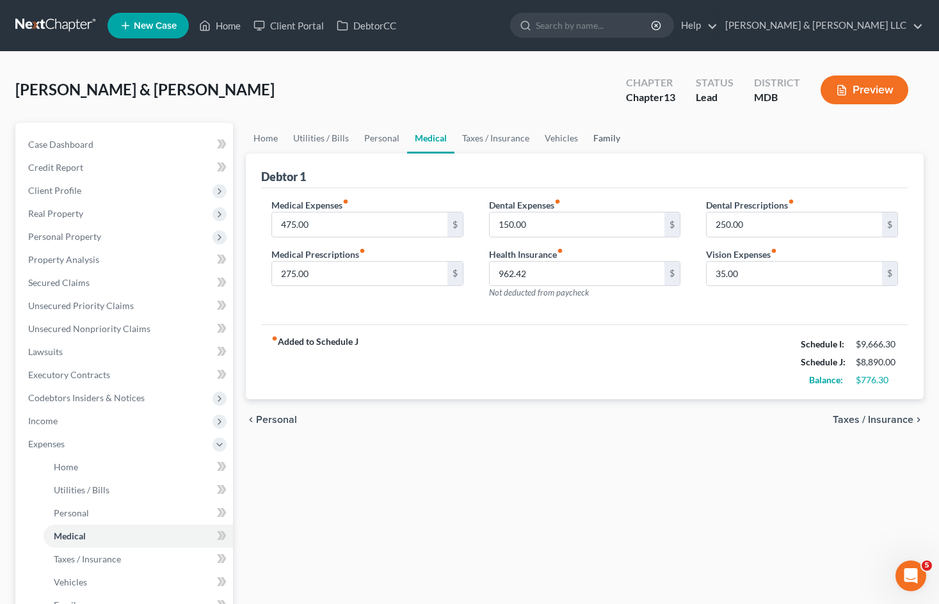
click at [593, 140] on link "Family" at bounding box center [607, 138] width 42 height 31
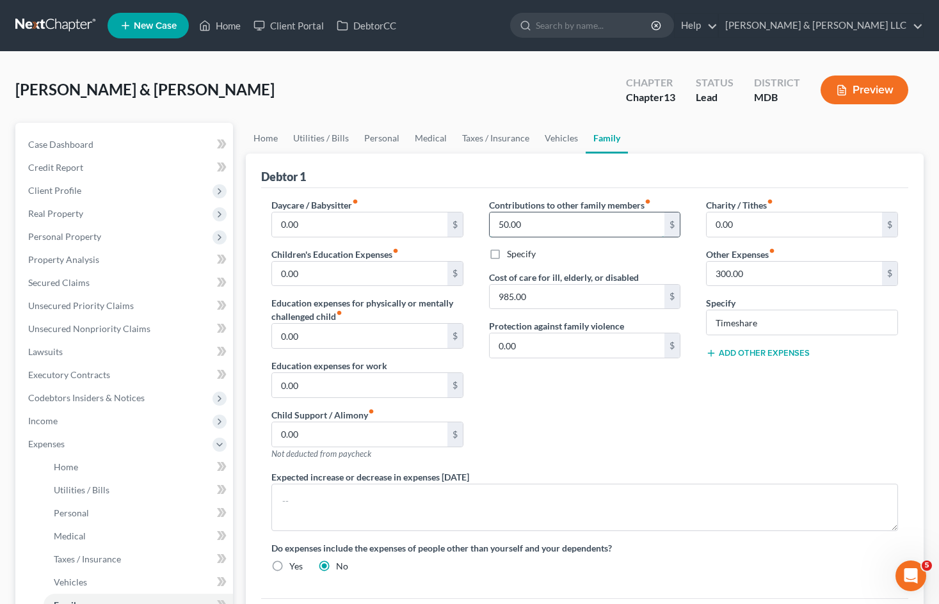
click at [540, 225] on input "50.00" at bounding box center [577, 224] width 175 height 24
click at [718, 425] on div "Charity / Tithes fiber_manual_record 0.00 $ Other Expenses fiber_manual_record …" at bounding box center [802, 334] width 218 height 272
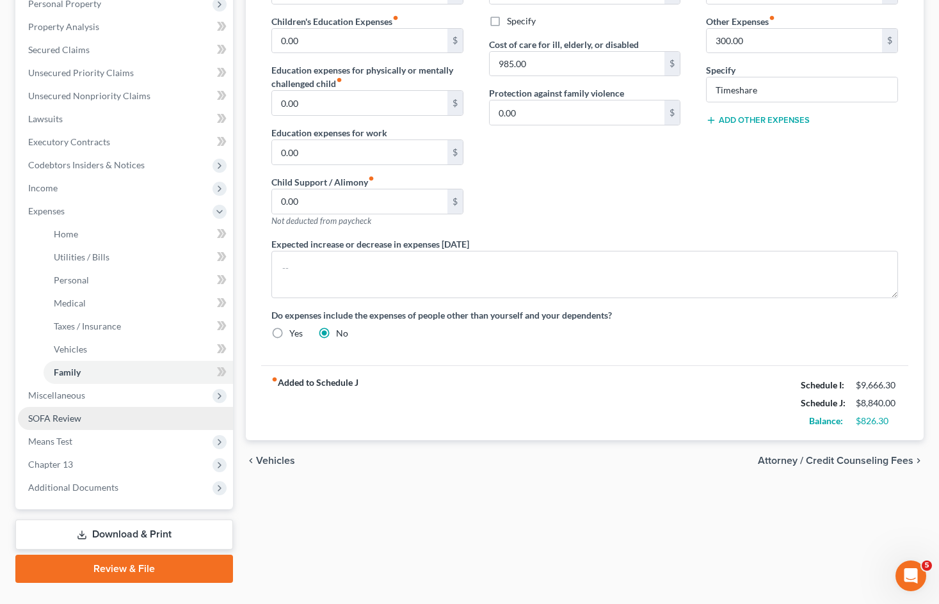
scroll to position [256, 0]
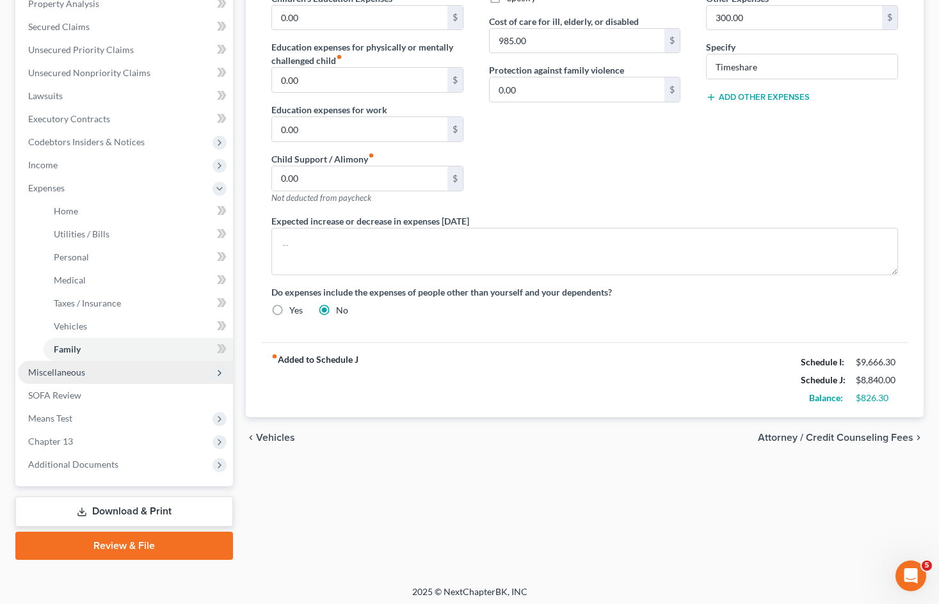
click at [119, 378] on span "Miscellaneous" at bounding box center [125, 372] width 215 height 23
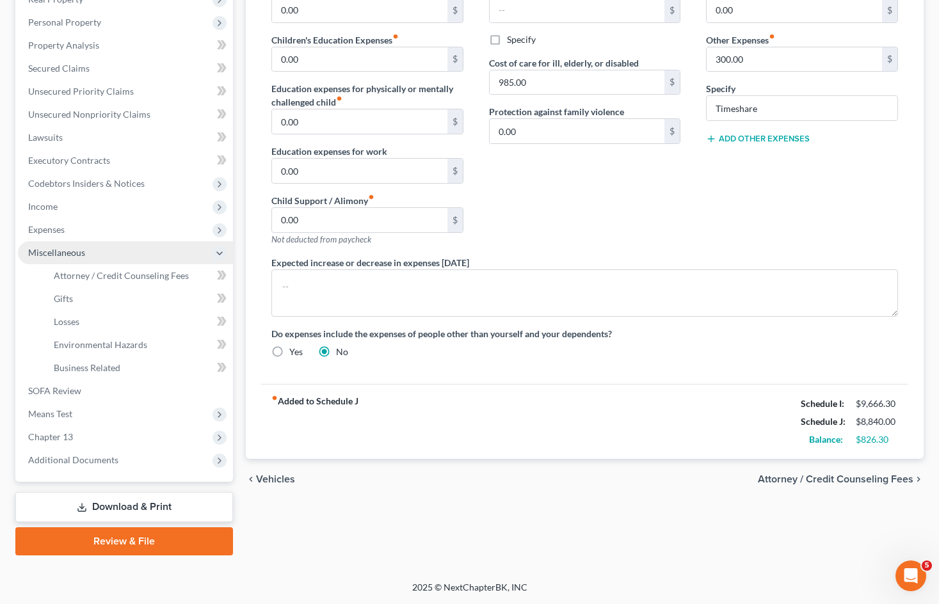
scroll to position [214, 0]
click at [121, 280] on span "Attorney / Credit Counseling Fees" at bounding box center [121, 275] width 135 height 11
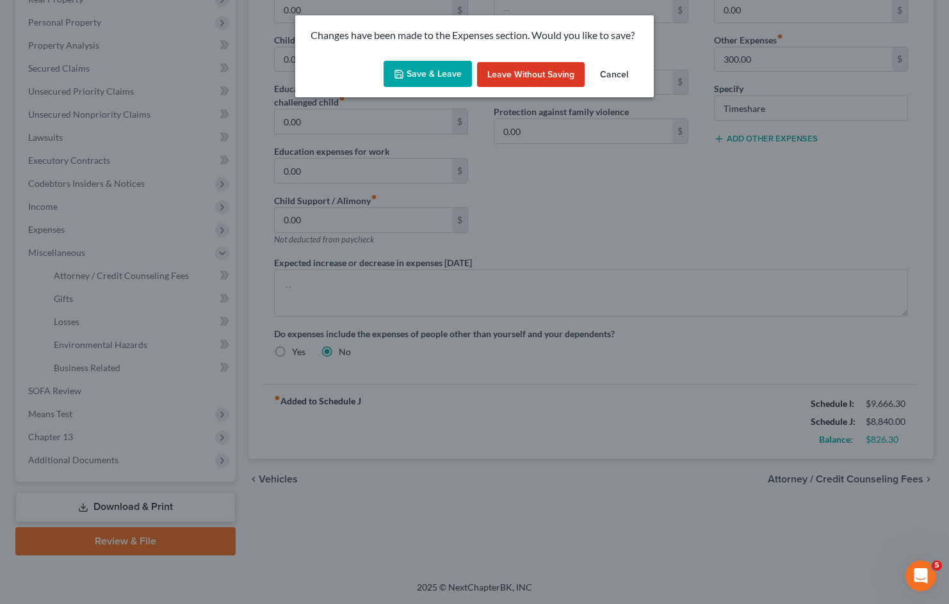
click at [410, 72] on button "Save & Leave" at bounding box center [427, 74] width 88 height 27
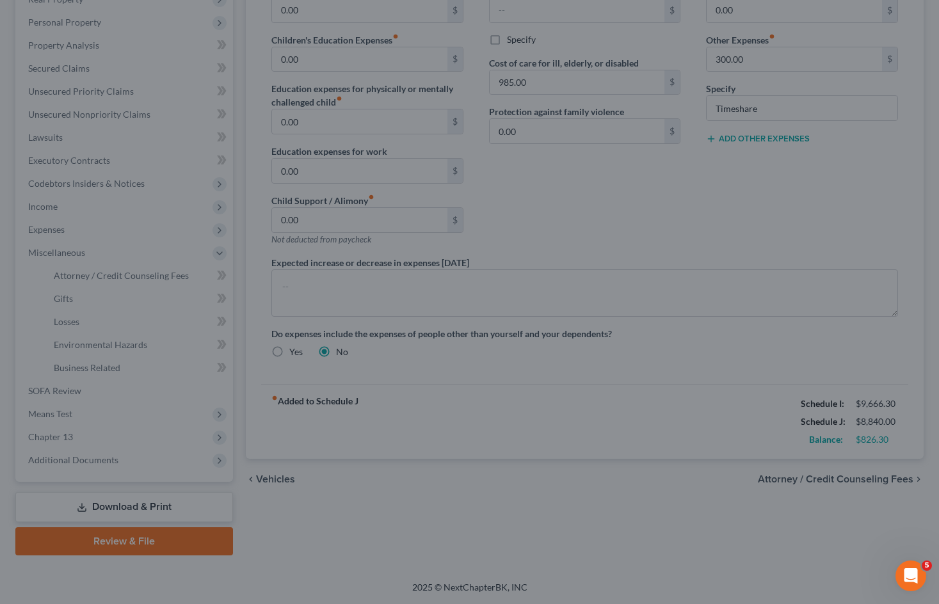
select select "0"
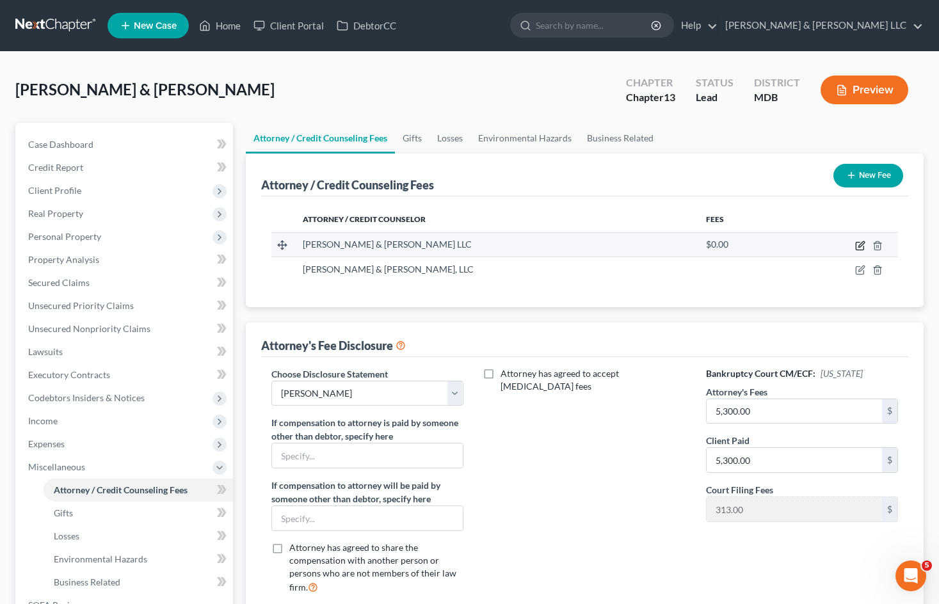
click at [858, 246] on icon "button" at bounding box center [860, 246] width 10 height 10
select select "21"
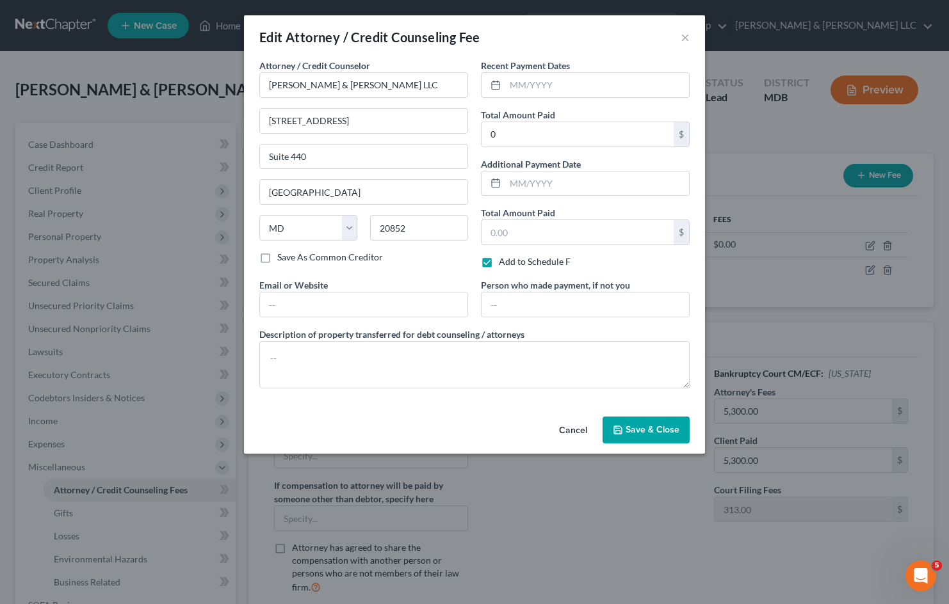
click at [572, 431] on button "Cancel" at bounding box center [573, 431] width 49 height 26
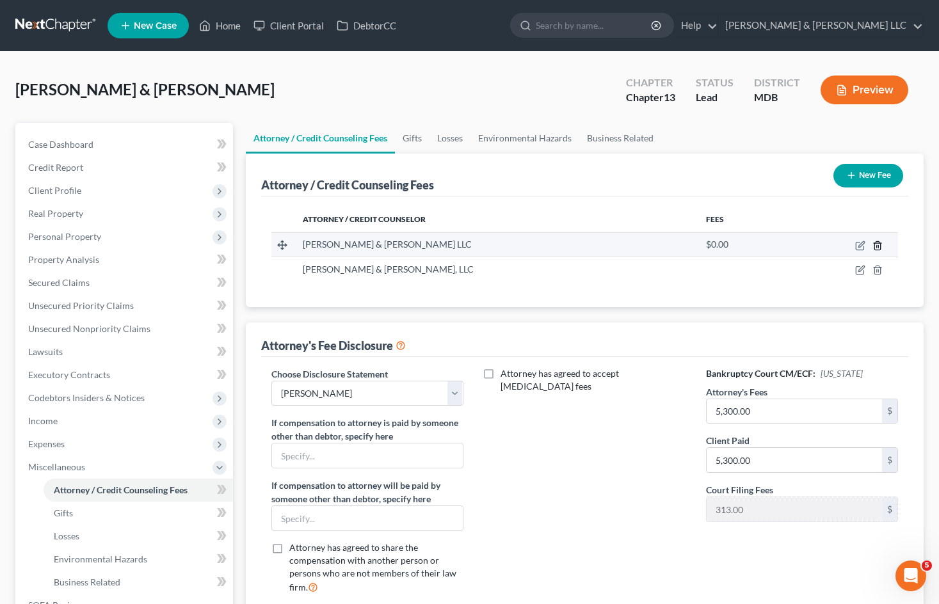
click at [879, 243] on polyline "button" at bounding box center [878, 243] width 8 height 0
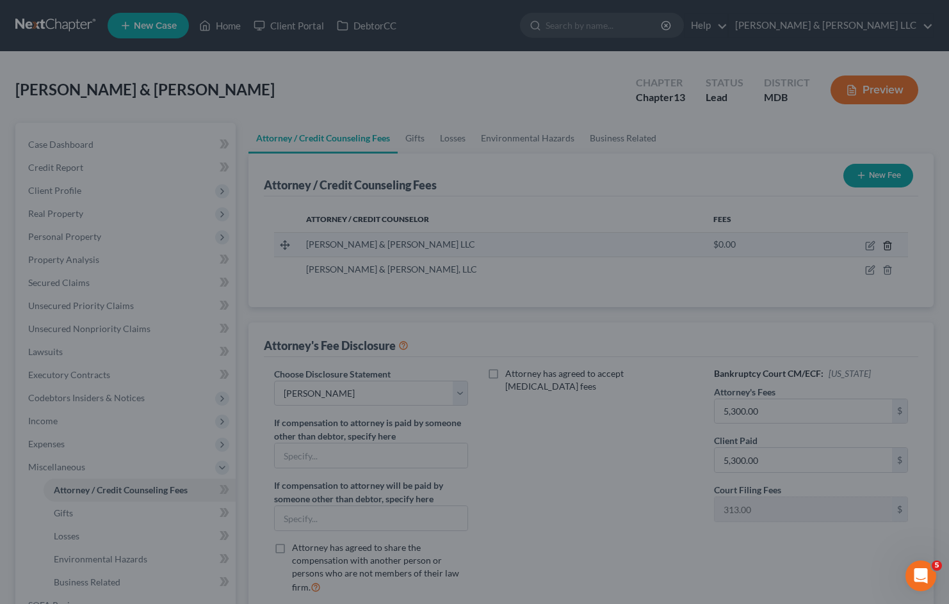
click at [879, 243] on div "Delete × Are you sure you want to delete the selected fee? Cancel Delete" at bounding box center [474, 302] width 949 height 604
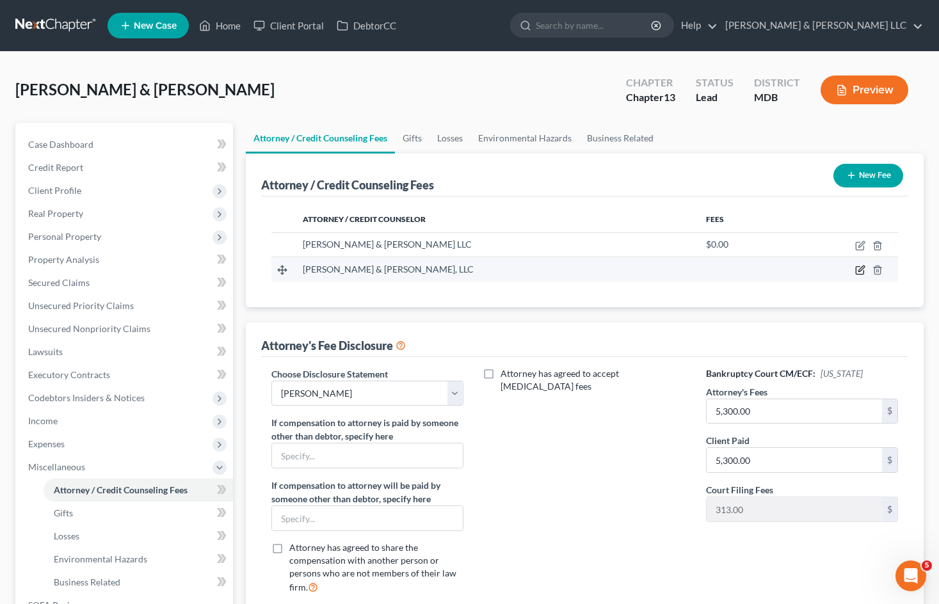
click at [861, 271] on icon "button" at bounding box center [861, 269] width 6 height 6
select select "21"
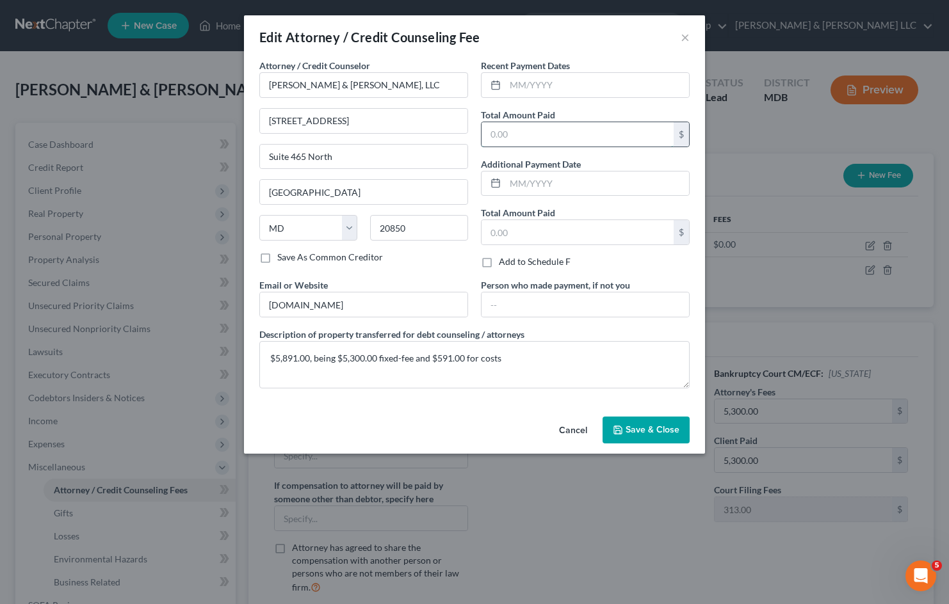
click at [536, 124] on input "text" at bounding box center [577, 134] width 192 height 24
type input "10,000"
click at [637, 74] on input "text" at bounding box center [597, 85] width 184 height 24
type input "08/2025"
click at [616, 307] on input "text" at bounding box center [584, 304] width 207 height 24
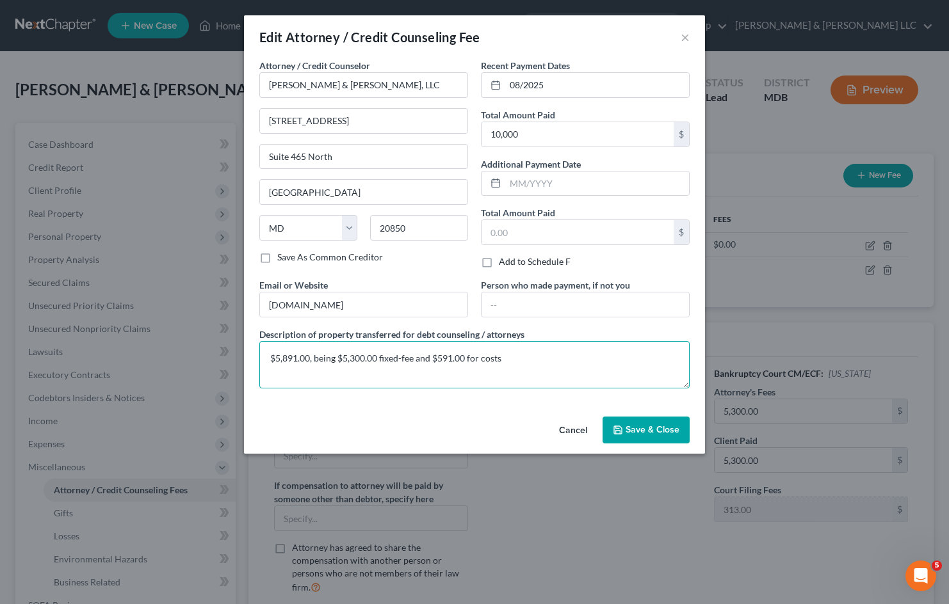
drag, startPoint x: 269, startPoint y: 358, endPoint x: 278, endPoint y: 359, distance: 8.3
click at [269, 358] on textarea "$5,891.00, being $5,300.00 fixed-fee and $591.00 for costs" at bounding box center [474, 364] width 430 height 47
drag, startPoint x: 268, startPoint y: 363, endPoint x: 276, endPoint y: 362, distance: 8.3
click at [268, 363] on textarea "$5,891.00, being $5,300.00 fixed-fee and $591.00 for costs" at bounding box center [474, 364] width 430 height 47
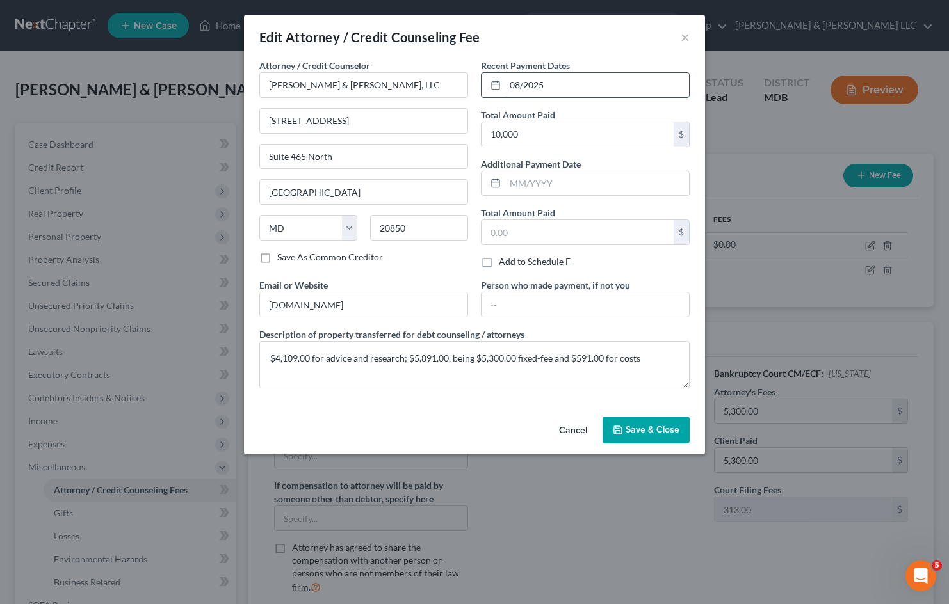
click at [570, 86] on input "08/2025" at bounding box center [597, 85] width 184 height 24
click at [651, 361] on textarea "$4,109.00 for advice and research; $5,891.00, being $5,300.00 fixed-fee and $59…" at bounding box center [474, 364] width 430 height 47
click at [650, 358] on textarea "$4,109.00 for advice and research; $5,891.00, being $5,300.00 fixed-fee and $59…" at bounding box center [474, 364] width 430 height 47
click at [403, 356] on textarea "$4,109.00 for advice and research; $5,891.00, being $5,300.00 fixed-fee and $59…" at bounding box center [474, 364] width 430 height 47
click at [407, 356] on textarea "$4,109.00 for advice and research; $5,891.00, being $5,300.00 fixed-fee and $59…" at bounding box center [474, 364] width 430 height 47
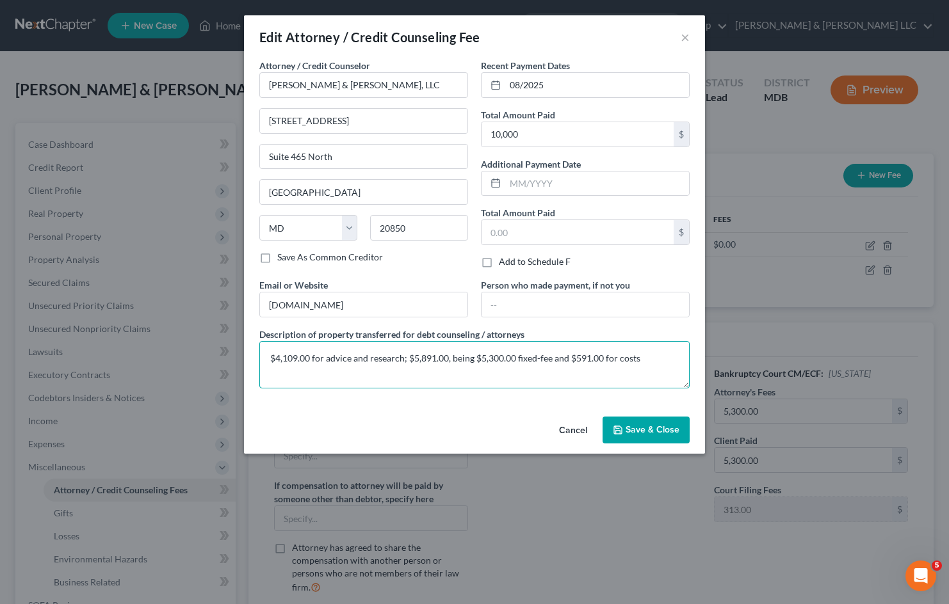
click at [404, 356] on textarea "$4,109.00 for advice and research; $5,891.00, being $5,300.00 fixed-fee and $59…" at bounding box center [474, 364] width 430 height 47
click at [402, 358] on textarea "$4,109.00 for advice and research; $5,891.00, being $5,300.00 fixed-fee and $59…" at bounding box center [474, 364] width 430 height 47
drag, startPoint x: 298, startPoint y: 358, endPoint x: 275, endPoint y: 361, distance: 23.3
click at [275, 361] on textarea "$4,109.00 for advice and research; $5,891.00, being $5,300.00 fixed-fee and $59…" at bounding box center [474, 364] width 430 height 47
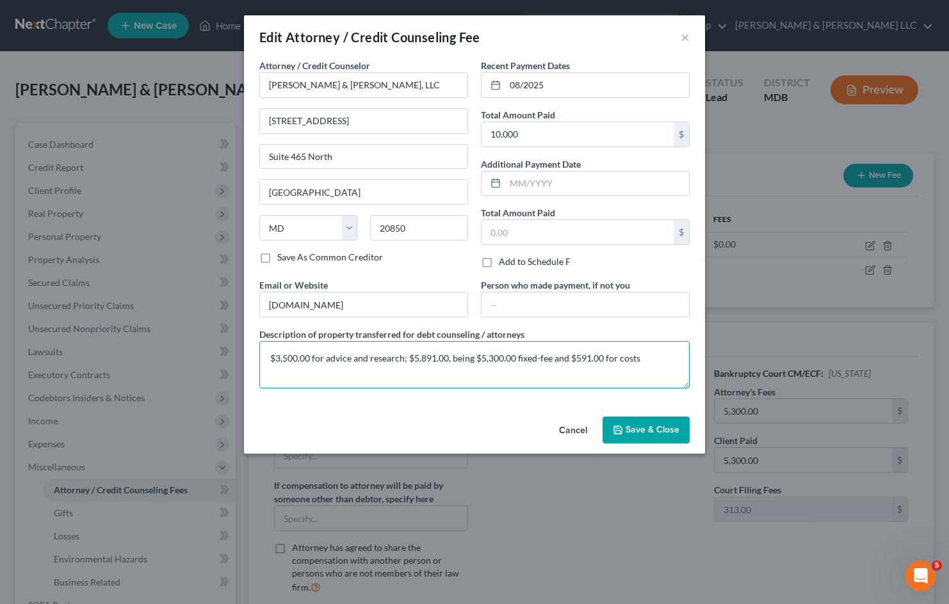
click at [406, 359] on textarea "$3,500.00 for advice and research; $5,891.00, being $5,300.00 fixed-fee and $59…" at bounding box center [474, 364] width 430 height 47
click at [662, 358] on textarea "$3,500.00 for advice and research; then, $5,891.00, being $5,300.00 fixed-fee a…" at bounding box center [474, 364] width 430 height 47
click at [444, 360] on textarea "$3,500.00 for advice and research; then, $5,891.00, being $5,300.00 fixed-fee a…" at bounding box center [474, 364] width 430 height 47
click at [438, 360] on textarea "$3,500.00 for advice and research; then, $5,891.00, being $5,300.00 fixed-fee a…" at bounding box center [474, 364] width 430 height 47
click at [503, 358] on textarea "$3,500.00 for advice and research; then, $4,591.00, being $5,300.00 fixed-fee a…" at bounding box center [474, 364] width 430 height 47
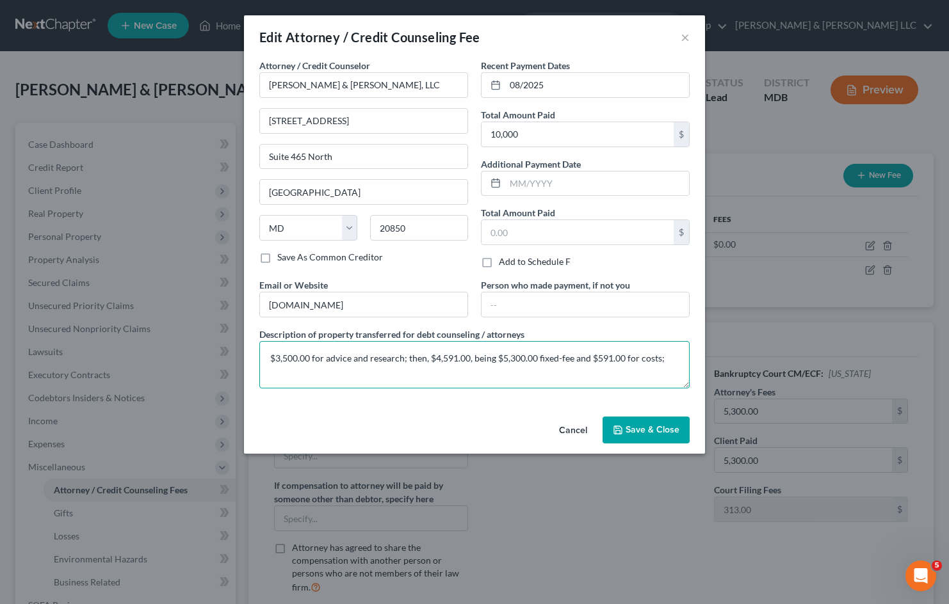
drag, startPoint x: 503, startPoint y: 358, endPoint x: 492, endPoint y: 348, distance: 14.9
click at [504, 358] on textarea "$3,500.00 for advice and research; then, $4,591.00, being $5,300.00 fixed-fee a…" at bounding box center [474, 364] width 430 height 47
click at [666, 359] on textarea "$3,500.00 for advice and research; then, $4,591.00, being $4,000.00 fixed-fee a…" at bounding box center [474, 364] width 430 height 47
click at [538, 358] on textarea "$3,500.00 for advice and research; then, $4,591.00, being $4,000.00 fixed-fee a…" at bounding box center [474, 364] width 430 height 47
click at [373, 370] on textarea "$3,500.00 for advice and research; then, $4,591.00, being $4,000.00 towards $5,…" at bounding box center [474, 364] width 430 height 47
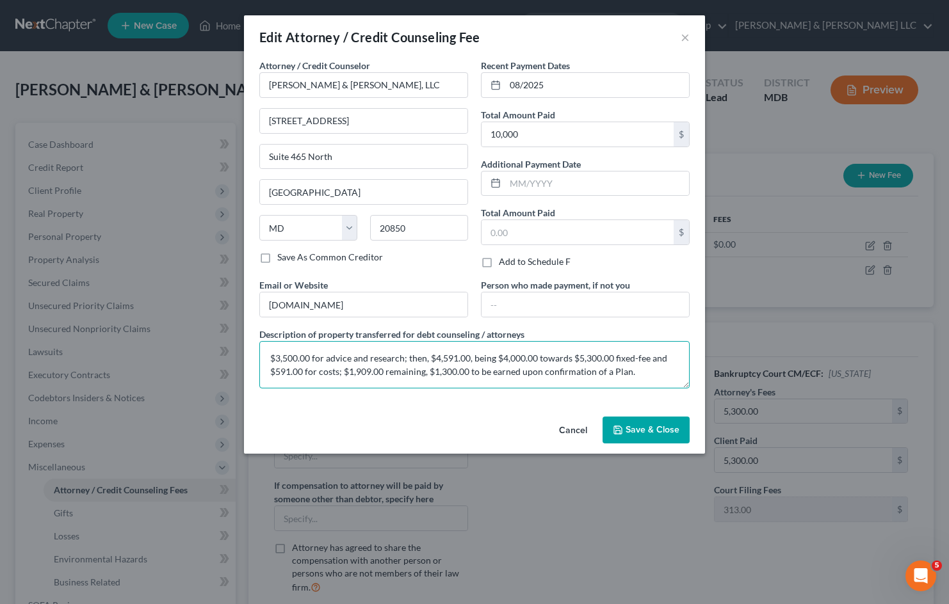
click at [487, 372] on textarea "$3,500.00 for advice and research; then, $4,591.00, being $4,000.00 towards $5,…" at bounding box center [474, 364] width 430 height 47
type textarea "$3,500.00 for advice and research; then, $4,591.00, being $4,000.00 towards $5,…"
click at [648, 431] on span "Save & Close" at bounding box center [652, 429] width 54 height 11
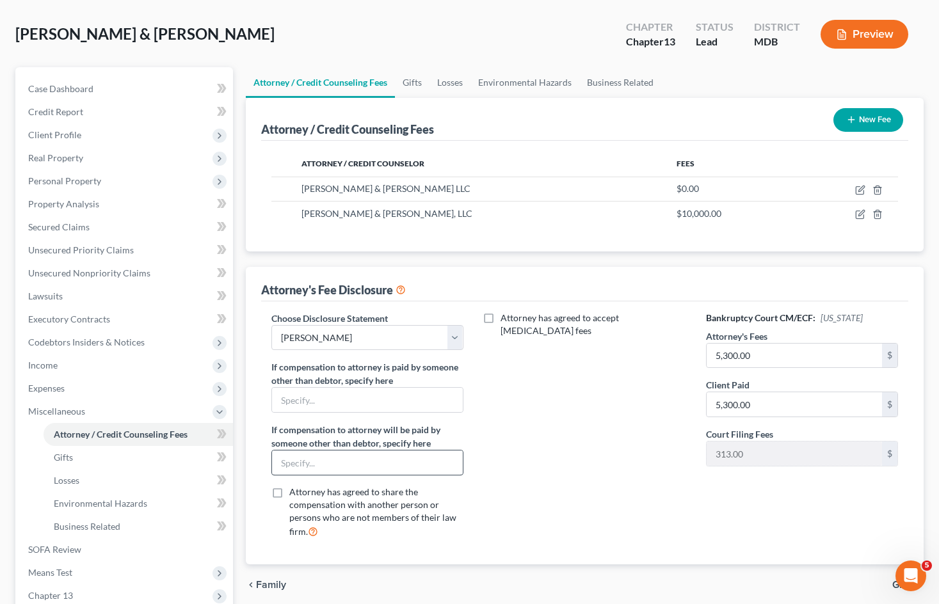
scroll to position [128, 0]
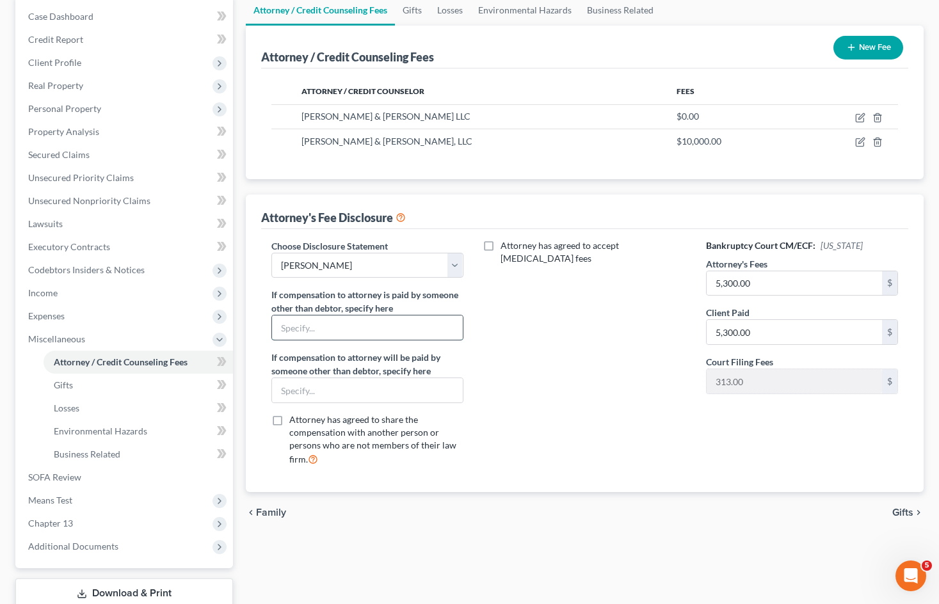
click at [429, 332] on input "text" at bounding box center [367, 328] width 191 height 24
type input "0"
click at [501, 247] on label "Attorney has agreed to accept [MEDICAL_DATA] fees" at bounding box center [594, 252] width 187 height 26
click at [506, 247] on input "Attorney has agreed to accept [MEDICAL_DATA] fees" at bounding box center [510, 243] width 8 height 8
checkbox input "true"
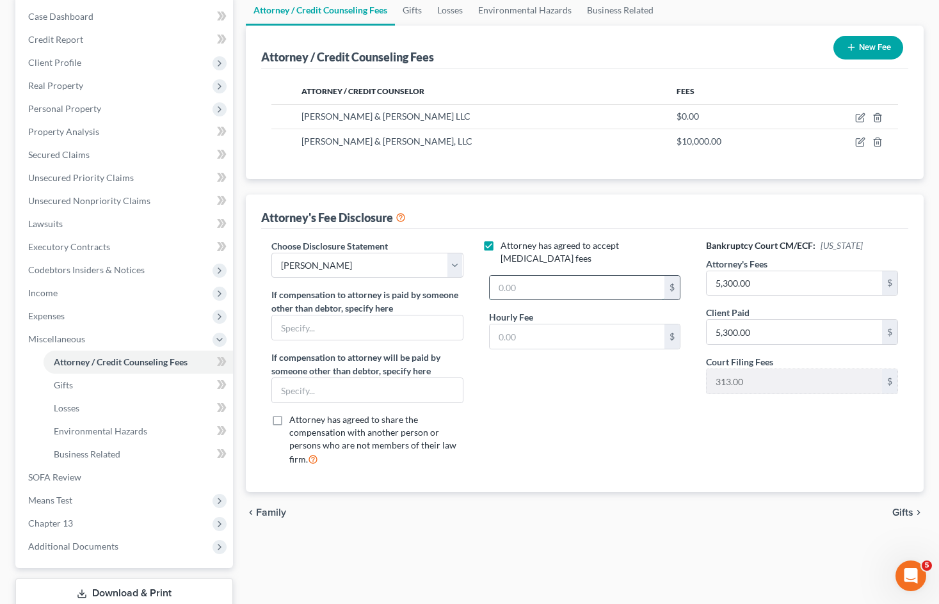
click at [543, 277] on input "text" at bounding box center [577, 288] width 175 height 24
click at [625, 435] on div "Attorney has agreed to accept [MEDICAL_DATA] fees 609 $ Hourly Fee $" at bounding box center [585, 357] width 218 height 237
click at [528, 276] on input "609" at bounding box center [577, 288] width 175 height 24
click at [634, 409] on div "Attorney has agreed to accept [MEDICAL_DATA] fees 1,909.00 $ Hourly Fee $" at bounding box center [585, 357] width 218 height 237
type input "609.00"
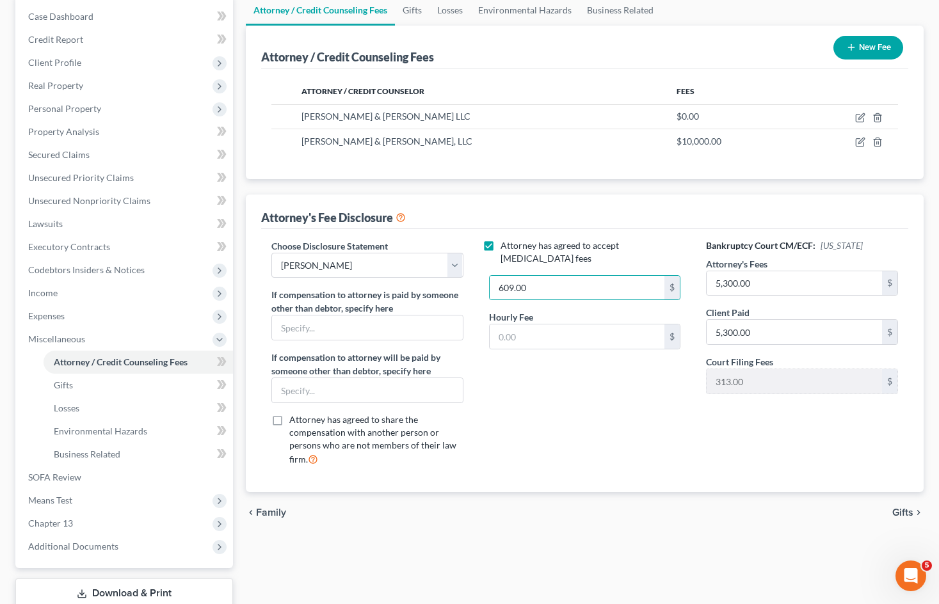
click at [592, 399] on div "Attorney has agreed to accept [MEDICAL_DATA] fees 609.00 $ Hourly Fee $" at bounding box center [585, 357] width 218 height 237
drag, startPoint x: 652, startPoint y: 416, endPoint x: 630, endPoint y: 440, distance: 32.6
click at [651, 416] on div "Attorney has agreed to accept [MEDICAL_DATA] fees 609.00 $ Hourly Fee $" at bounding box center [585, 357] width 218 height 237
click at [605, 420] on div "Attorney has agreed to accept [MEDICAL_DATA] fees 609.00 $ Hourly Fee $" at bounding box center [585, 357] width 218 height 237
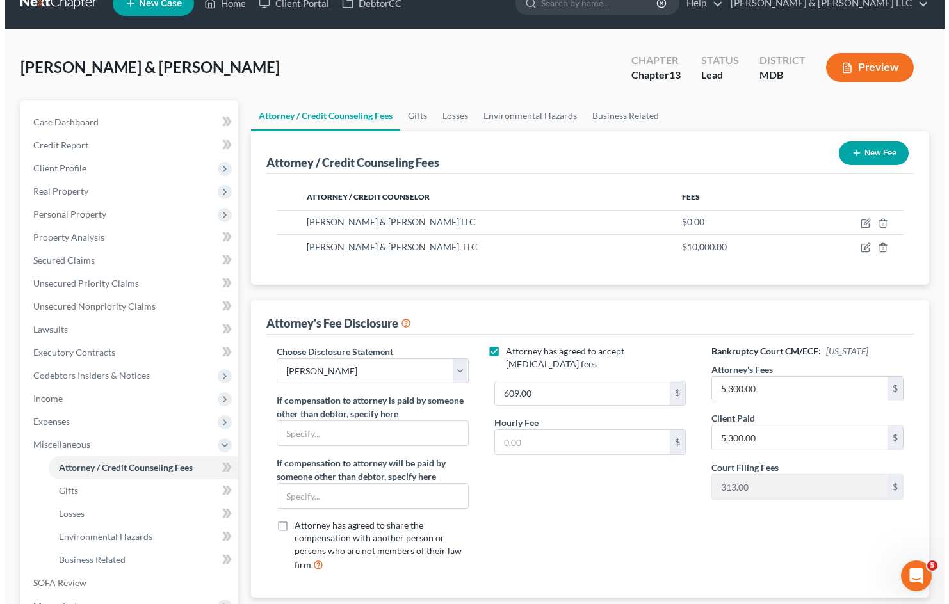
scroll to position [0, 0]
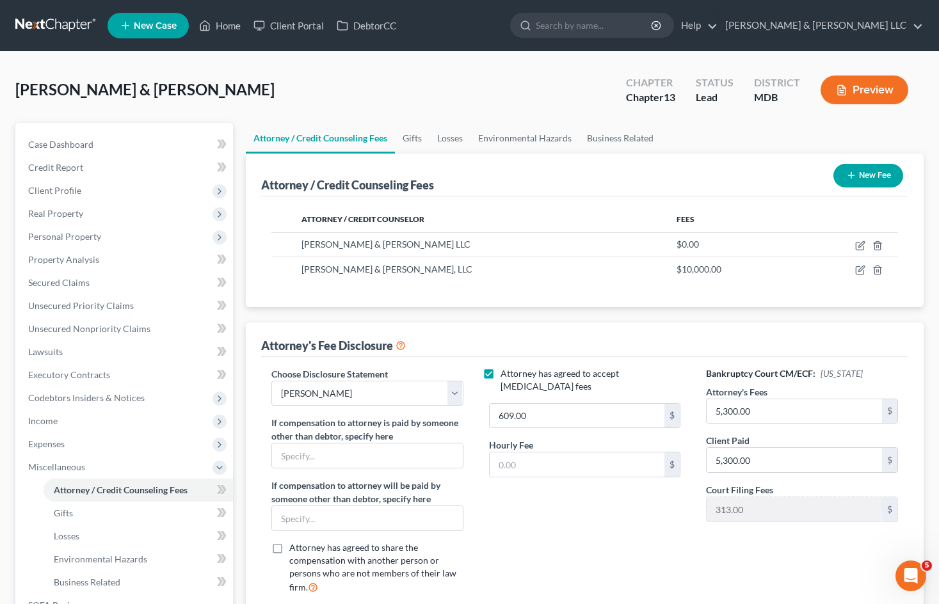
click at [882, 95] on button "Preview" at bounding box center [865, 90] width 88 height 29
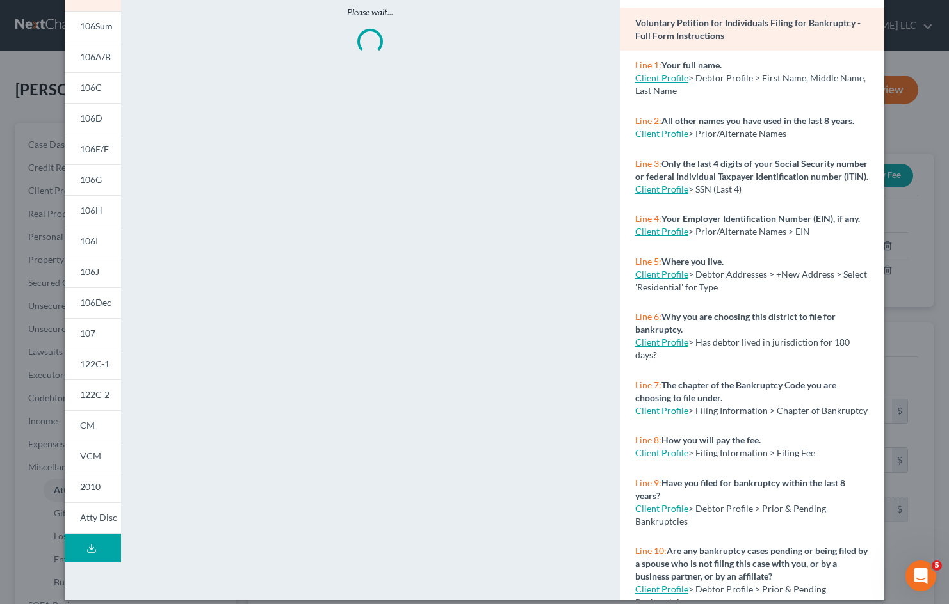
scroll to position [106, 0]
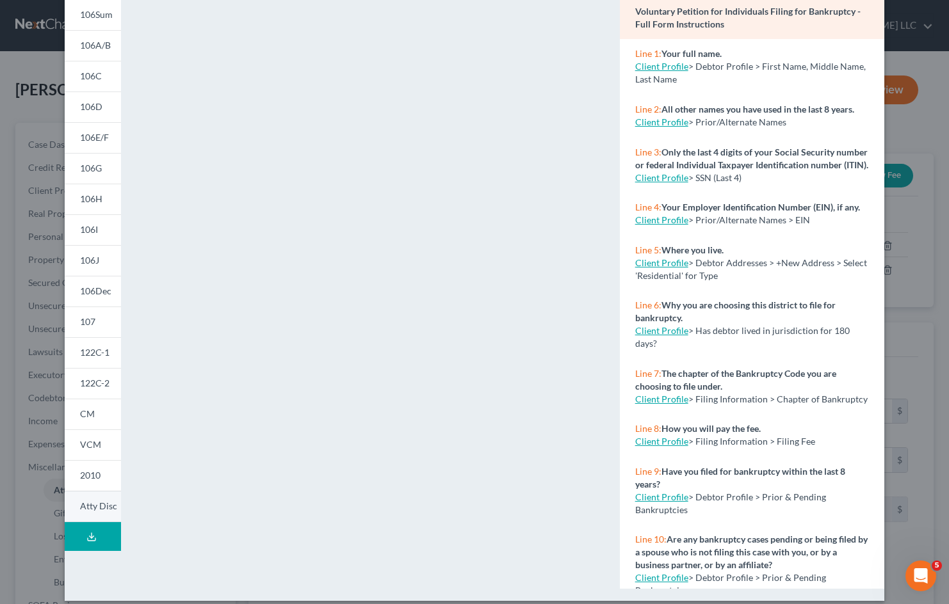
click at [103, 497] on link "Atty Disc" at bounding box center [93, 506] width 56 height 31
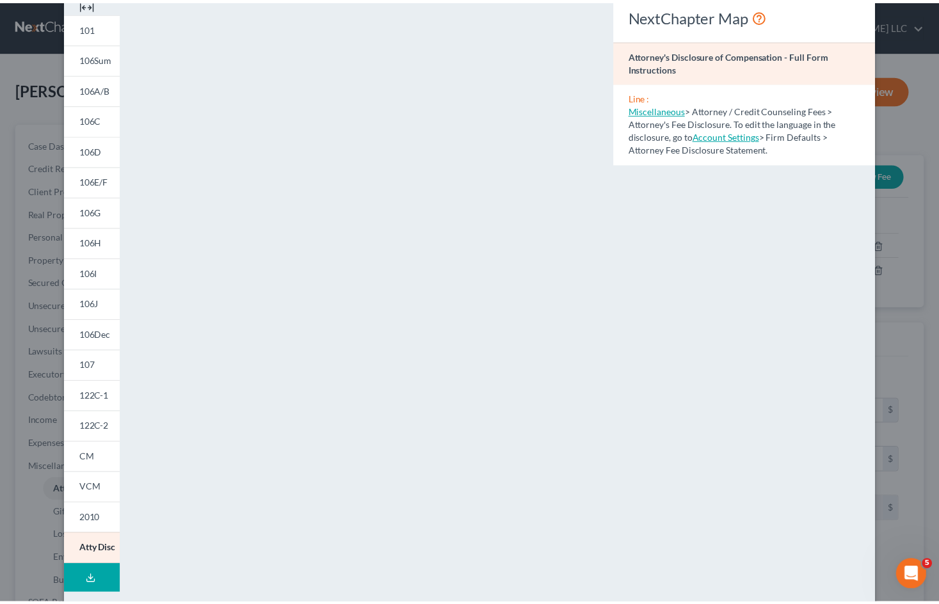
scroll to position [0, 0]
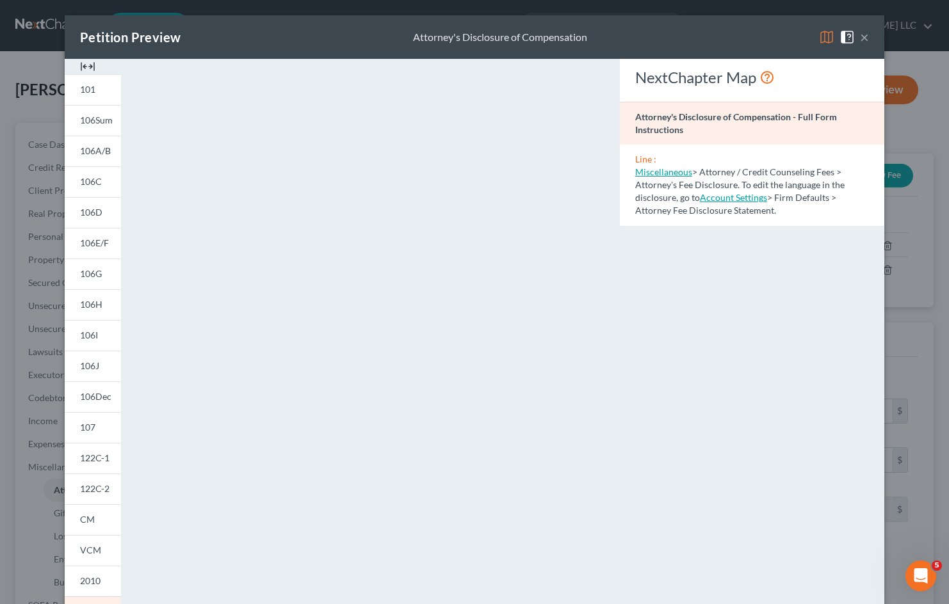
click at [621, 32] on div "Petition Preview Attorney's Disclosure of Compensation ×" at bounding box center [474, 37] width 819 height 44
click at [863, 38] on button "×" at bounding box center [864, 36] width 9 height 15
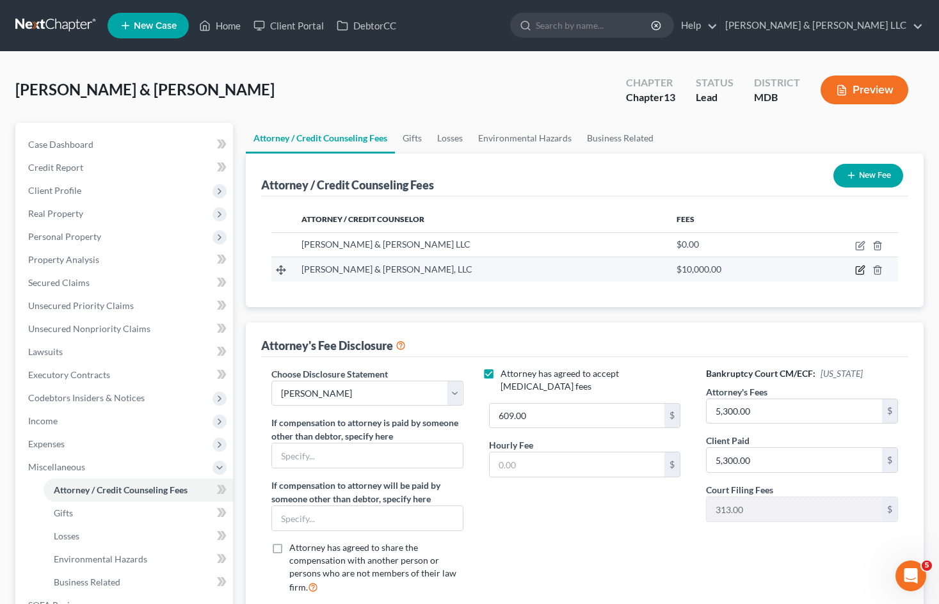
click at [859, 275] on icon "button" at bounding box center [860, 270] width 10 height 10
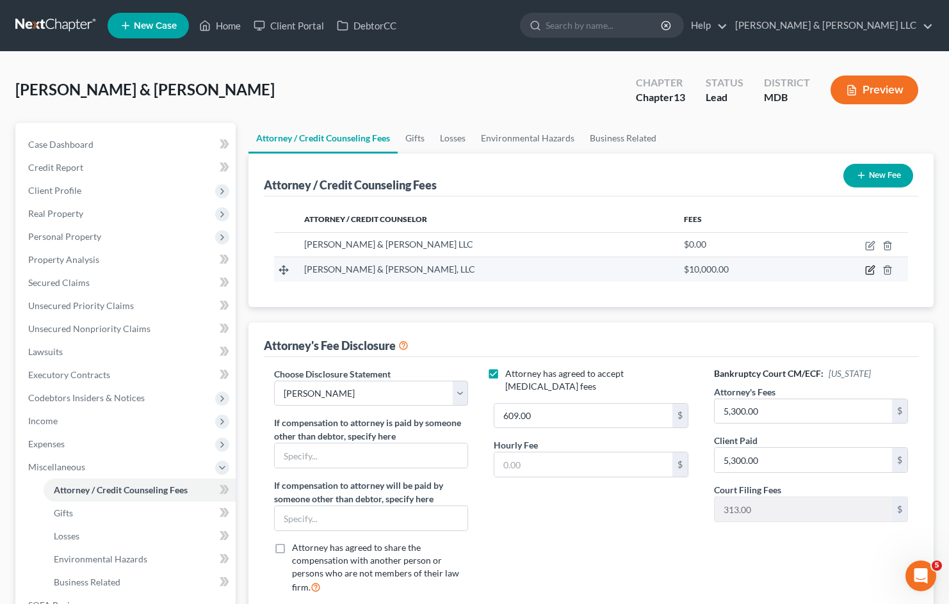
select select "21"
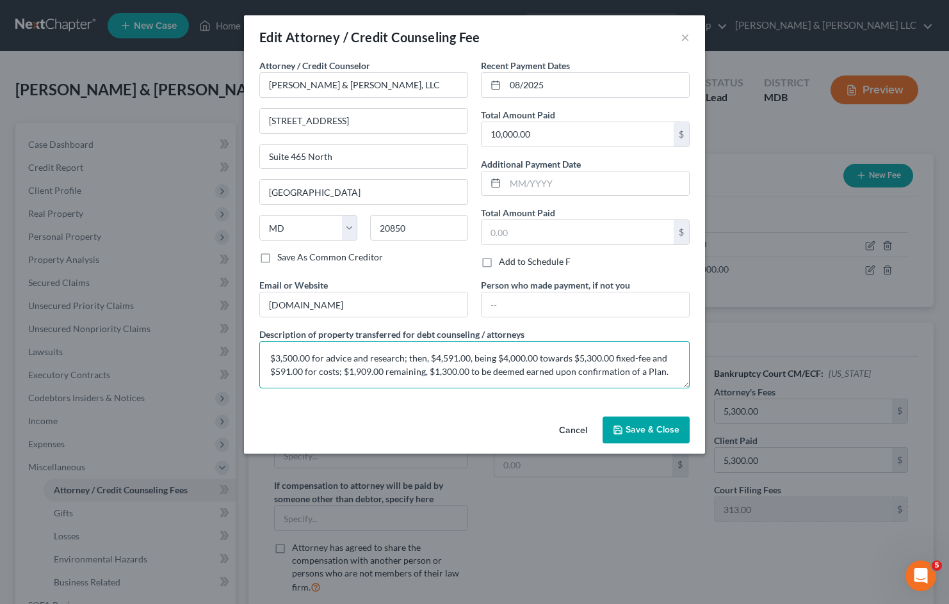
drag, startPoint x: 509, startPoint y: 363, endPoint x: 493, endPoint y: 360, distance: 16.3
click at [507, 361] on textarea "$3,500.00 for advice and research; then, $4,591.00, being $4,000.00 towards $5,…" at bounding box center [474, 364] width 430 height 47
click at [444, 356] on textarea "$3,500.00 for advice and research; then, $4,591.00, being $4,000.00 towards $5,…" at bounding box center [474, 364] width 430 height 47
drag, startPoint x: 441, startPoint y: 356, endPoint x: 433, endPoint y: 356, distance: 8.3
click at [433, 356] on textarea "$3,500.00 for advice and research; then, $4,591.00, being $4,000.00 towards $5,…" at bounding box center [474, 364] width 430 height 47
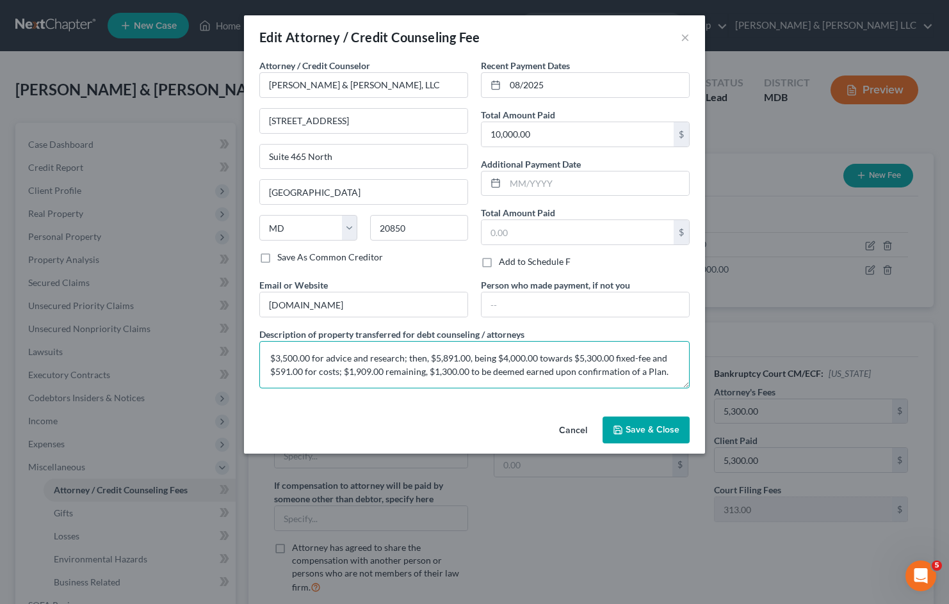
click at [509, 360] on textarea "$3,500.00 for advice and research; then, $5,891.00, being $4,000.00 towards $5,…" at bounding box center [474, 364] width 430 height 47
drag, startPoint x: 495, startPoint y: 359, endPoint x: 572, endPoint y: 356, distance: 77.5
click at [572, 356] on textarea "$3,500.00 for advice and research; then, $5,891.00, being $4,000.00 towards $5,…" at bounding box center [474, 364] width 430 height 47
drag, startPoint x: 286, startPoint y: 371, endPoint x: 275, endPoint y: 371, distance: 10.9
click at [275, 371] on textarea "$3,500.00 for advice and research; then, $5,891.00, being $5,300.00 fixed-fee a…" at bounding box center [474, 364] width 430 height 47
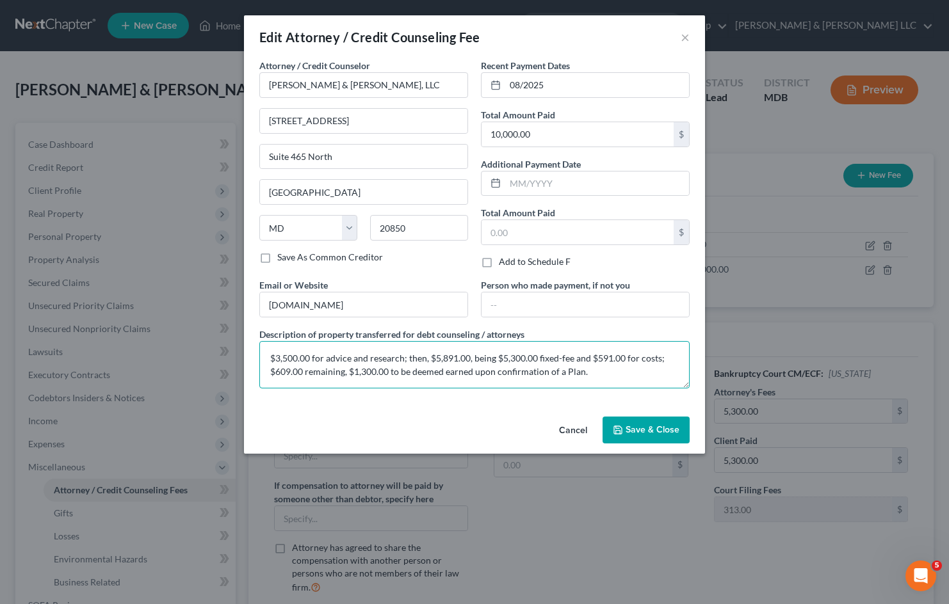
drag, startPoint x: 349, startPoint y: 371, endPoint x: 600, endPoint y: 369, distance: 251.5
click at [600, 369] on textarea "$3,500.00 for advice and research; then, $5,891.00, being $5,300.00 fixed-fee a…" at bounding box center [474, 364] width 430 height 47
type textarea "$3,500.00 for advice and research; then, $5,891.00, being $5,300.00 fixed-fee a…"
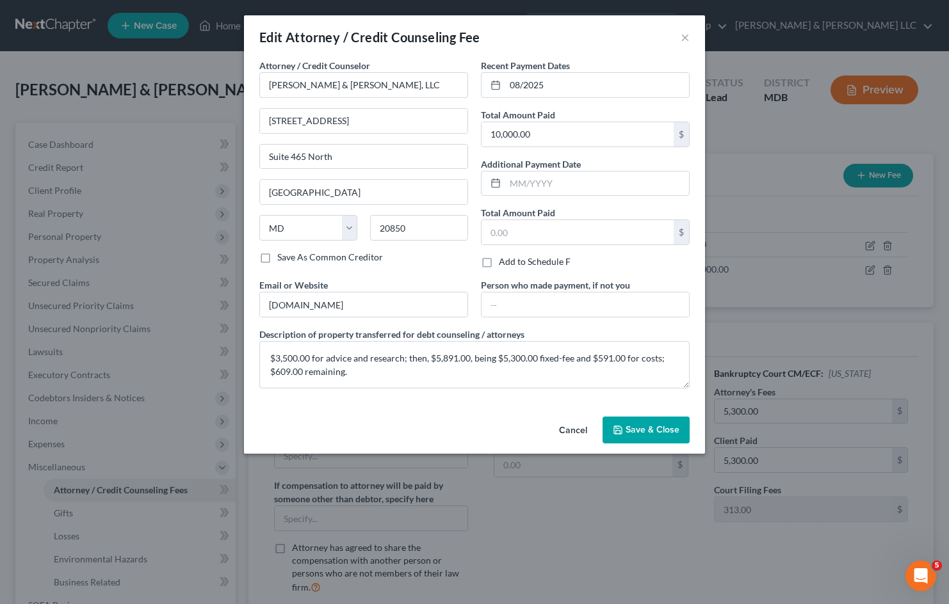
click at [646, 428] on span "Save & Close" at bounding box center [652, 429] width 54 height 11
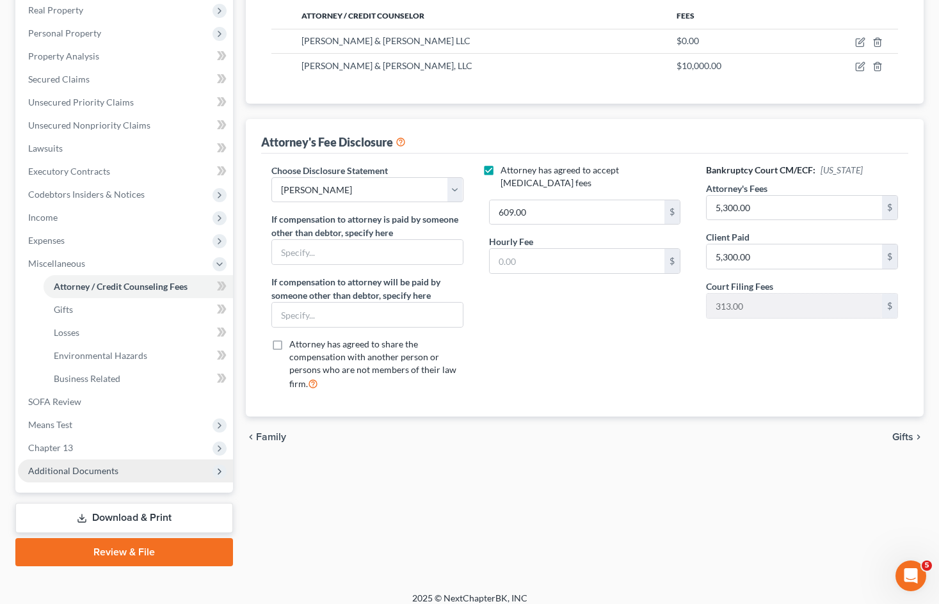
scroll to position [214, 0]
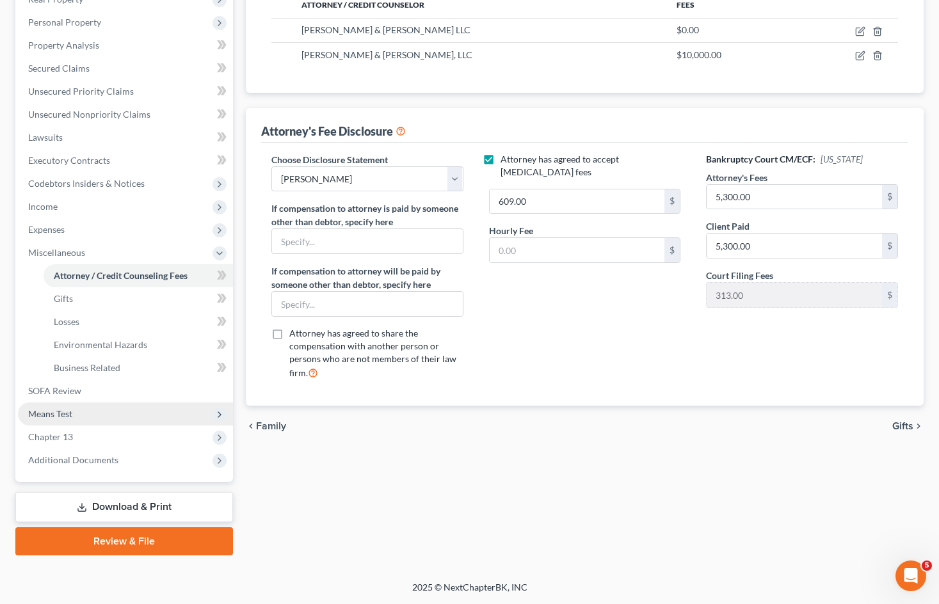
click at [124, 408] on span "Means Test" at bounding box center [125, 414] width 215 height 23
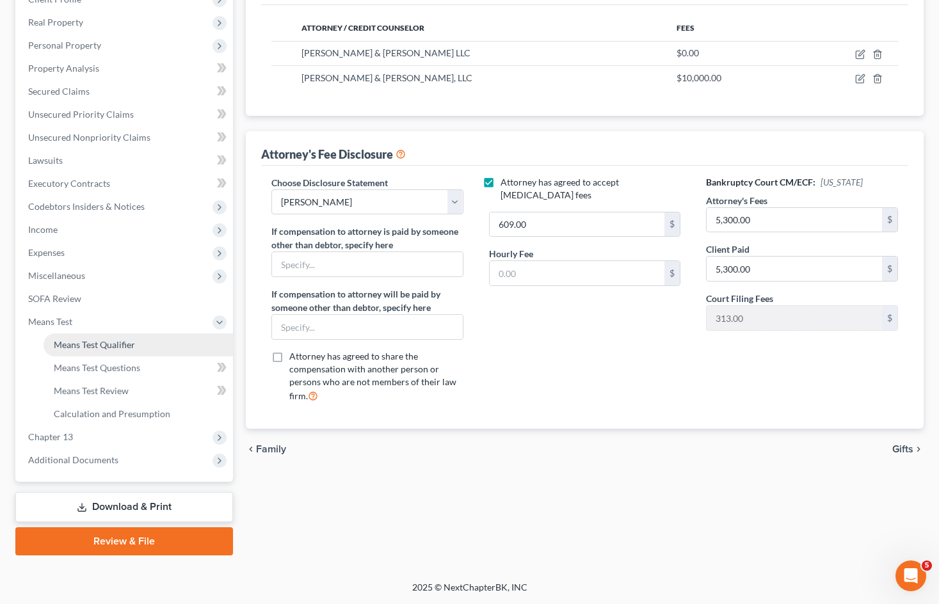
click at [137, 349] on link "Means Test Qualifier" at bounding box center [138, 344] width 189 height 23
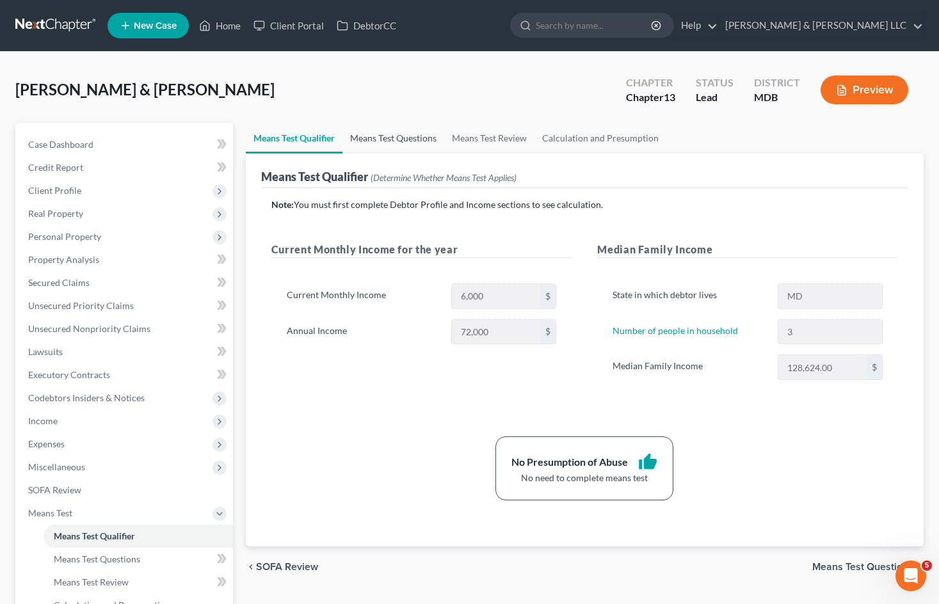
click at [420, 145] on link "Means Test Questions" at bounding box center [393, 138] width 102 height 31
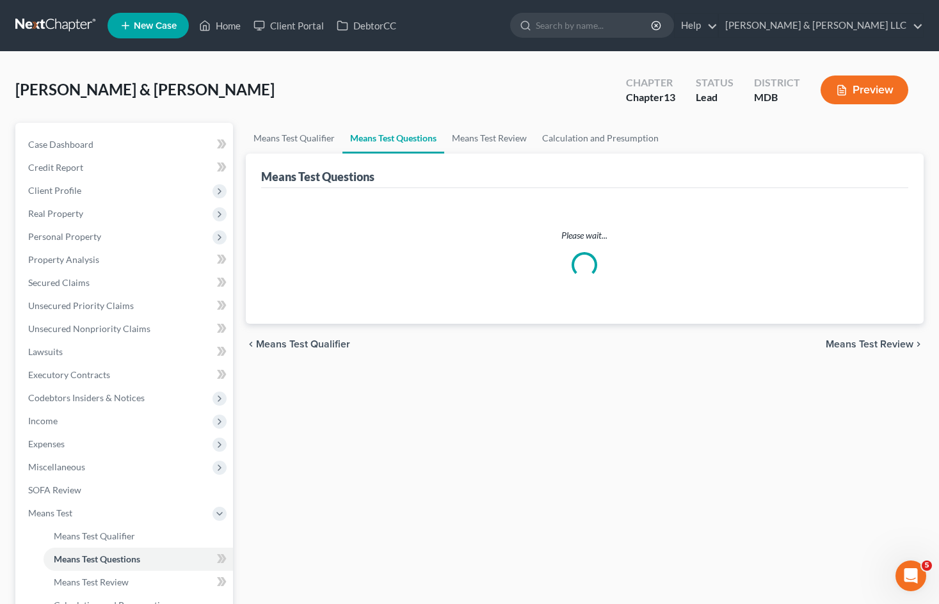
select select "0"
select select "60"
select select "1"
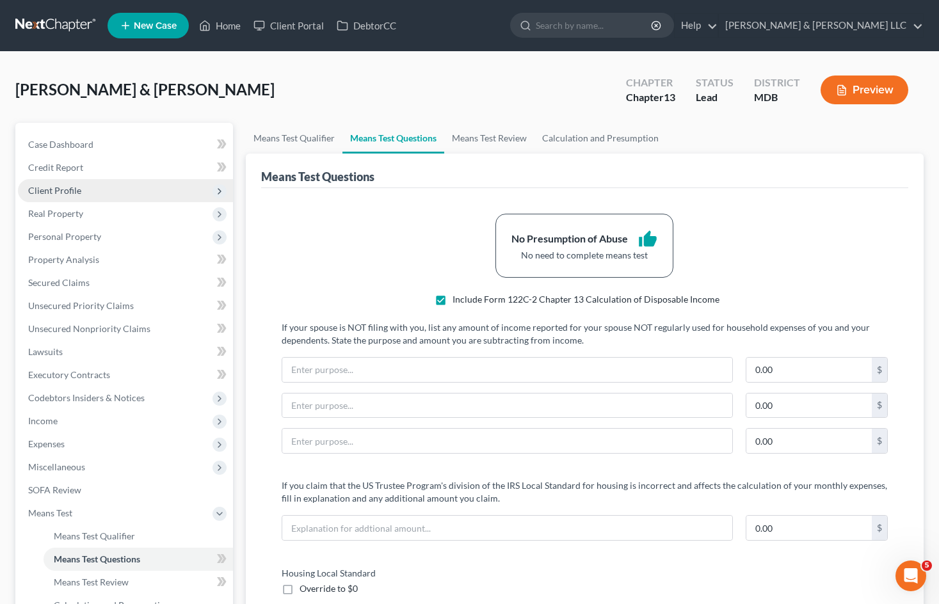
click at [119, 189] on span "Client Profile" at bounding box center [125, 190] width 215 height 23
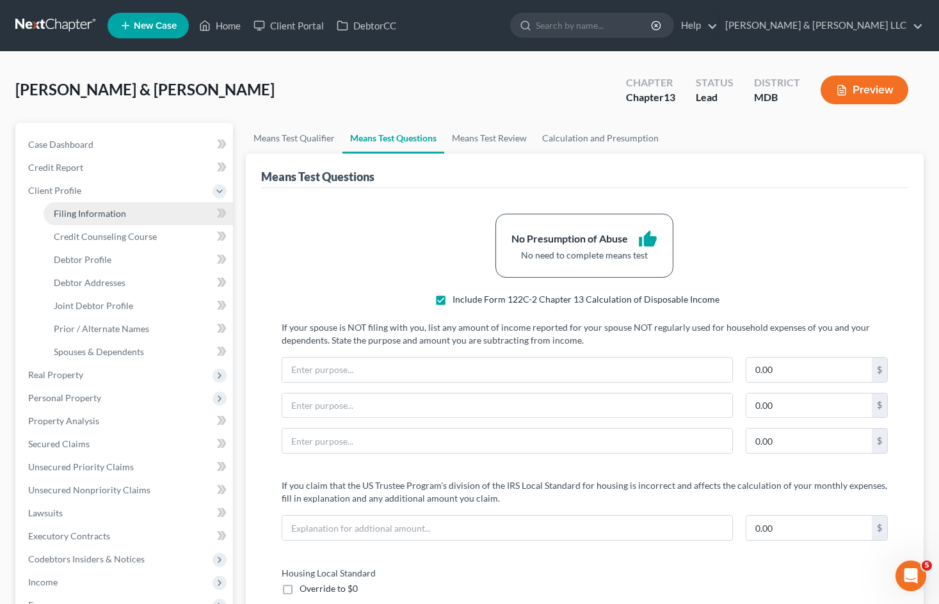
click at [134, 212] on link "Filing Information" at bounding box center [138, 213] width 189 height 23
select select "1"
select select "3"
select select "21"
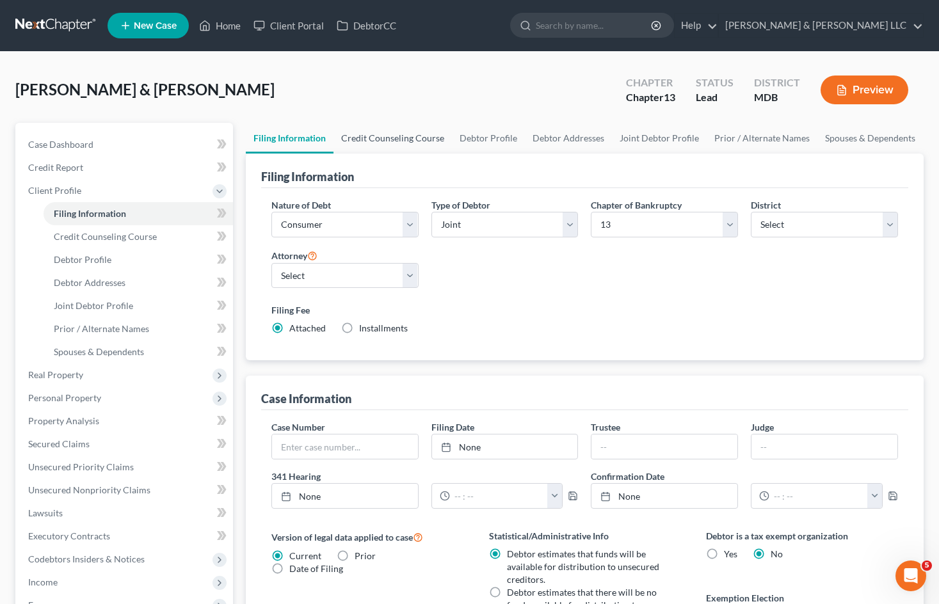
click at [415, 138] on link "Credit Counseling Course" at bounding box center [392, 138] width 118 height 31
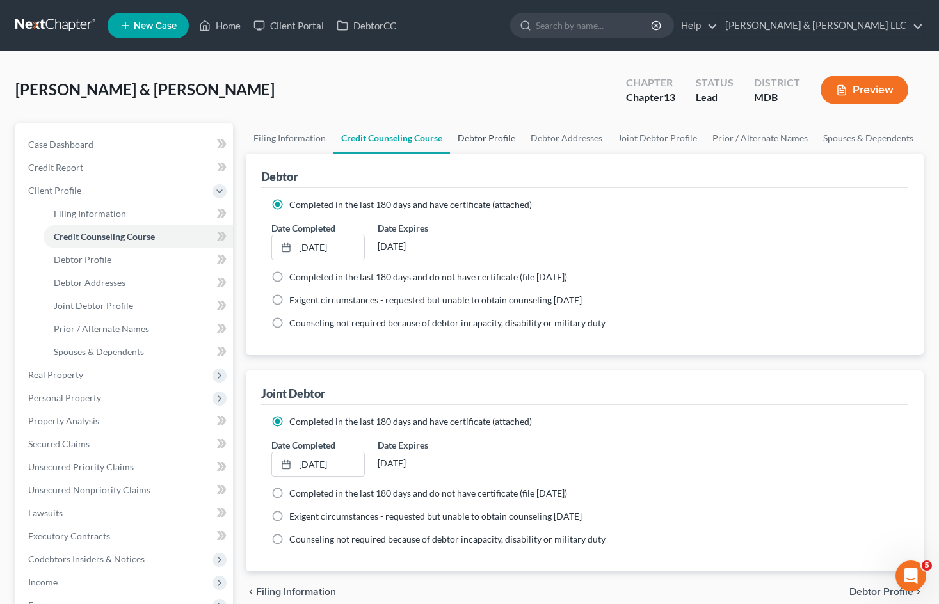
click at [493, 138] on link "Debtor Profile" at bounding box center [486, 138] width 73 height 31
select select "1"
select select "2"
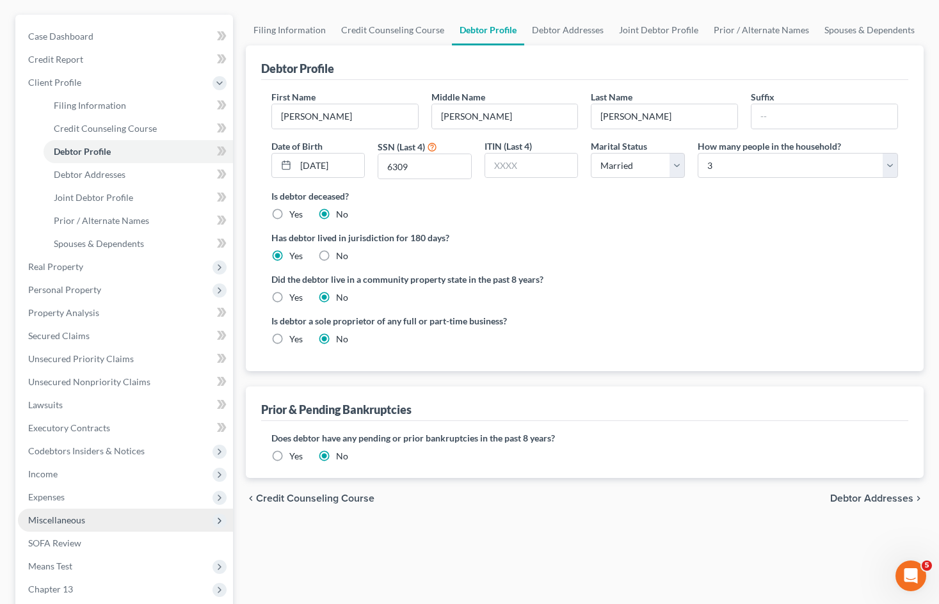
scroll to position [128, 0]
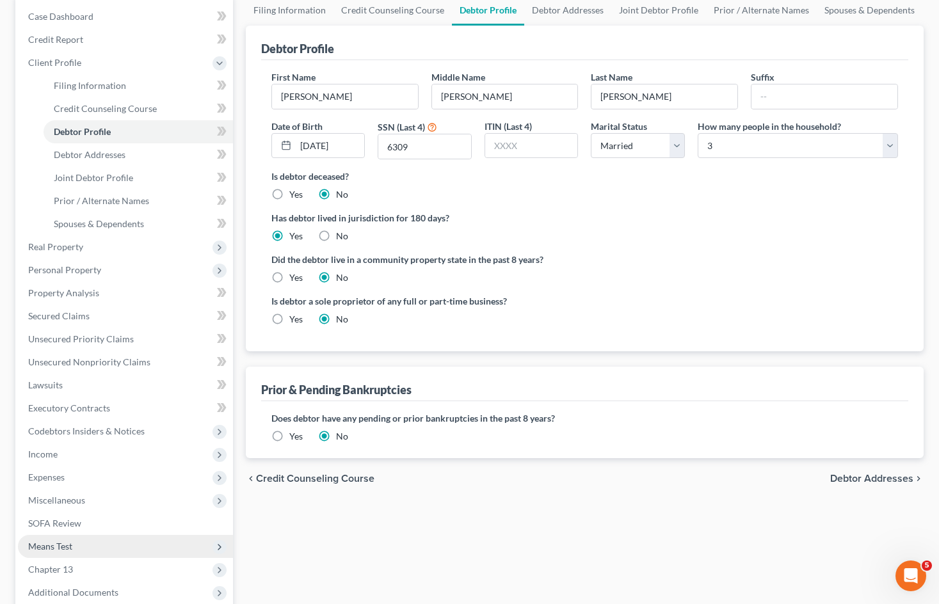
click at [102, 547] on span "Means Test" at bounding box center [125, 546] width 215 height 23
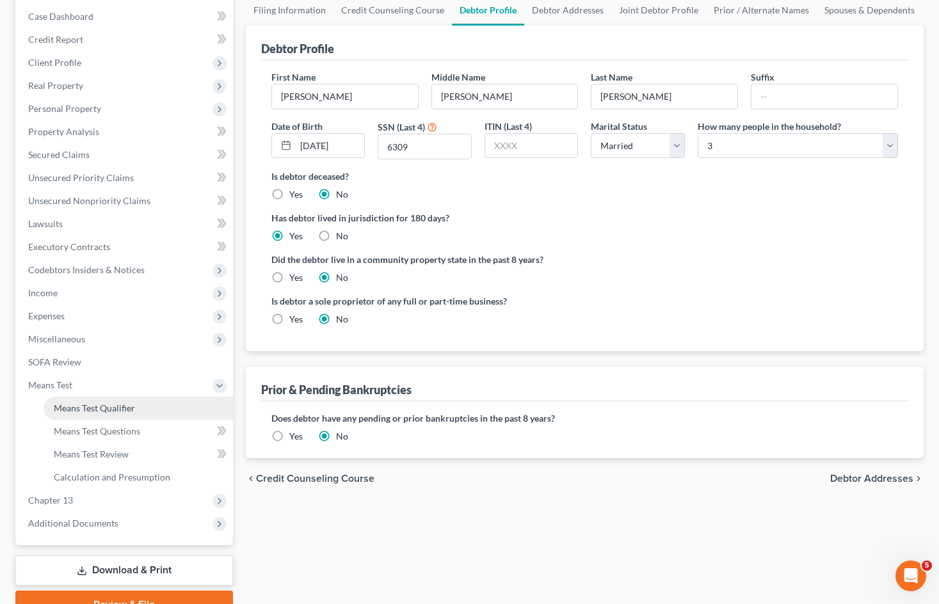
click at [135, 409] on link "Means Test Qualifier" at bounding box center [138, 408] width 189 height 23
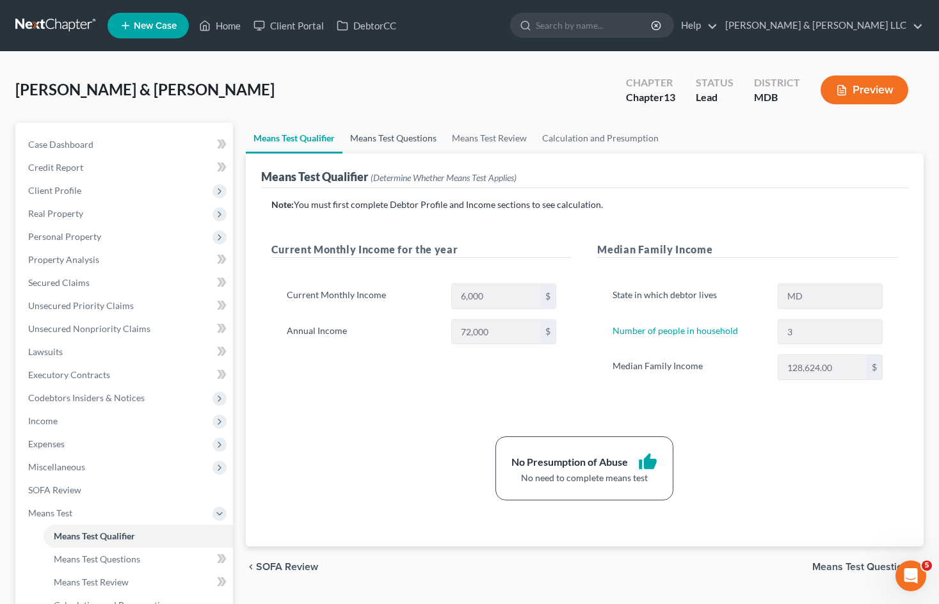
click at [415, 137] on link "Means Test Questions" at bounding box center [393, 138] width 102 height 31
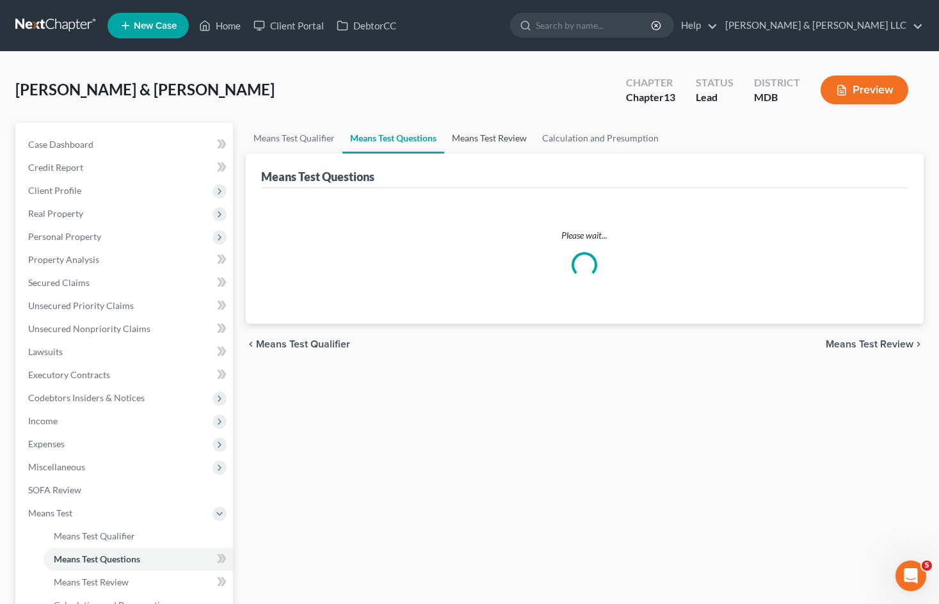
select select "0"
select select "60"
select select "1"
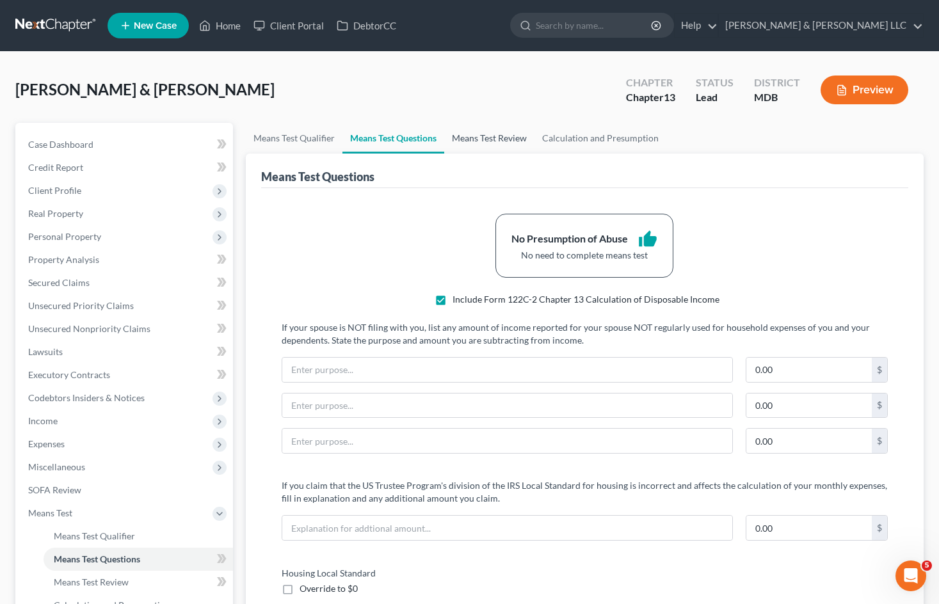
click at [503, 141] on link "Means Test Review" at bounding box center [489, 138] width 90 height 31
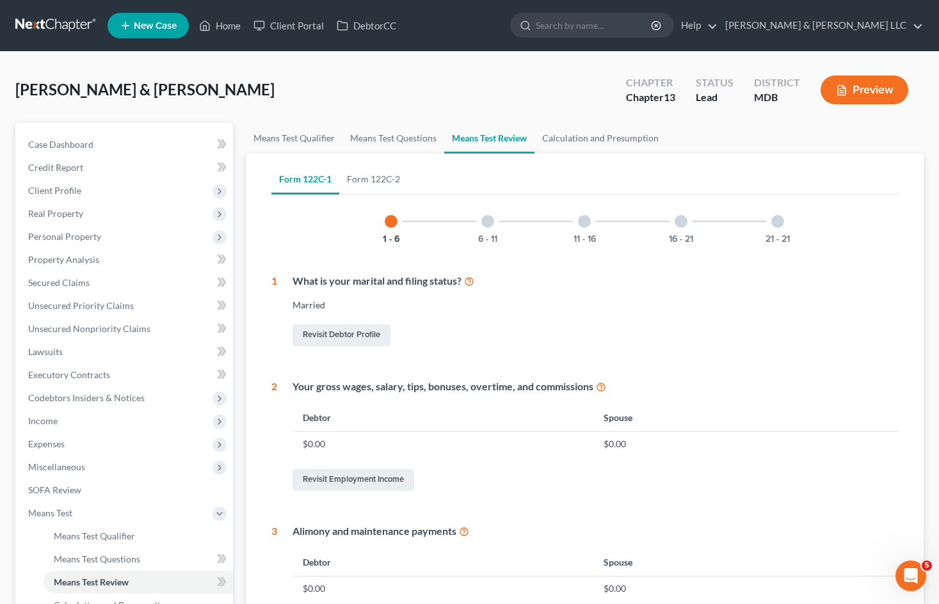
click at [494, 92] on div "[PERSON_NAME] & [PERSON_NAME] Upgraded Chapter Chapter 13 Status Lead District …" at bounding box center [469, 95] width 908 height 56
click at [400, 181] on link "Form 122C-2" at bounding box center [373, 179] width 68 height 31
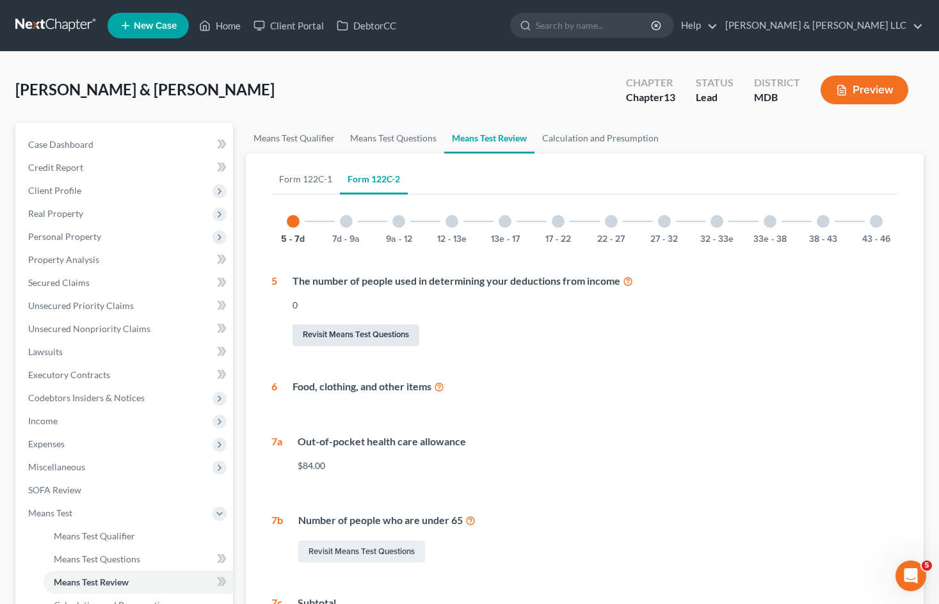
click at [371, 340] on link "Revisit Means Test Questions" at bounding box center [355, 335] width 127 height 22
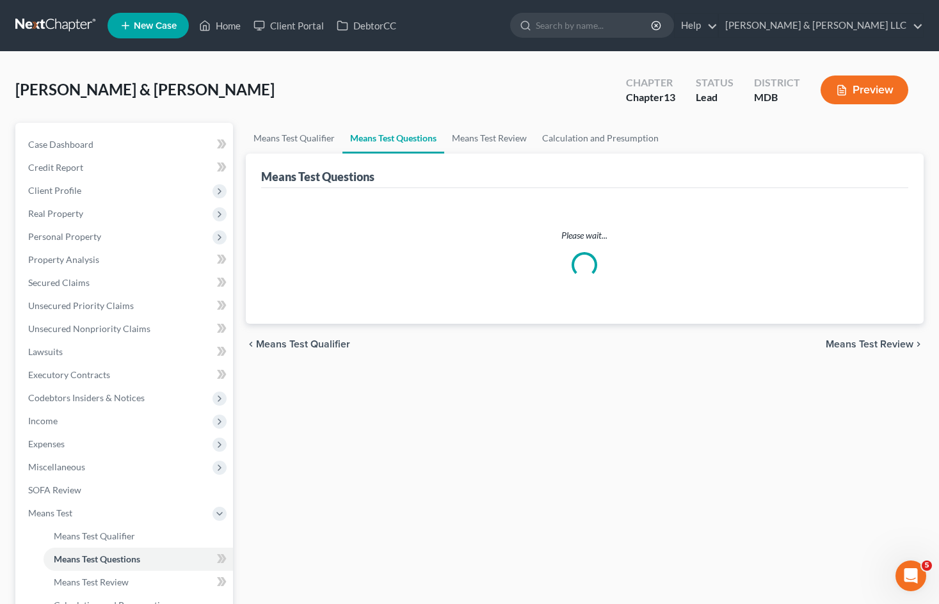
select select "0"
select select "60"
select select "1"
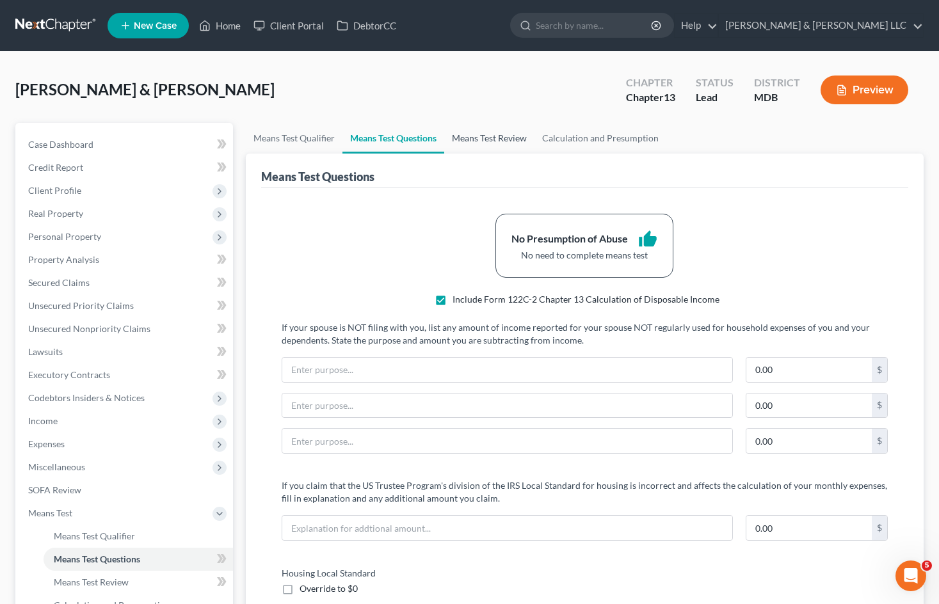
click at [480, 143] on link "Means Test Review" at bounding box center [489, 138] width 90 height 31
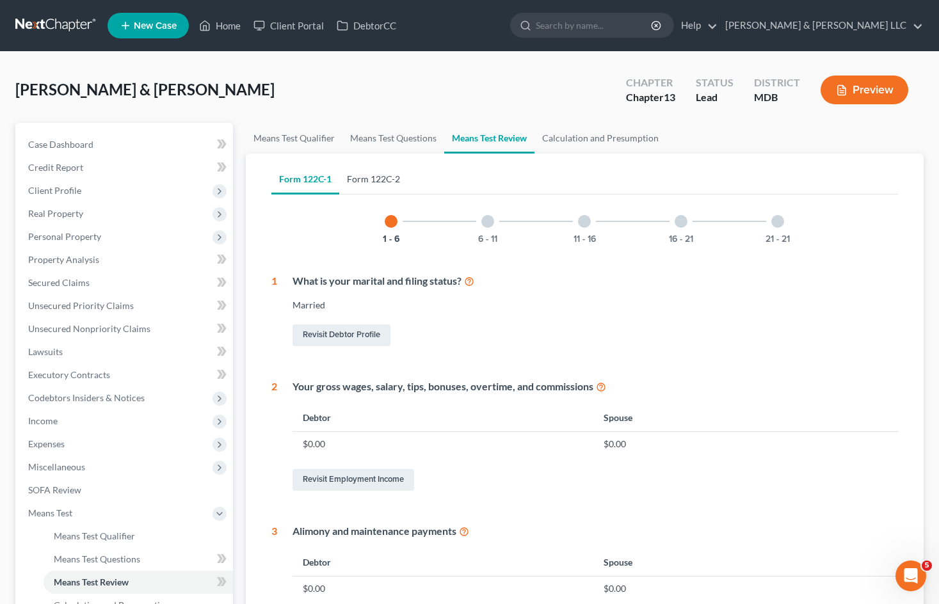
click at [387, 173] on link "Form 122C-2" at bounding box center [373, 179] width 68 height 31
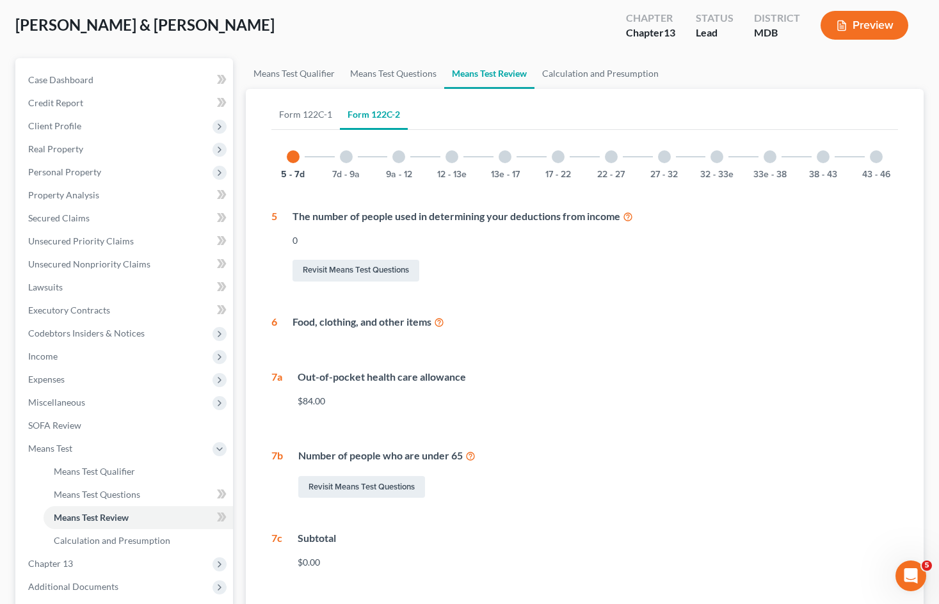
scroll to position [63, 0]
click at [609, 162] on div at bounding box center [611, 158] width 13 height 13
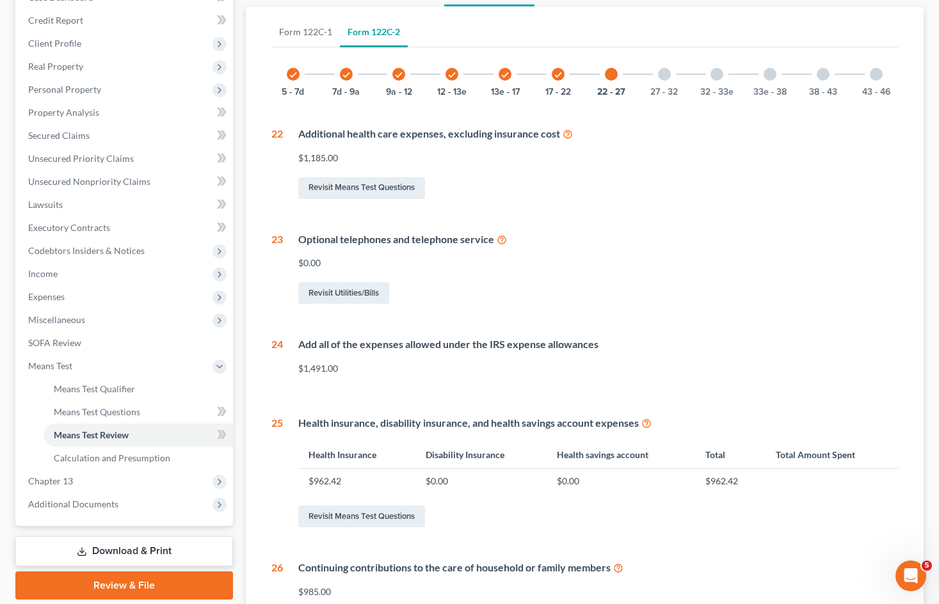
scroll to position [314, 0]
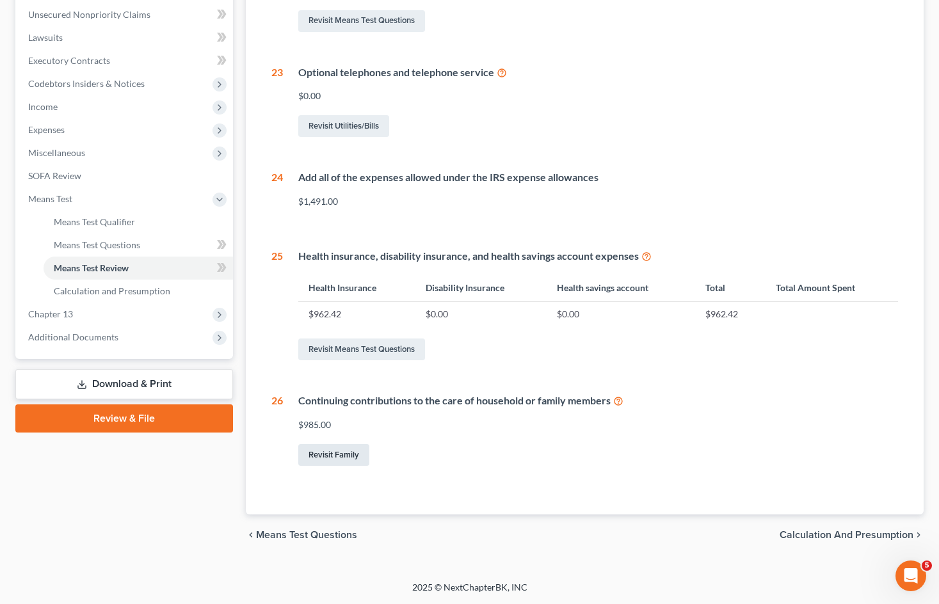
click at [339, 451] on link "Revisit Family" at bounding box center [333, 455] width 71 height 22
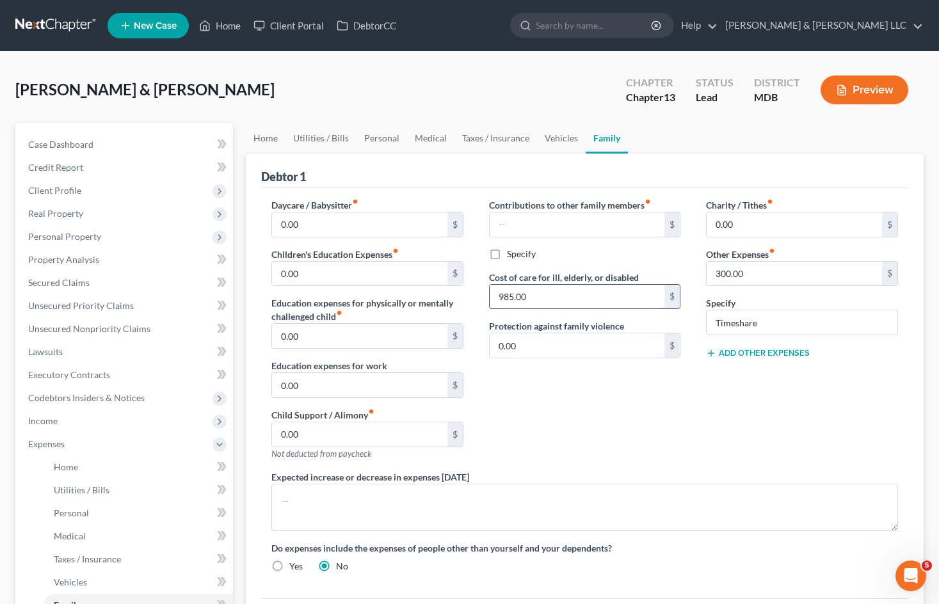
click at [552, 298] on input "985.00" at bounding box center [577, 297] width 175 height 24
click at [428, 134] on link "Medical" at bounding box center [430, 138] width 47 height 31
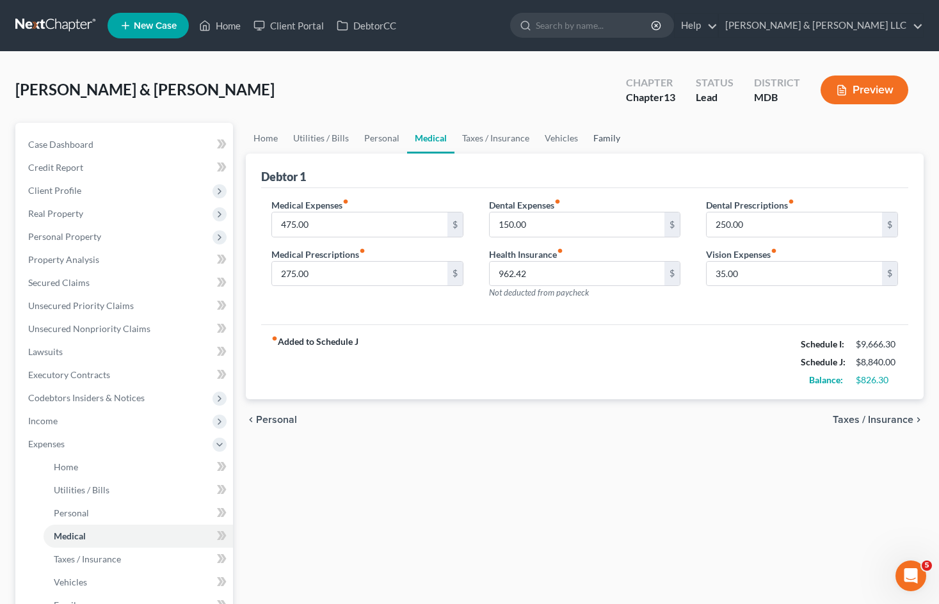
click at [599, 139] on link "Family" at bounding box center [607, 138] width 42 height 31
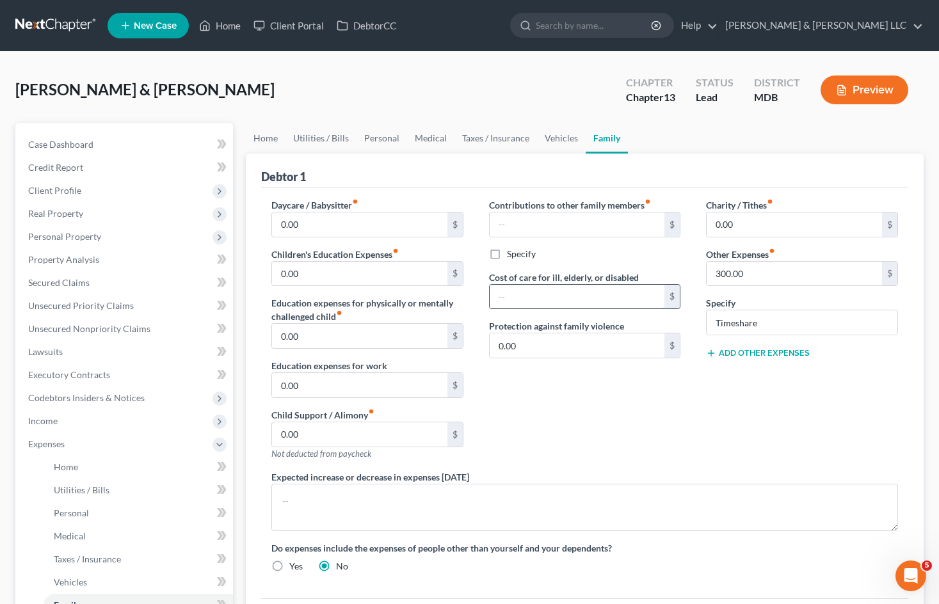
click at [548, 299] on input "text" at bounding box center [577, 297] width 175 height 24
paste input "985.00"
type input "985.00"
click at [601, 413] on div "Contributions to other family members fiber_manual_record $ Specify Cost of car…" at bounding box center [585, 334] width 218 height 272
click at [661, 421] on div "Contributions to other family members fiber_manual_record $ Specify Cost of car…" at bounding box center [585, 334] width 218 height 272
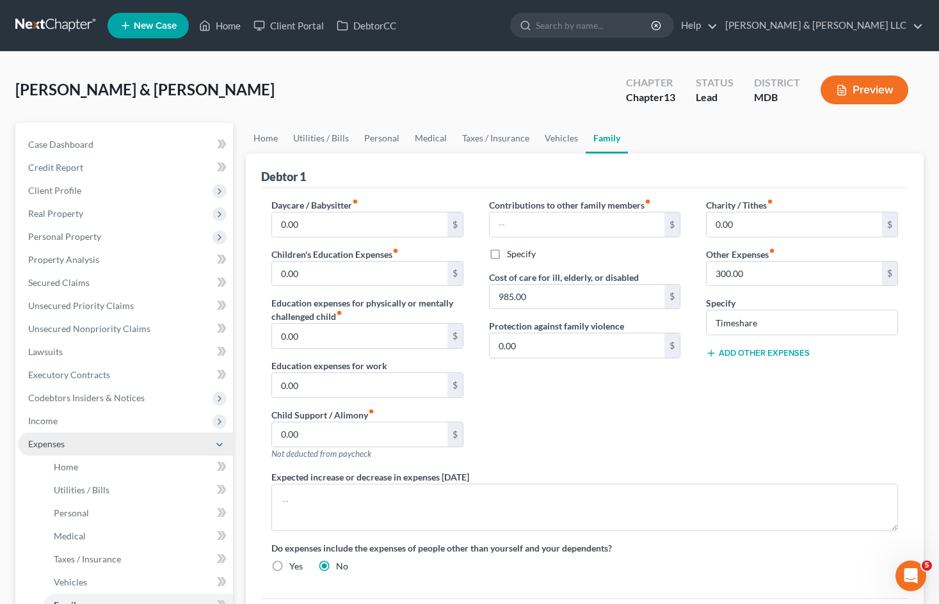
click at [205, 440] on span "Expenses" at bounding box center [125, 444] width 215 height 23
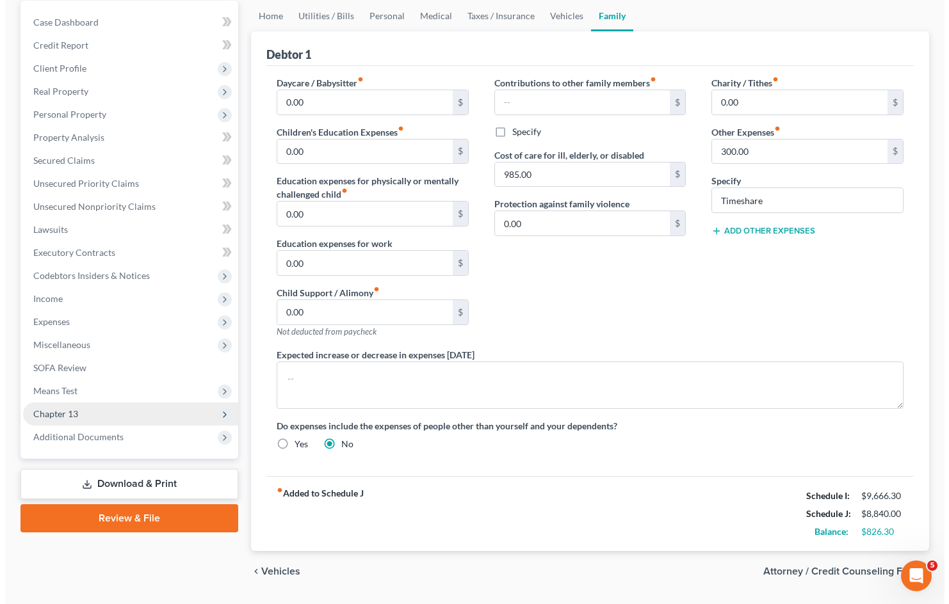
scroll to position [128, 0]
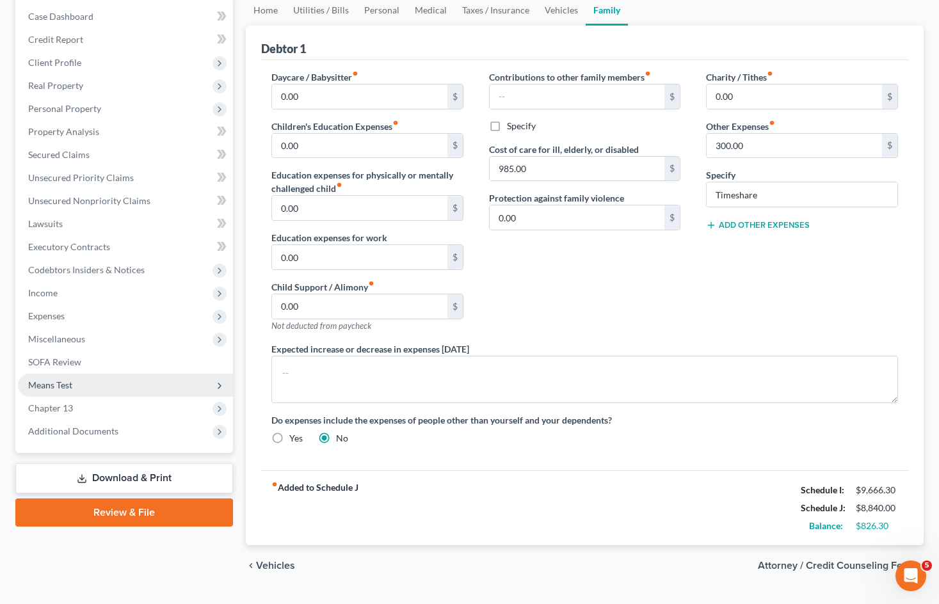
click at [160, 387] on span "Means Test" at bounding box center [125, 385] width 215 height 23
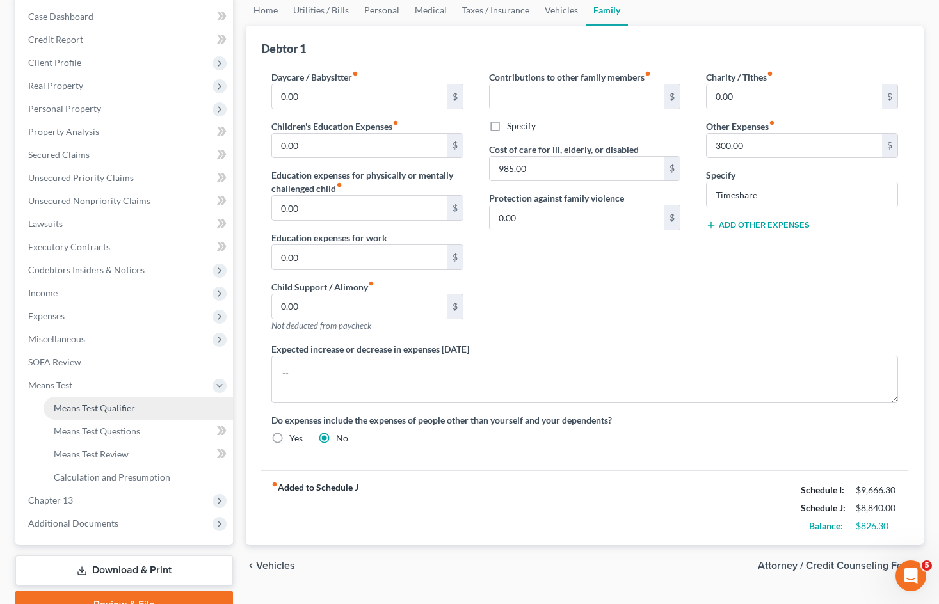
click at [170, 409] on link "Means Test Qualifier" at bounding box center [138, 408] width 189 height 23
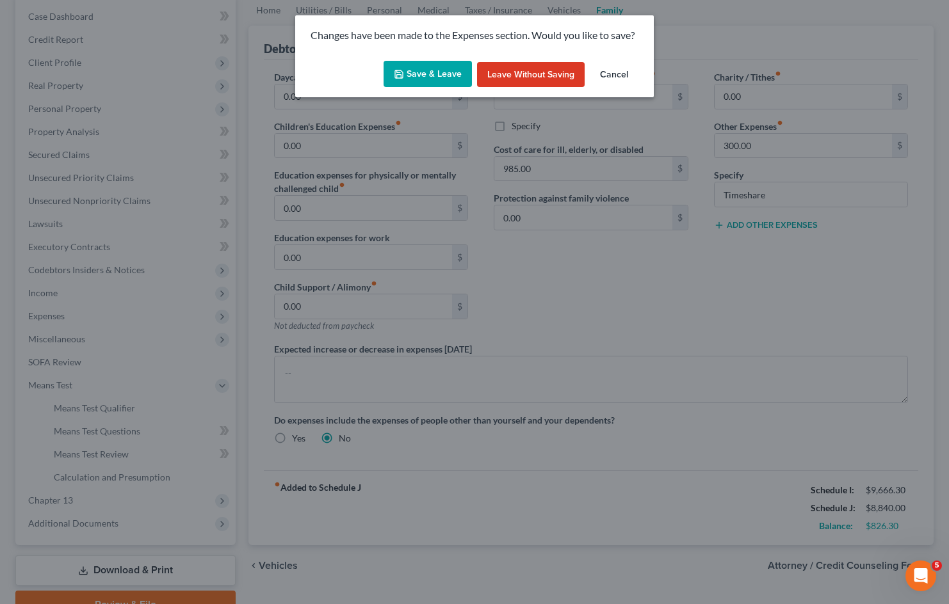
click at [441, 72] on button "Save & Leave" at bounding box center [427, 74] width 88 height 27
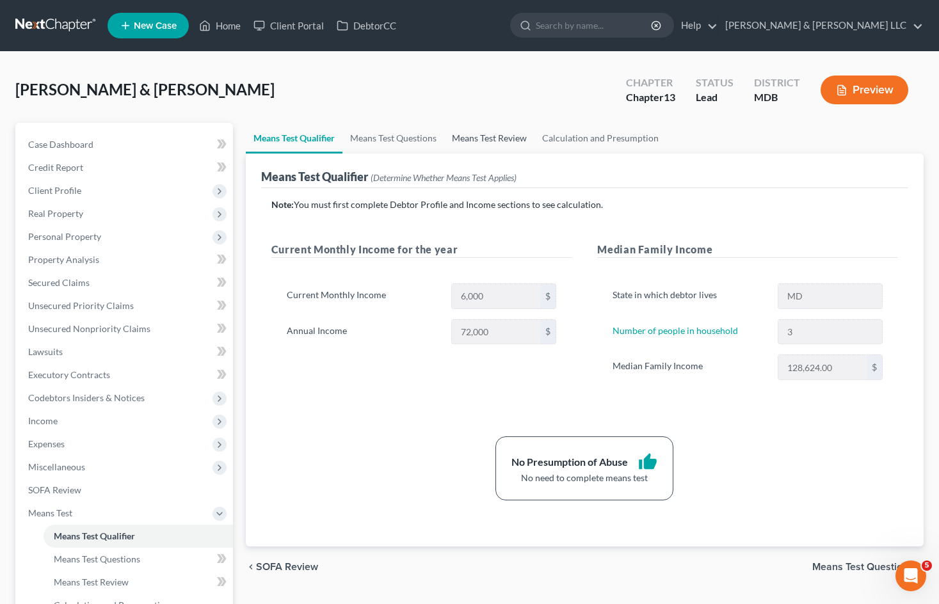
click at [468, 136] on link "Means Test Review" at bounding box center [489, 138] width 90 height 31
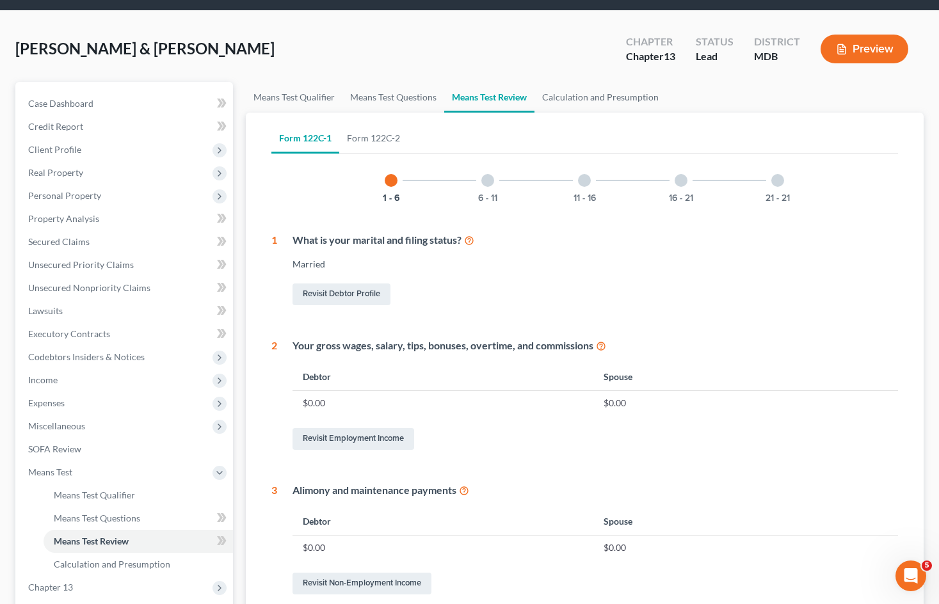
scroll to position [64, 0]
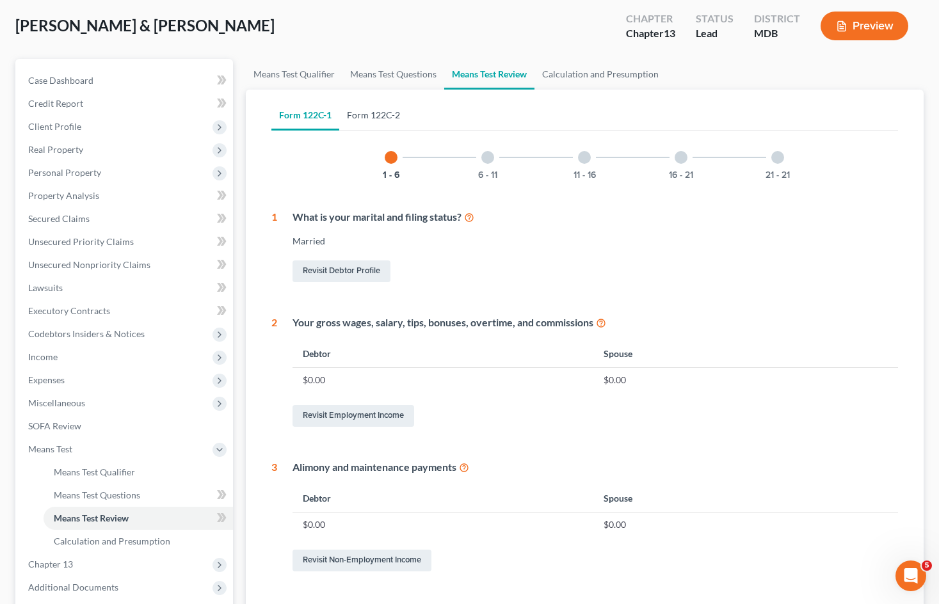
click at [384, 120] on link "Form 122C-2" at bounding box center [373, 115] width 68 height 31
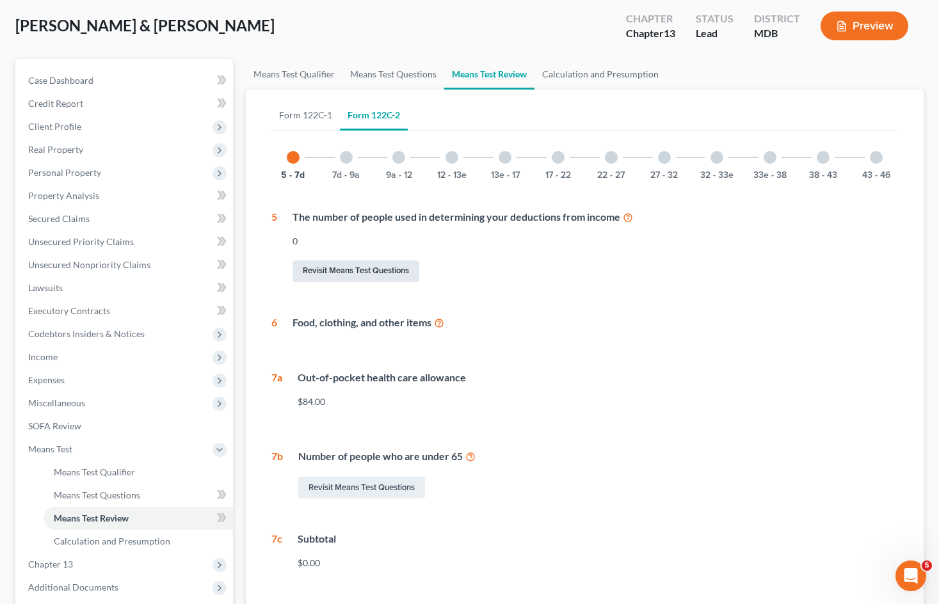
click at [367, 276] on link "Revisit Means Test Questions" at bounding box center [355, 271] width 127 height 22
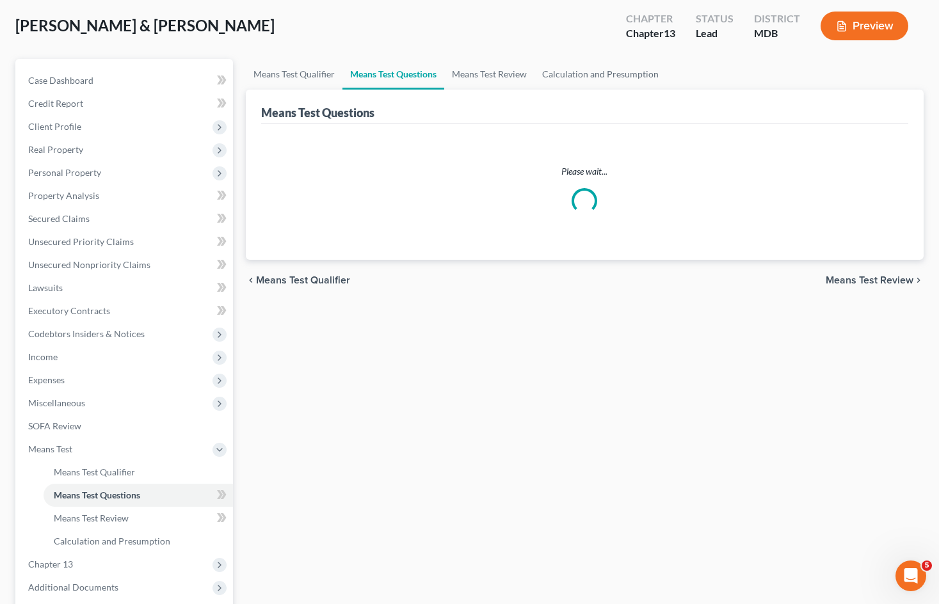
scroll to position [3, 0]
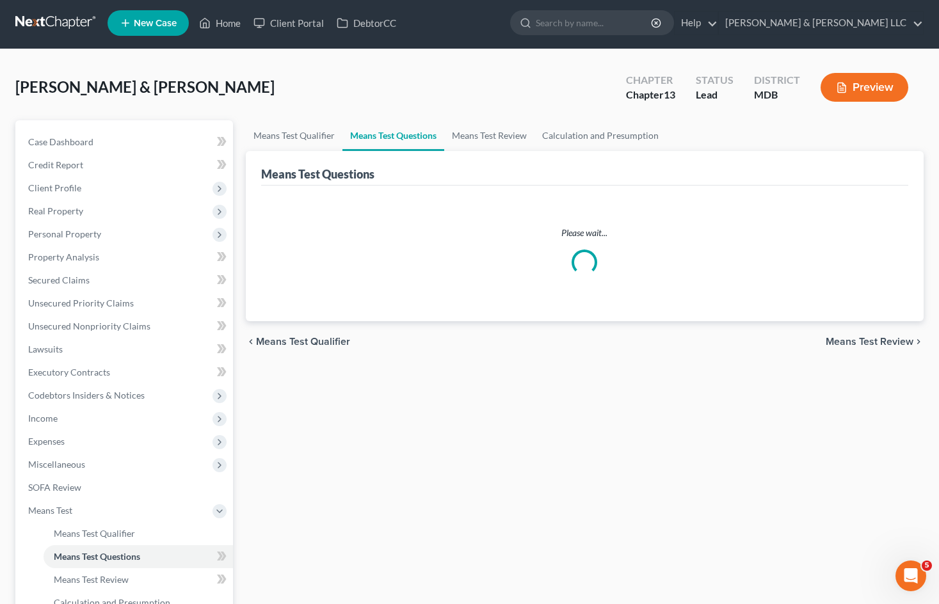
select select "0"
select select "60"
select select "1"
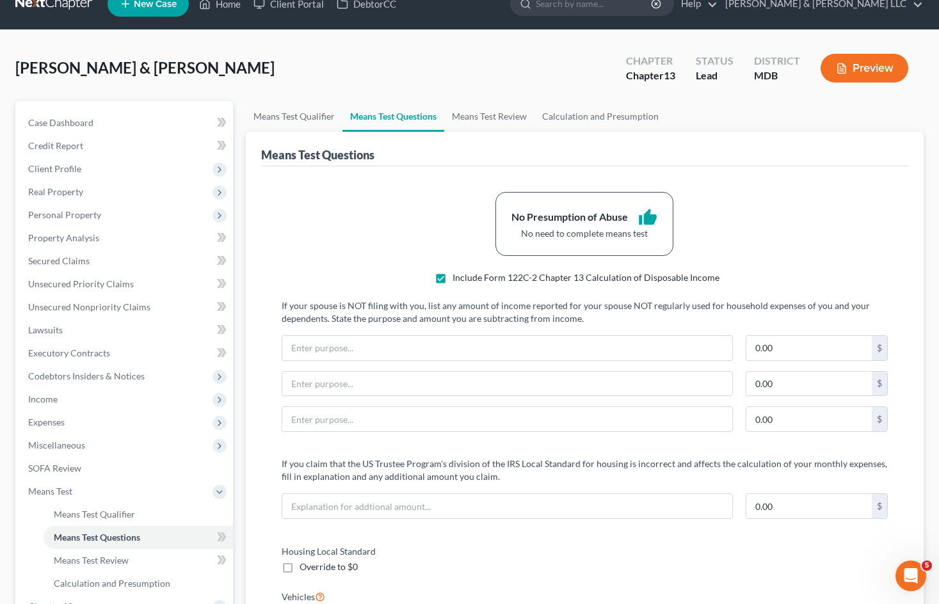
scroll to position [0, 0]
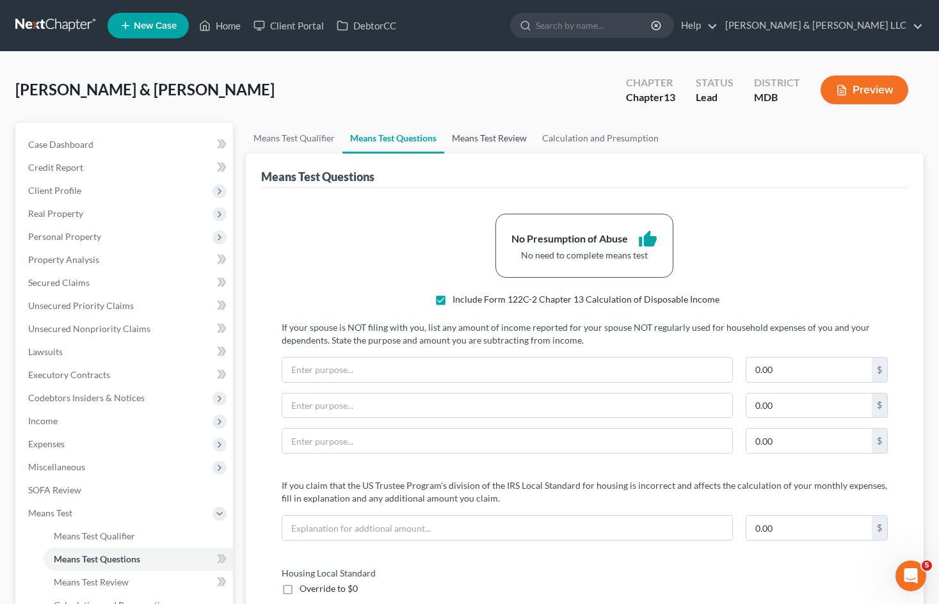
click at [518, 140] on link "Means Test Review" at bounding box center [489, 138] width 90 height 31
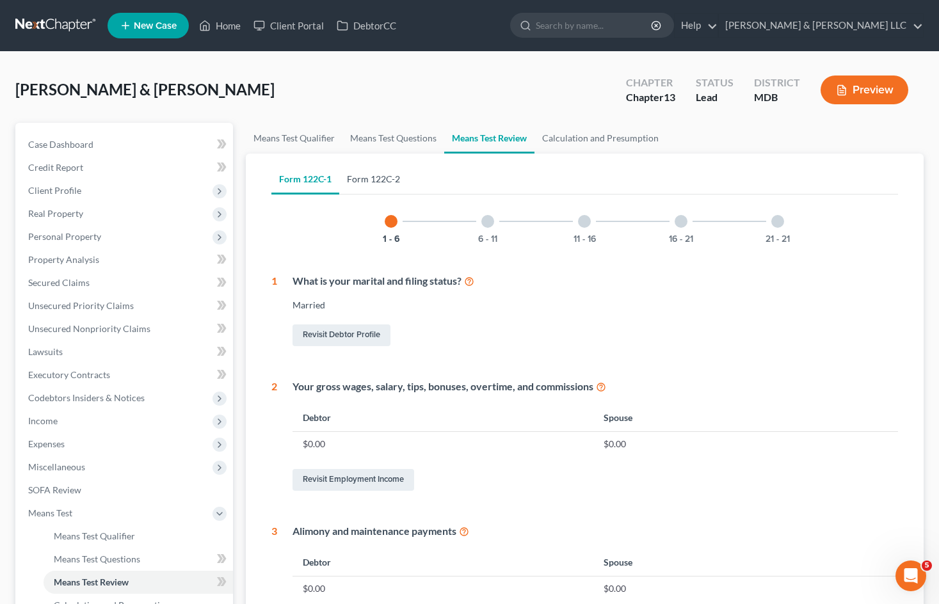
click at [372, 177] on link "Form 122C-2" at bounding box center [373, 179] width 68 height 31
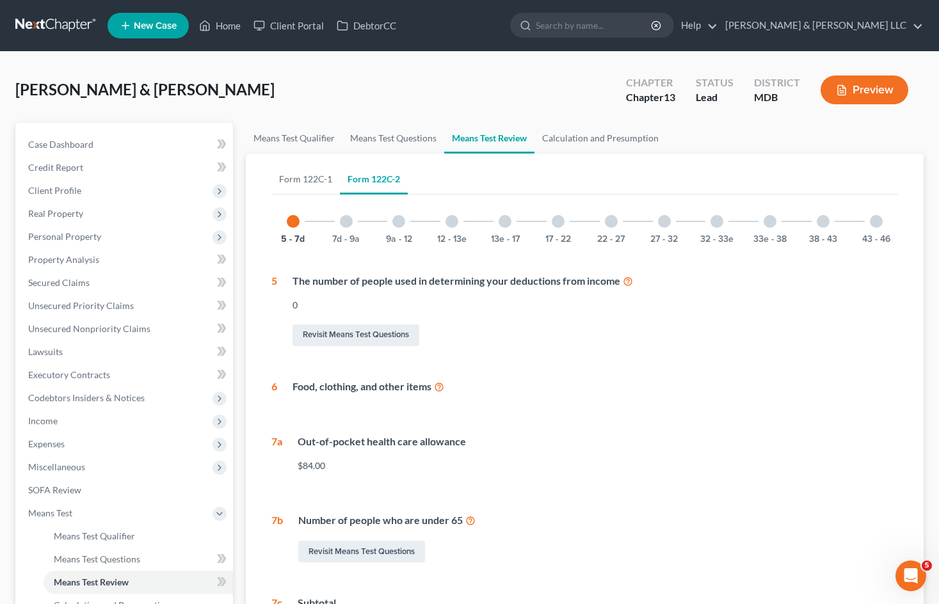
click at [630, 278] on icon at bounding box center [628, 281] width 10 height 12
click at [404, 141] on link "Means Test Questions" at bounding box center [393, 138] width 102 height 31
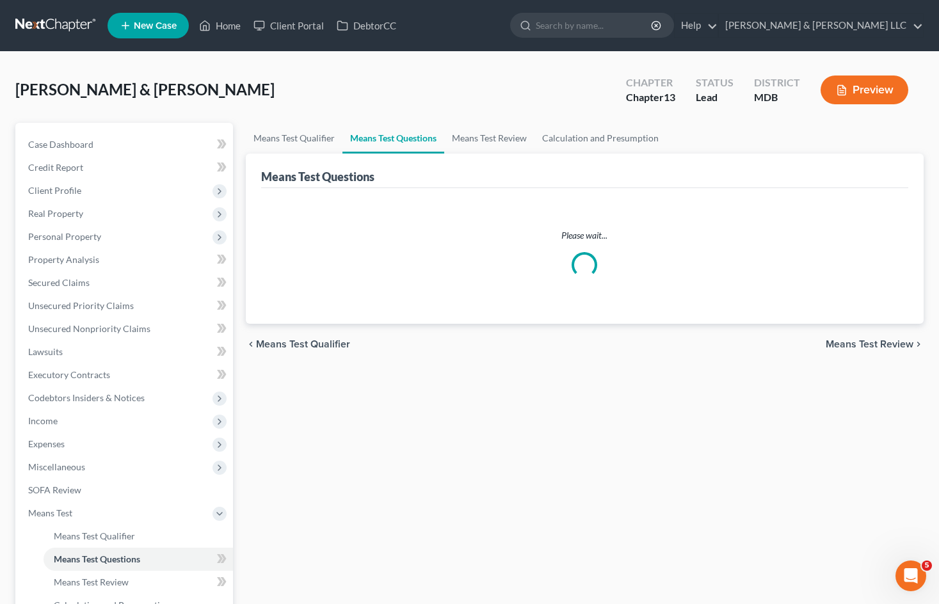
select select "0"
select select "60"
select select "1"
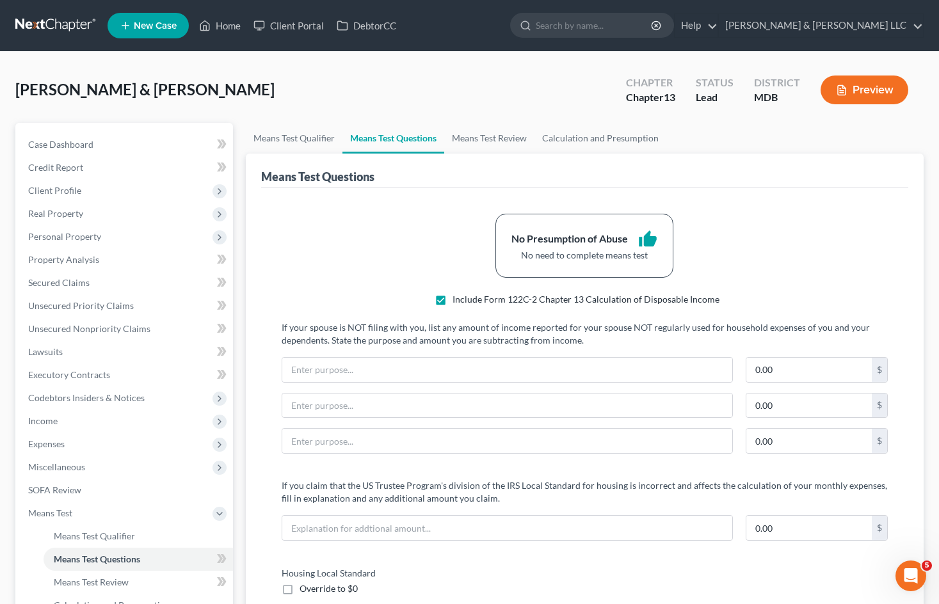
click at [120, 507] on span "Means Test" at bounding box center [125, 513] width 215 height 23
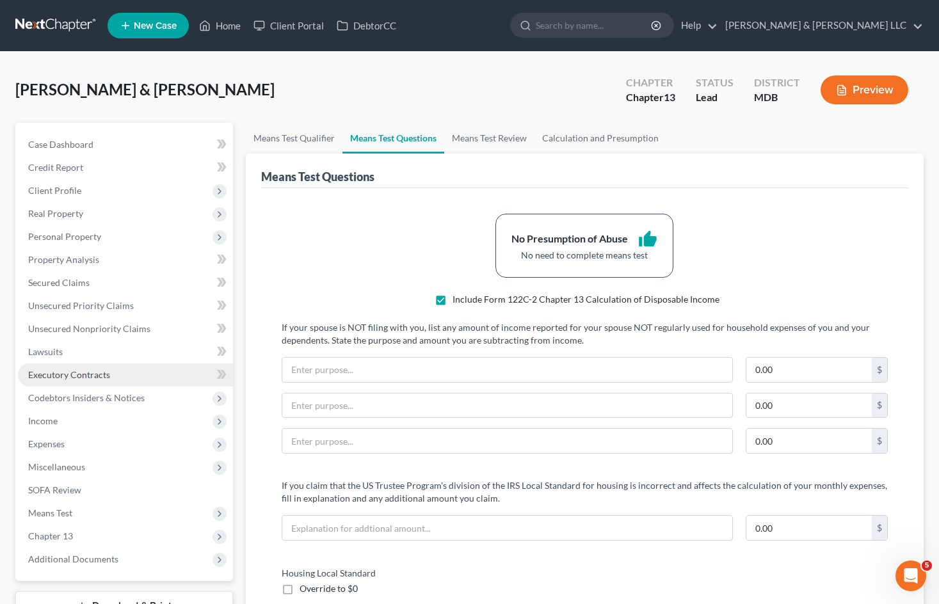
click at [118, 364] on link "Executory Contracts" at bounding box center [125, 375] width 215 height 23
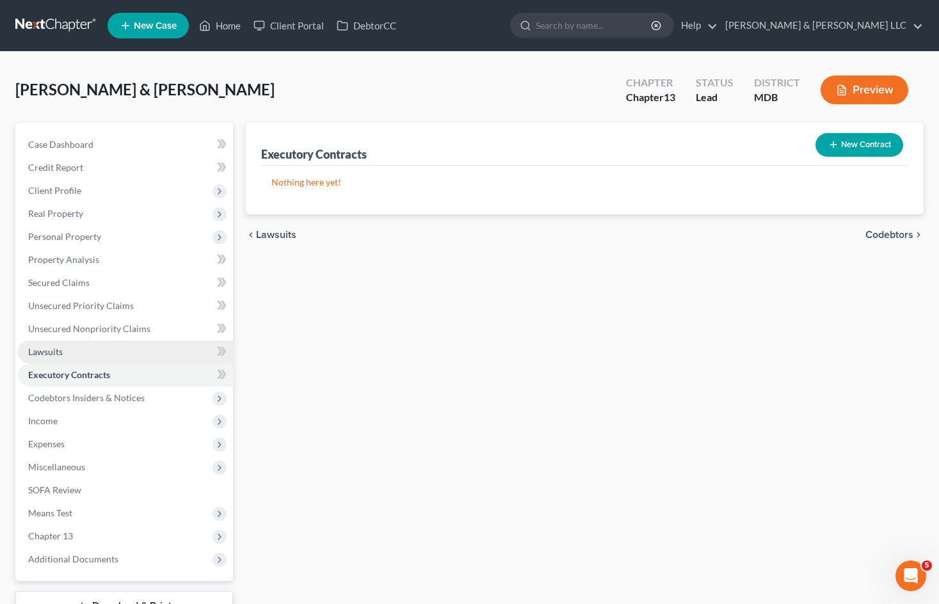
click at [120, 350] on link "Lawsuits" at bounding box center [125, 351] width 215 height 23
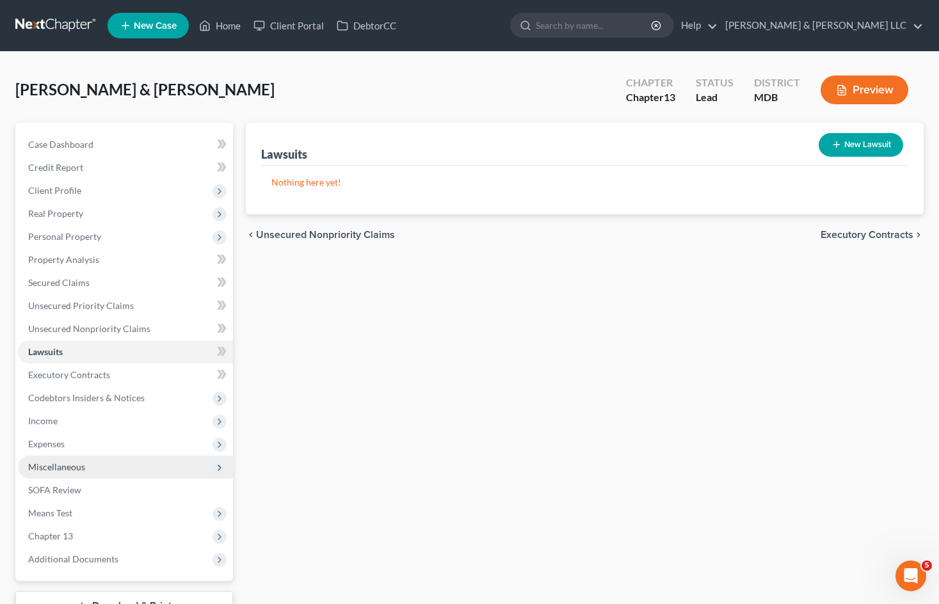
click at [124, 467] on span "Miscellaneous" at bounding box center [125, 467] width 215 height 23
click at [125, 466] on span "Miscellaneous" at bounding box center [125, 467] width 215 height 23
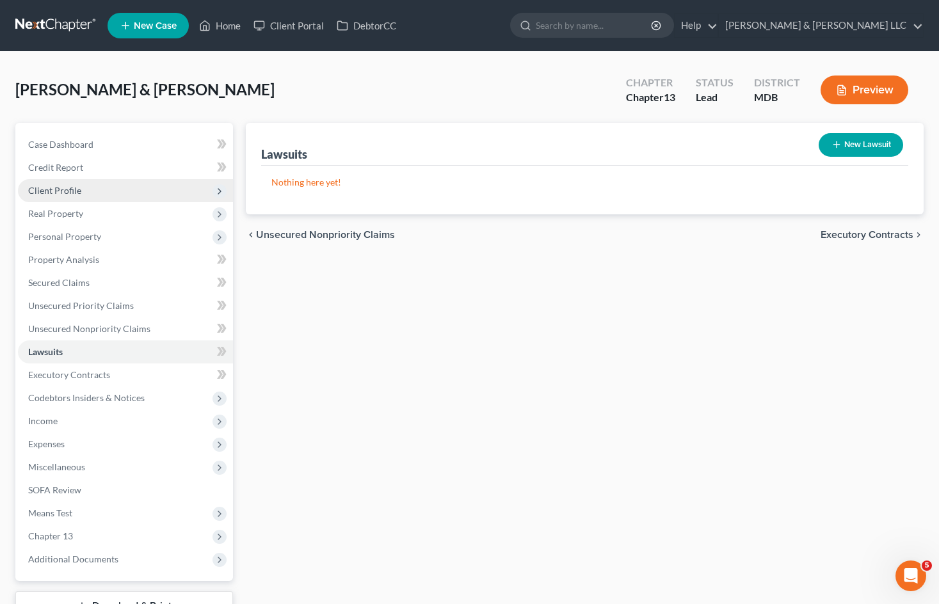
click at [132, 193] on span "Client Profile" at bounding box center [125, 190] width 215 height 23
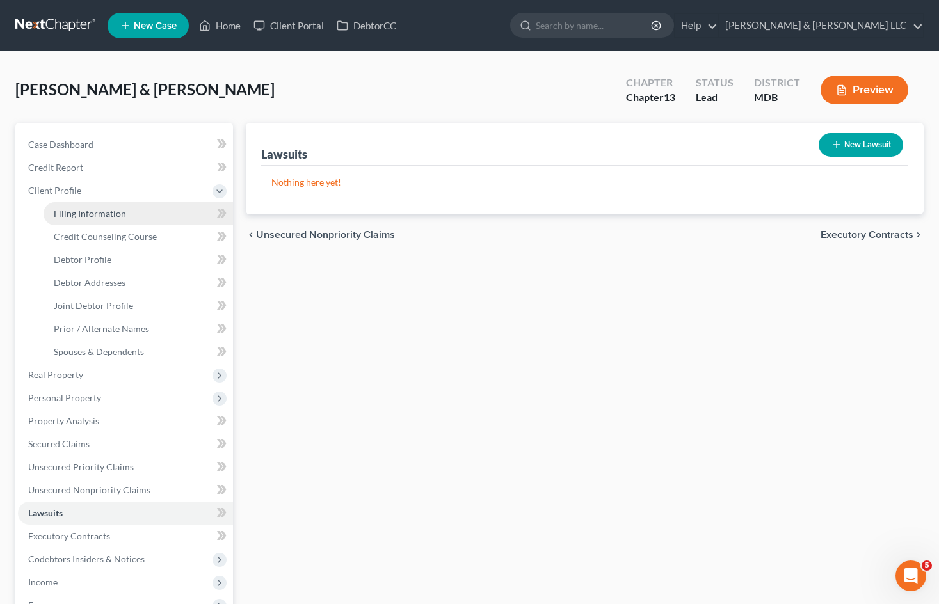
click at [145, 215] on link "Filing Information" at bounding box center [138, 213] width 189 height 23
select select "1"
select select "3"
select select "38"
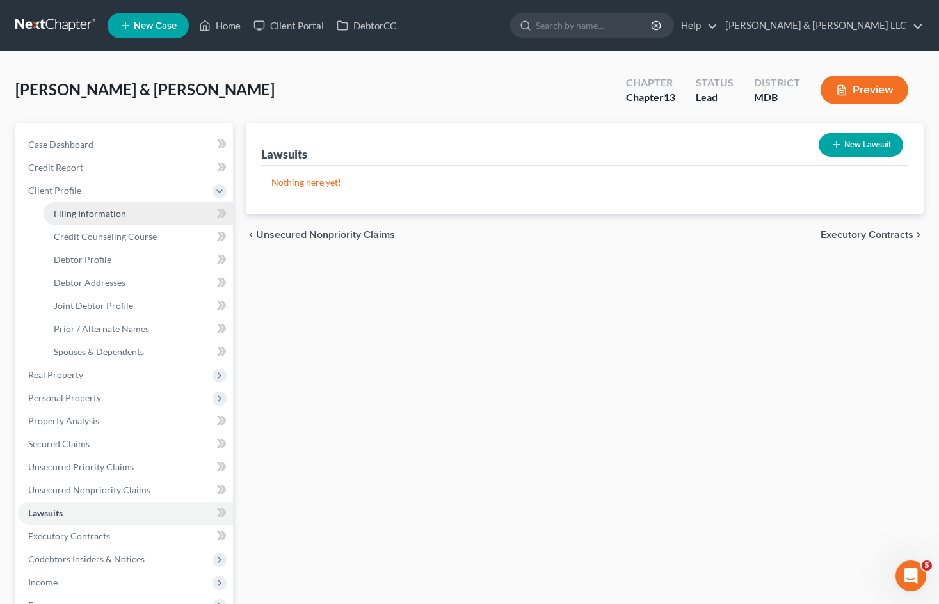
select select "0"
select select "21"
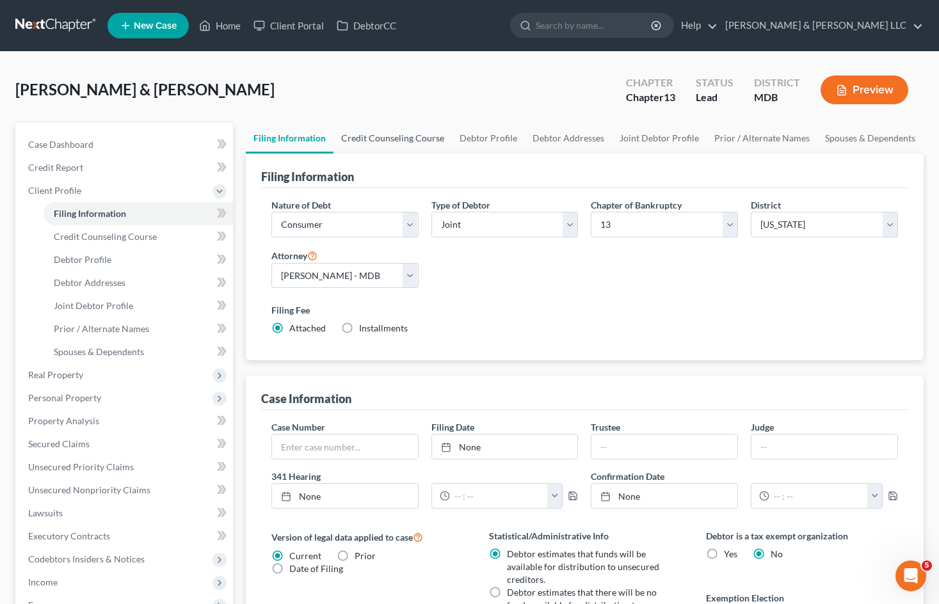
click at [421, 136] on link "Credit Counseling Course" at bounding box center [392, 138] width 118 height 31
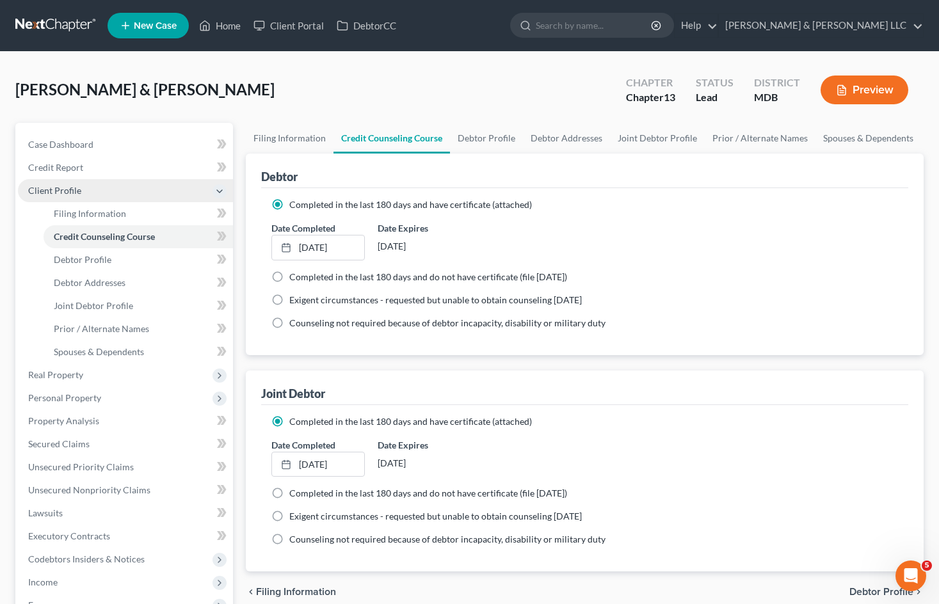
click at [125, 191] on span "Client Profile" at bounding box center [125, 190] width 215 height 23
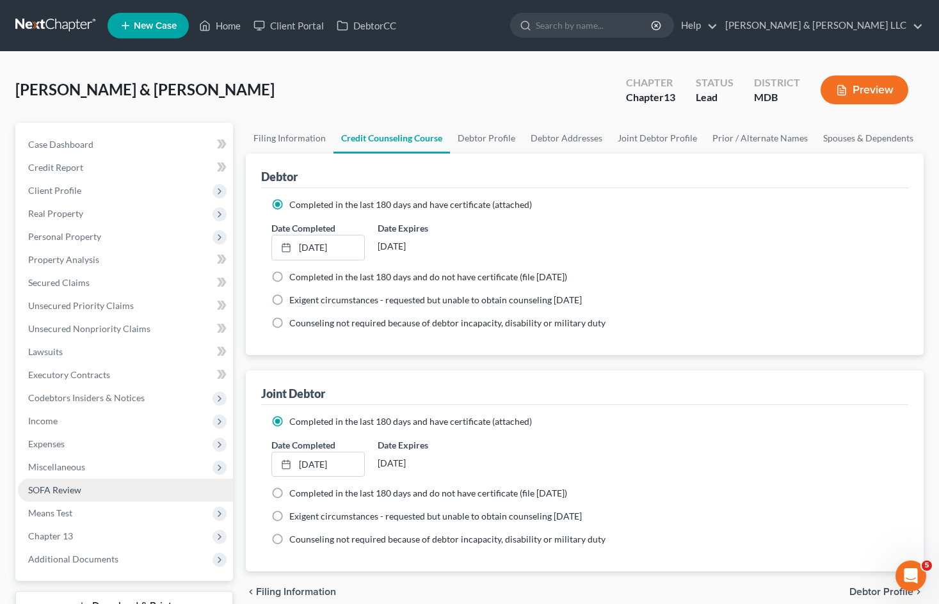
click at [132, 492] on link "SOFA Review" at bounding box center [125, 490] width 215 height 23
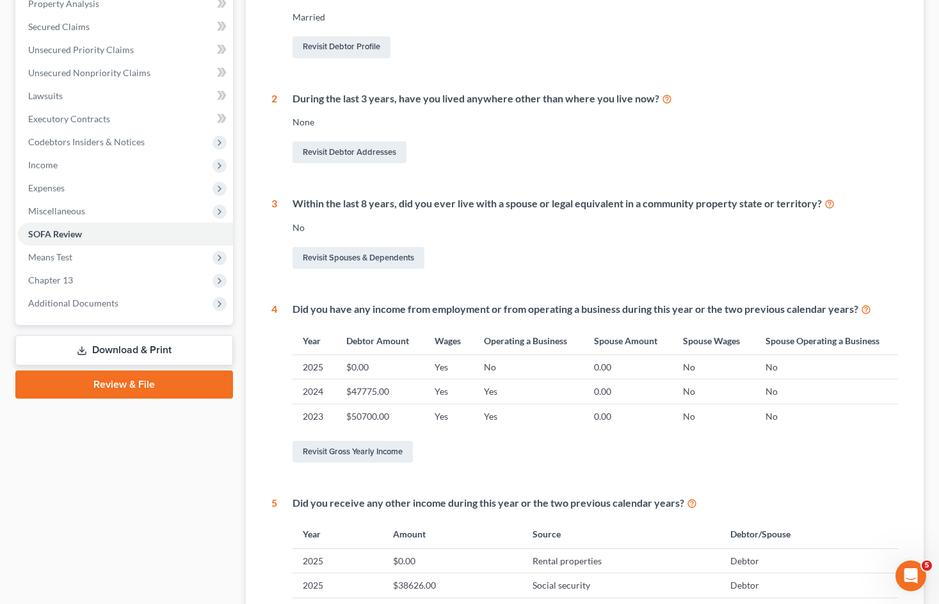
click at [125, 346] on link "Download & Print" at bounding box center [124, 350] width 218 height 30
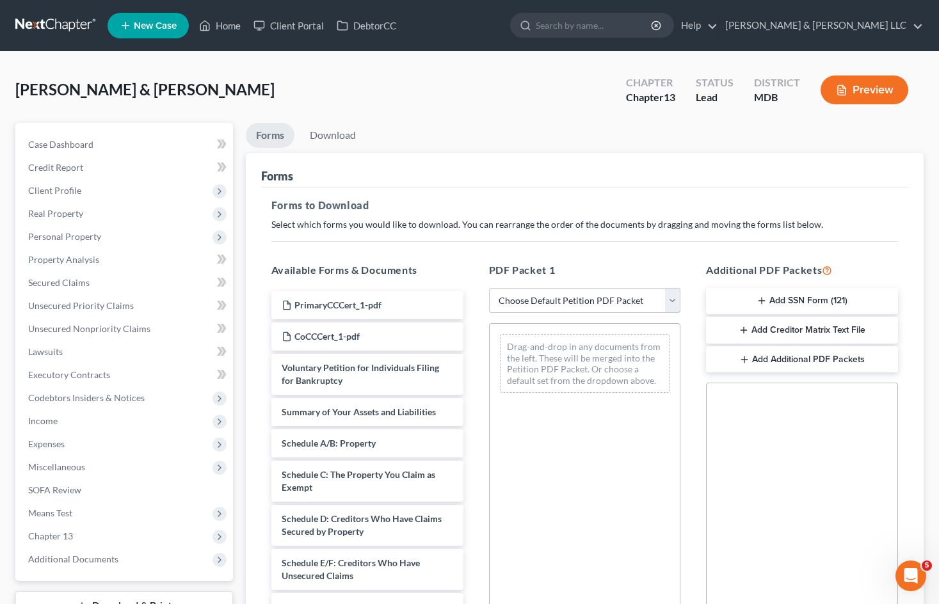
click at [667, 299] on select "Choose Default Petition PDF Packet Complete Bankruptcy Petition (all forms and …" at bounding box center [585, 301] width 192 height 26
select select "0"
click at [489, 288] on select "Choose Default Petition PDF Packet Complete Bankruptcy Petition (all forms and …" at bounding box center [585, 301] width 192 height 26
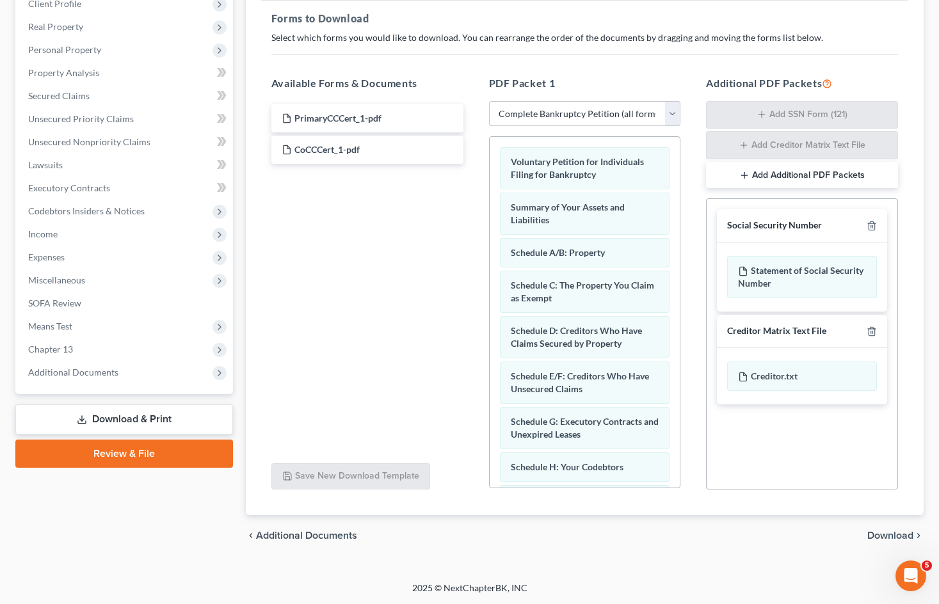
scroll to position [188, 0]
click at [877, 533] on span "Download" at bounding box center [890, 535] width 46 height 10
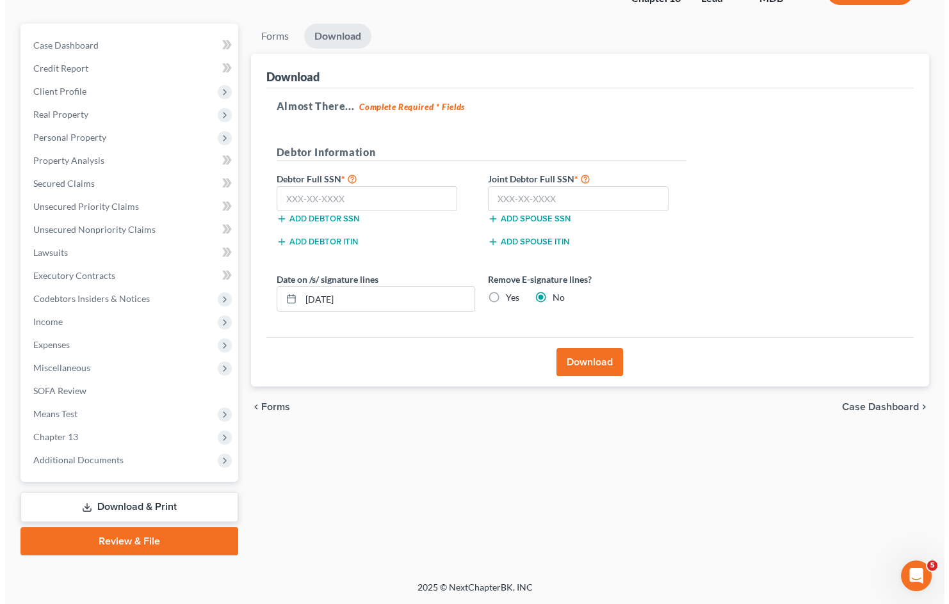
scroll to position [99, 0]
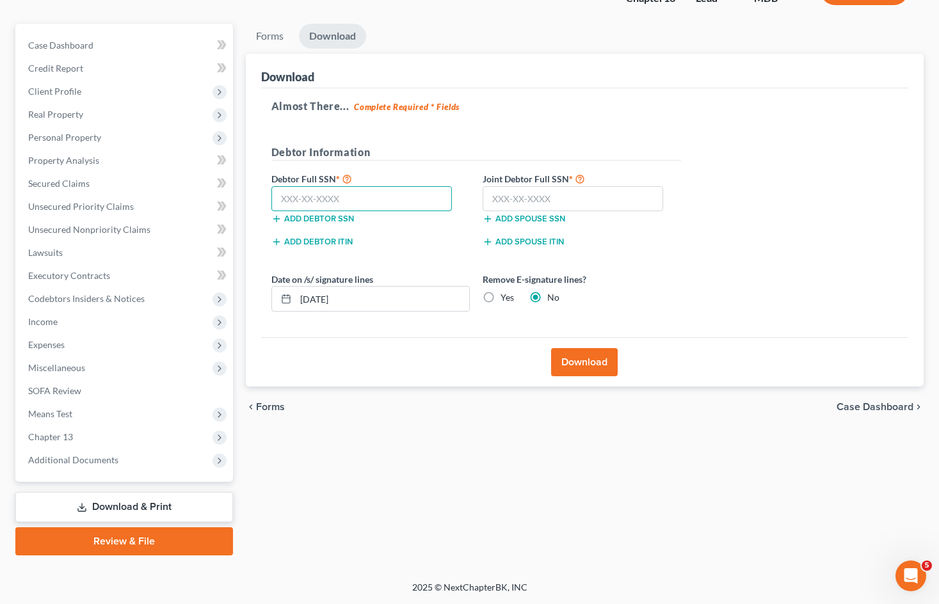
click at [387, 204] on input "text" at bounding box center [361, 199] width 181 height 26
type input "482-54-6309"
click at [510, 204] on input "text" at bounding box center [573, 199] width 181 height 26
type input "220-38-4627"
click at [586, 363] on button "Download" at bounding box center [584, 362] width 67 height 28
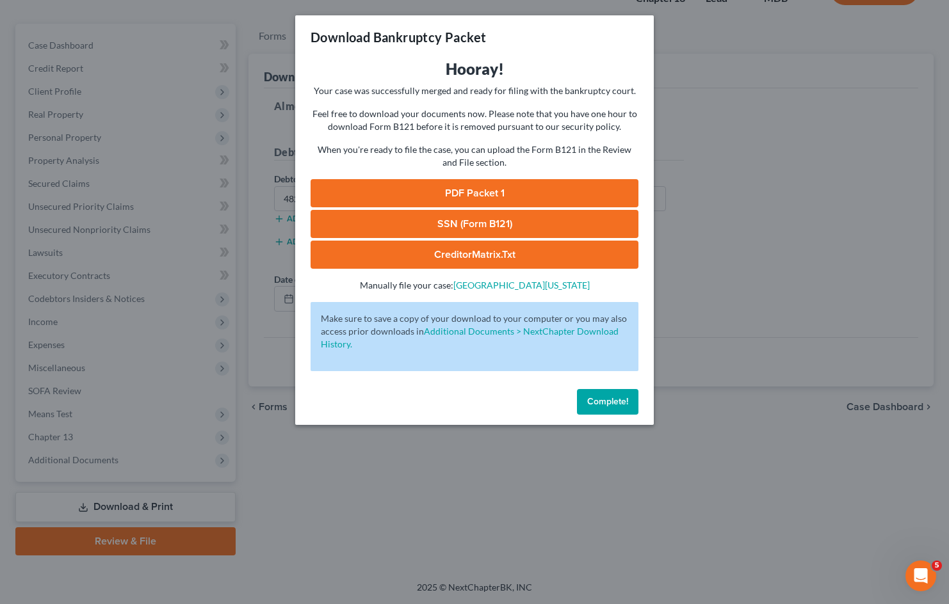
click at [490, 193] on link "PDF Packet 1" at bounding box center [474, 193] width 328 height 28
click at [475, 220] on link "SSN (Form B121)" at bounding box center [474, 224] width 328 height 28
click at [470, 255] on link "CreditorMatrix.txt" at bounding box center [474, 255] width 328 height 28
